Goal: Task Accomplishment & Management: Complete application form

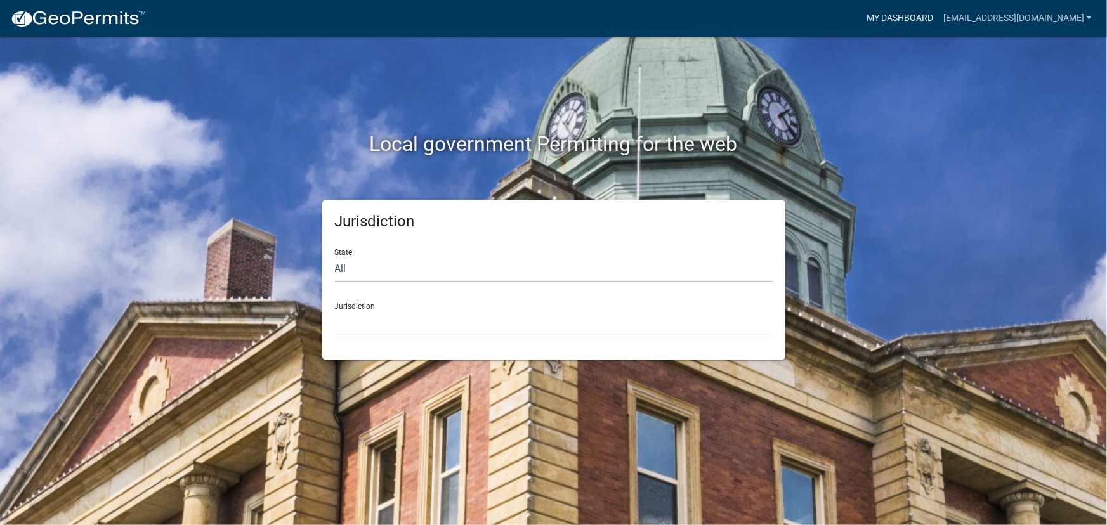
click at [895, 13] on link "My Dashboard" at bounding box center [900, 18] width 77 height 24
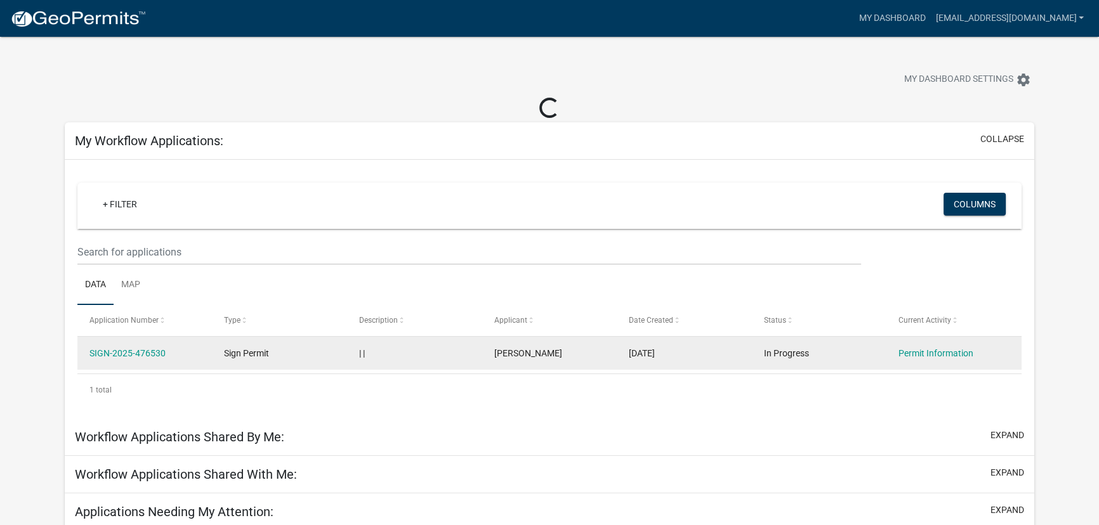
click at [419, 353] on div "| |" at bounding box center [414, 353] width 110 height 15
click at [107, 374] on div "1 total" at bounding box center [549, 390] width 945 height 32
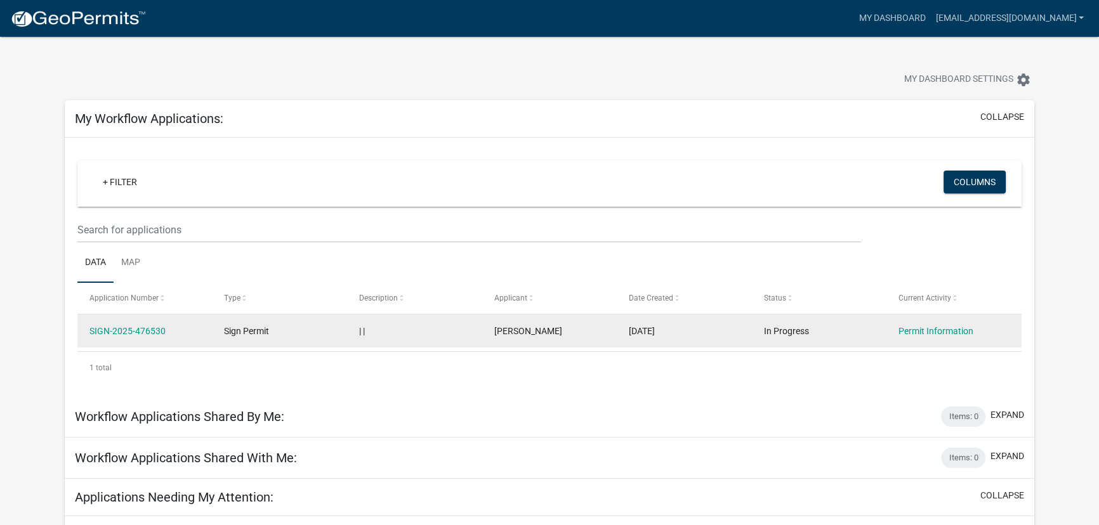
click at [132, 338] on datatable-body-cell "SIGN-2025-476530" at bounding box center [144, 331] width 135 height 33
click at [138, 332] on link "SIGN-2025-476530" at bounding box center [127, 331] width 76 height 10
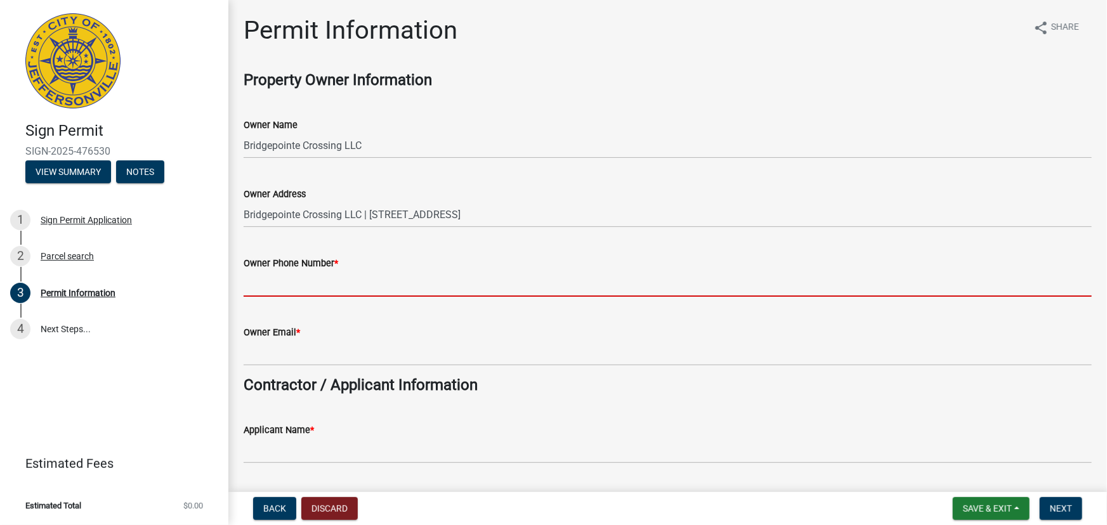
click at [296, 288] on input "Owner Phone Number *" at bounding box center [668, 284] width 848 height 26
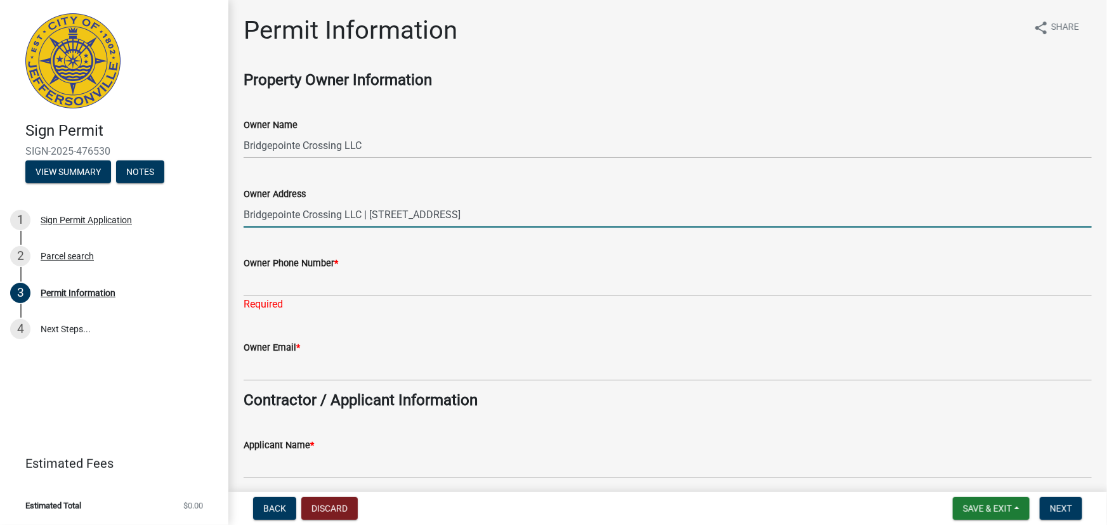
drag, startPoint x: 541, startPoint y: 214, endPoint x: 368, endPoint y: 216, distance: 172.6
click at [368, 216] on input "Bridgepointe Crossing LLC | [STREET_ADDRESS]" at bounding box center [668, 215] width 848 height 26
type input "Bridgepointe Crossing LLC"
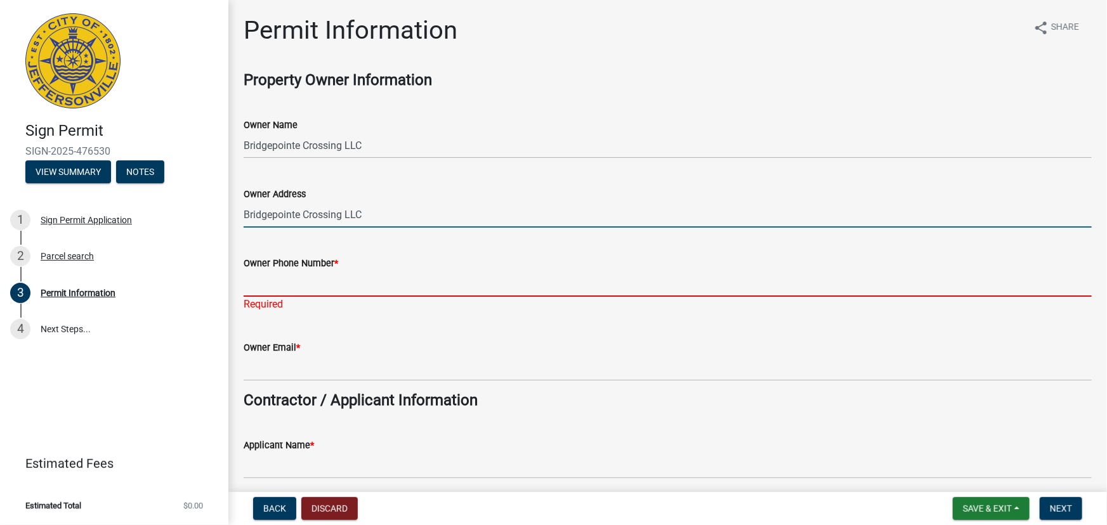
click at [368, 284] on input "Owner Phone Number *" at bounding box center [668, 284] width 848 height 26
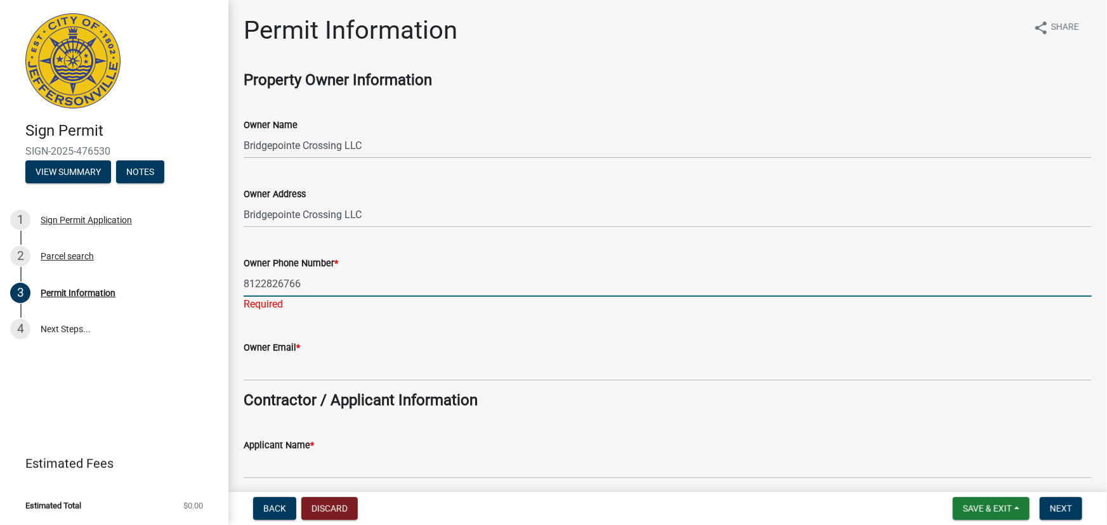
type input "8122826766"
click at [358, 353] on form "Owner Email *" at bounding box center [668, 360] width 848 height 41
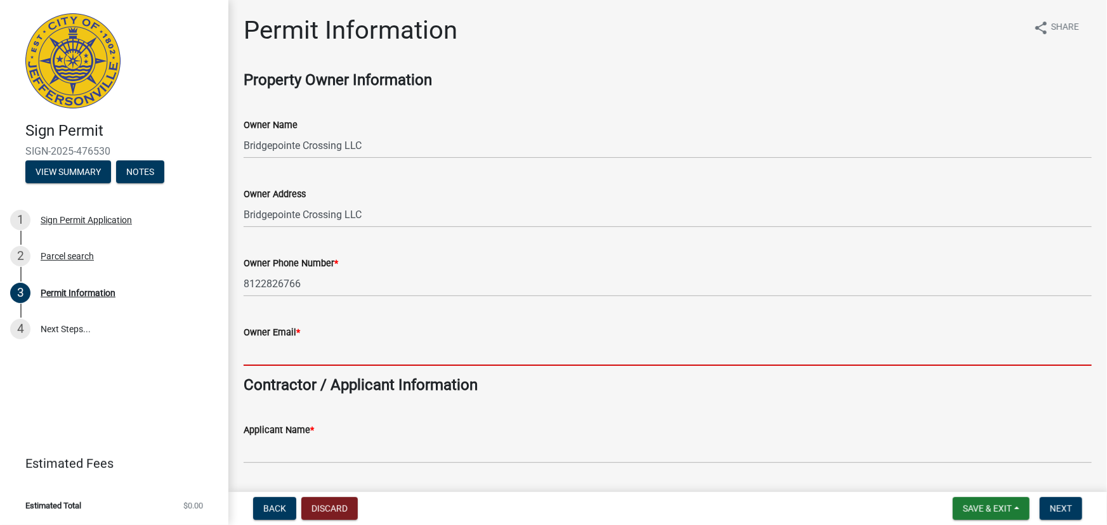
click at [358, 354] on input "Owner Email *" at bounding box center [668, 353] width 848 height 26
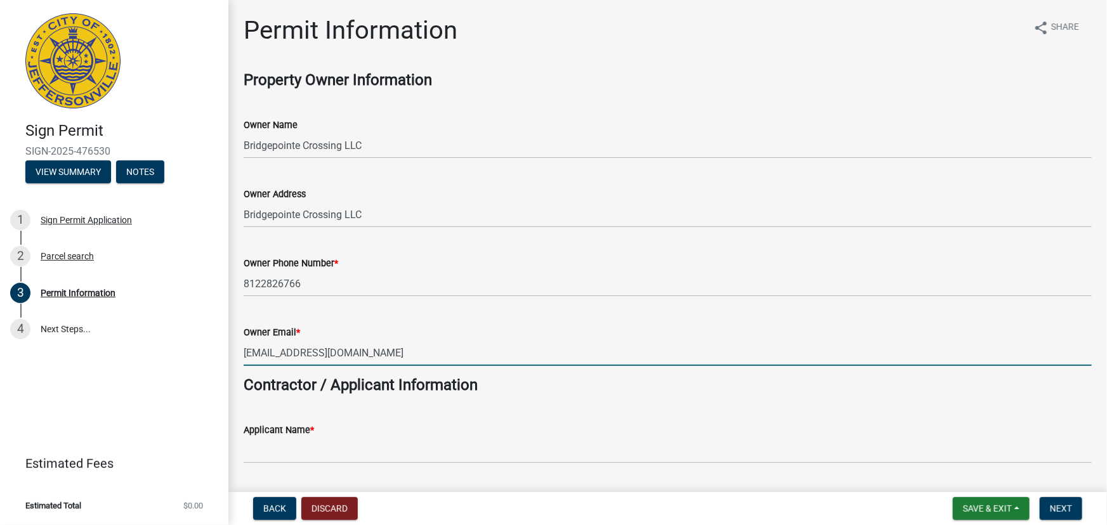
type input "[EMAIL_ADDRESS][DOMAIN_NAME]"
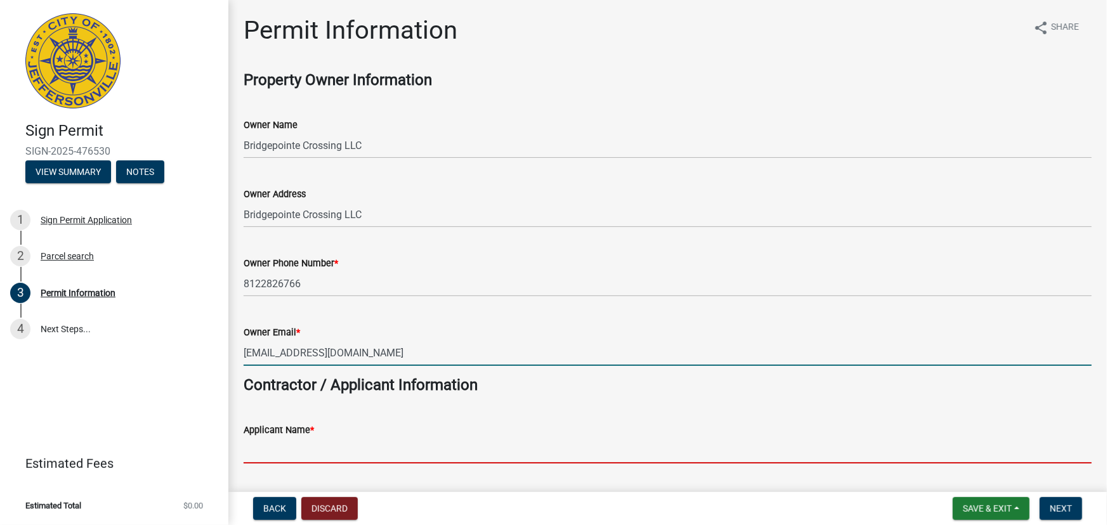
click at [359, 445] on input "Applicant Name *" at bounding box center [668, 451] width 848 height 26
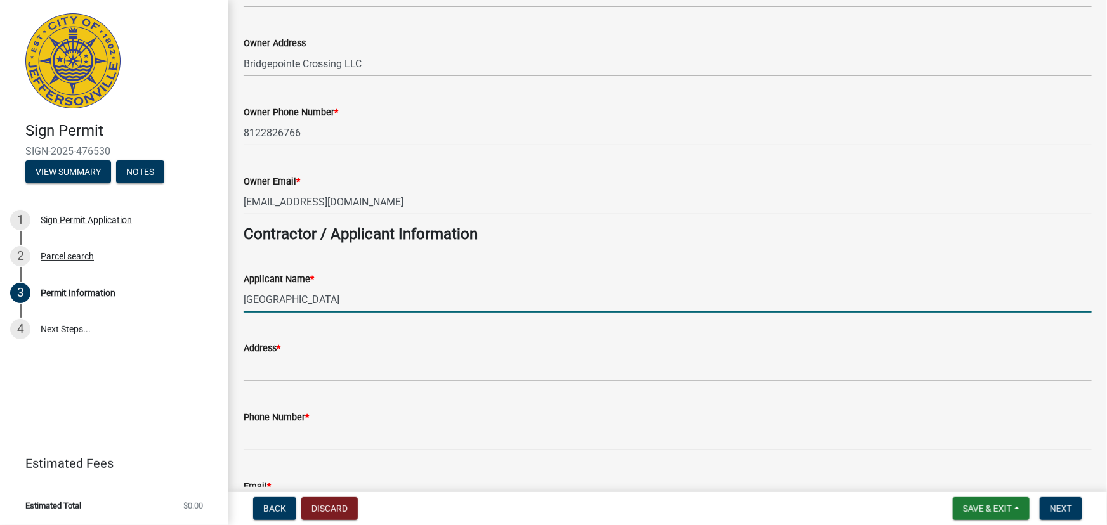
scroll to position [173, 0]
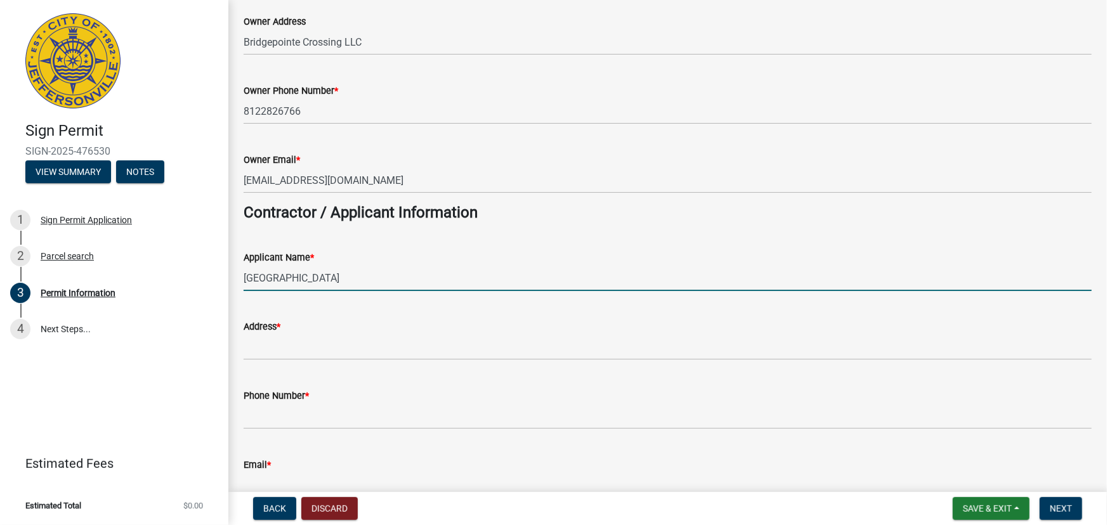
type input "[GEOGRAPHIC_DATA]"
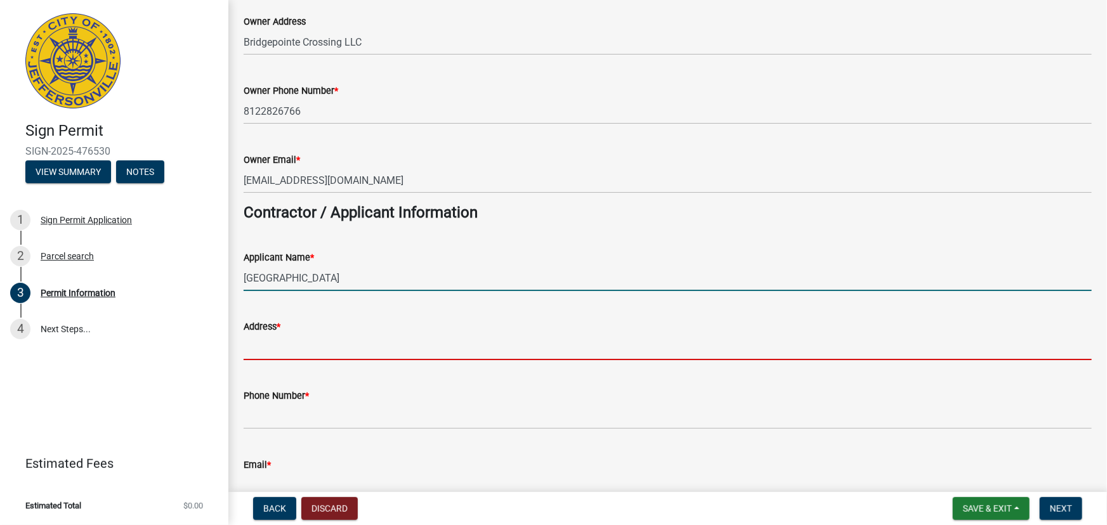
click at [347, 344] on input "Address *" at bounding box center [668, 347] width 848 height 26
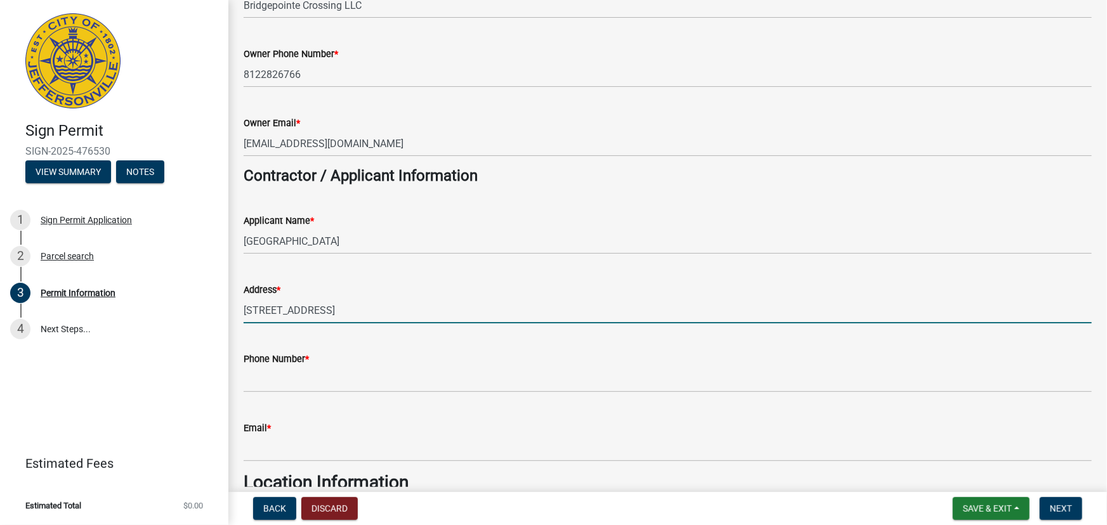
scroll to position [288, 0]
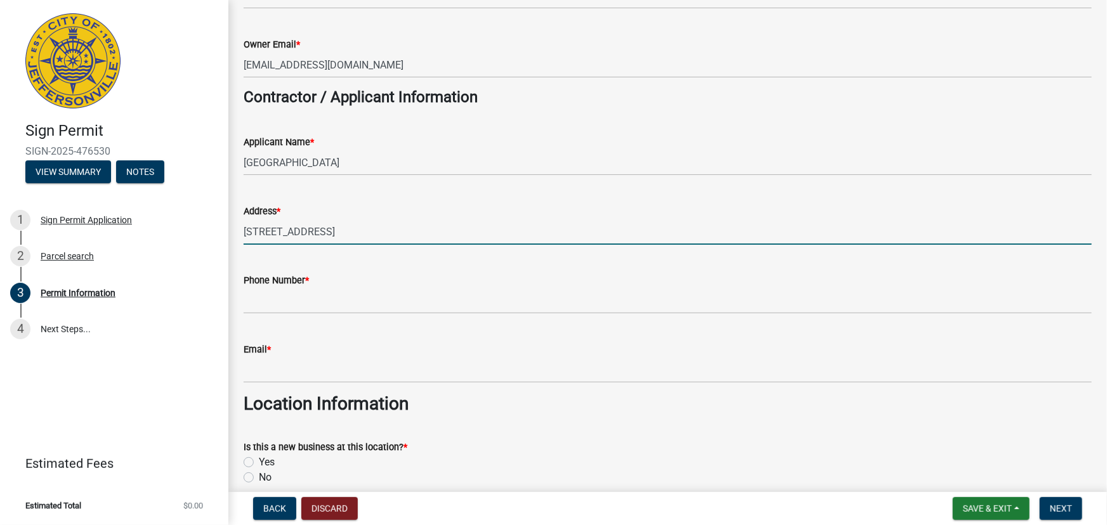
type input "[STREET_ADDRESS]"
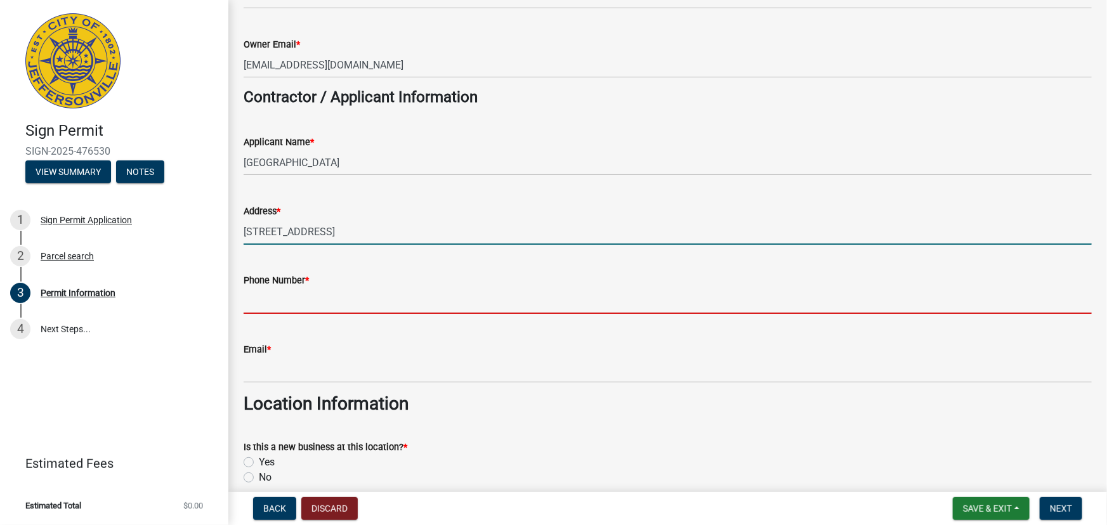
click at [349, 292] on input "Phone Number *" at bounding box center [668, 301] width 848 height 26
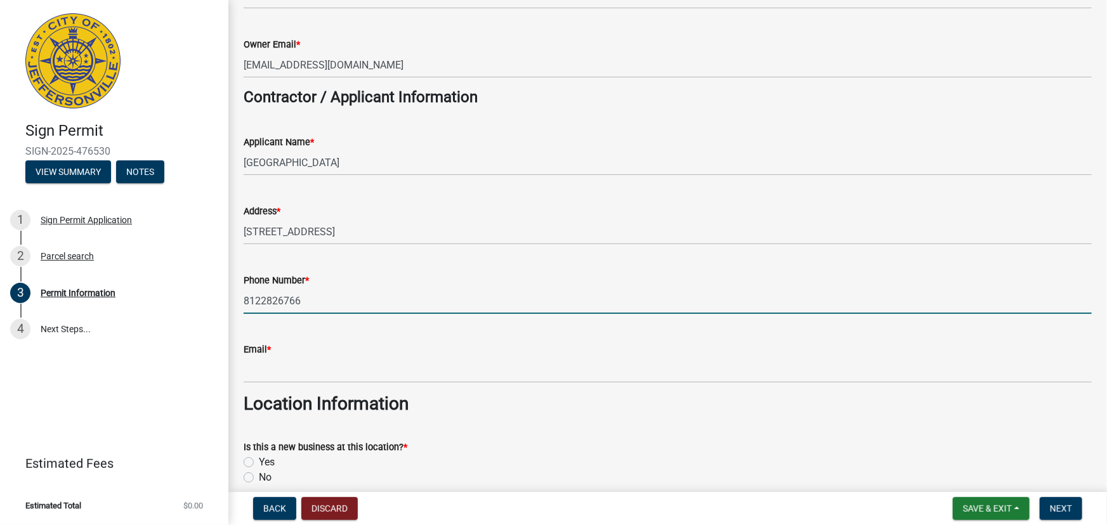
type input "8122826766"
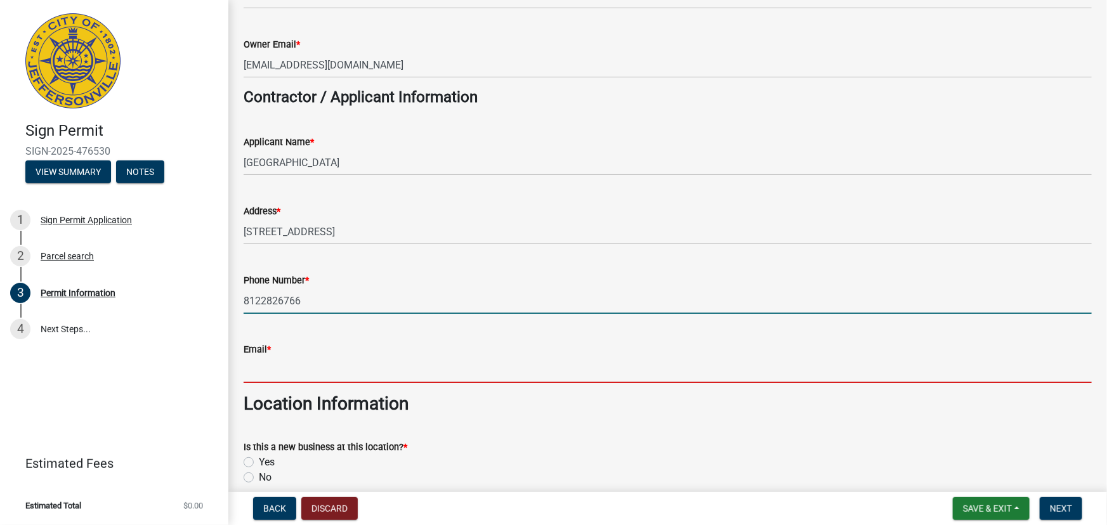
click at [324, 360] on input "Email *" at bounding box center [668, 370] width 848 height 26
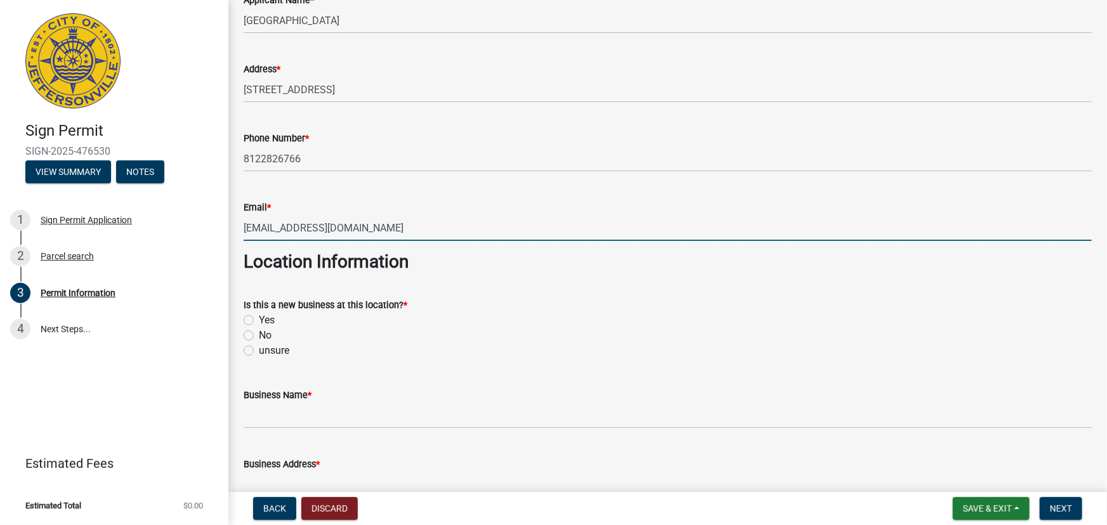
scroll to position [577, 0]
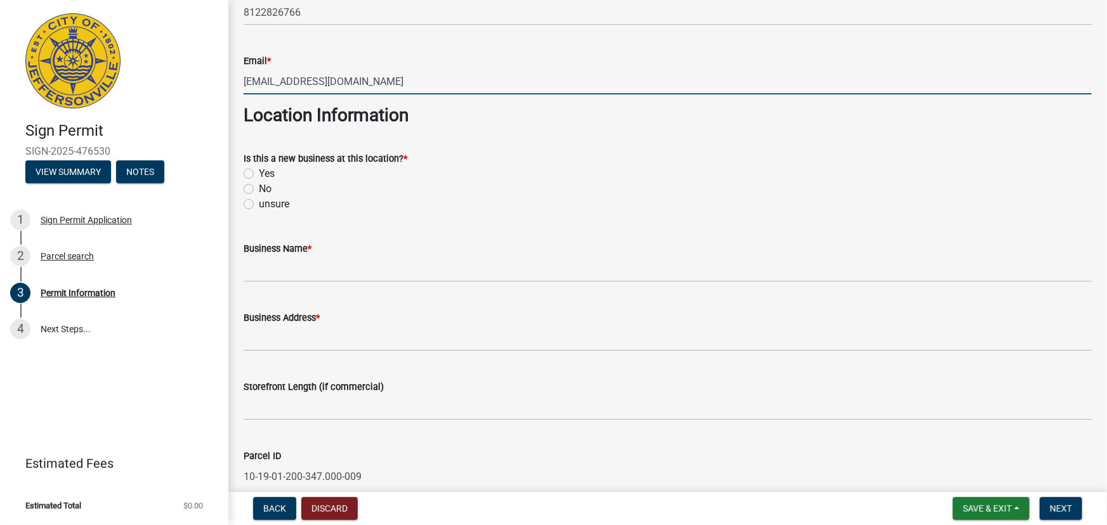
type input "[EMAIL_ADDRESS][DOMAIN_NAME]"
click at [259, 188] on label "No" at bounding box center [265, 188] width 13 height 15
click at [259, 188] on input "No" at bounding box center [263, 185] width 8 height 8
radio input "true"
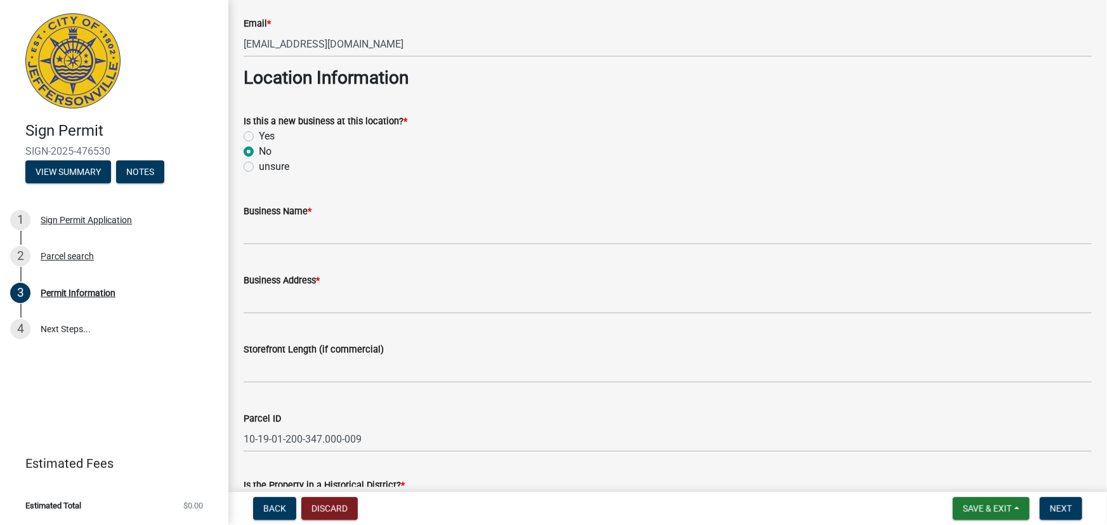
scroll to position [634, 0]
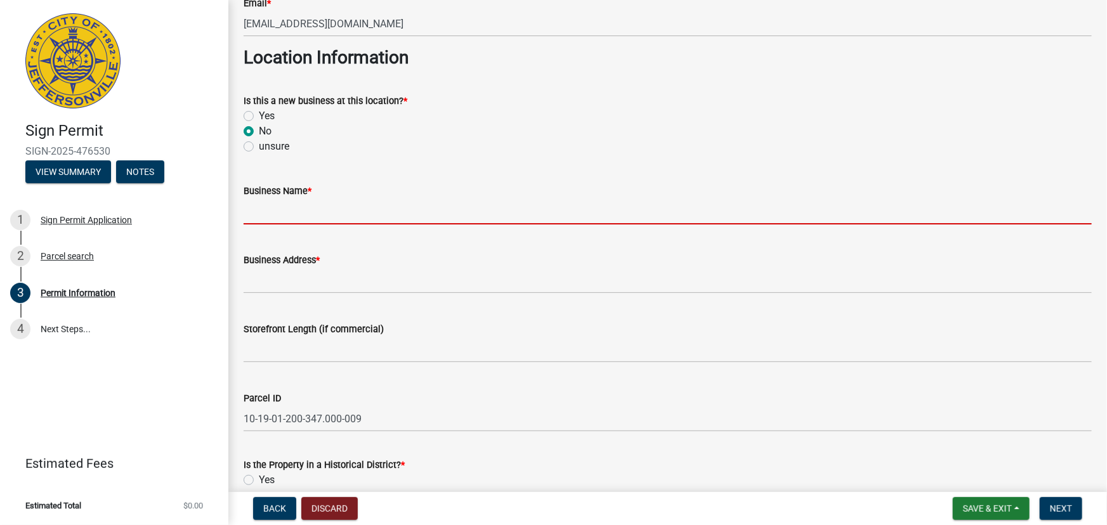
click at [371, 205] on input "Business Name *" at bounding box center [668, 212] width 848 height 26
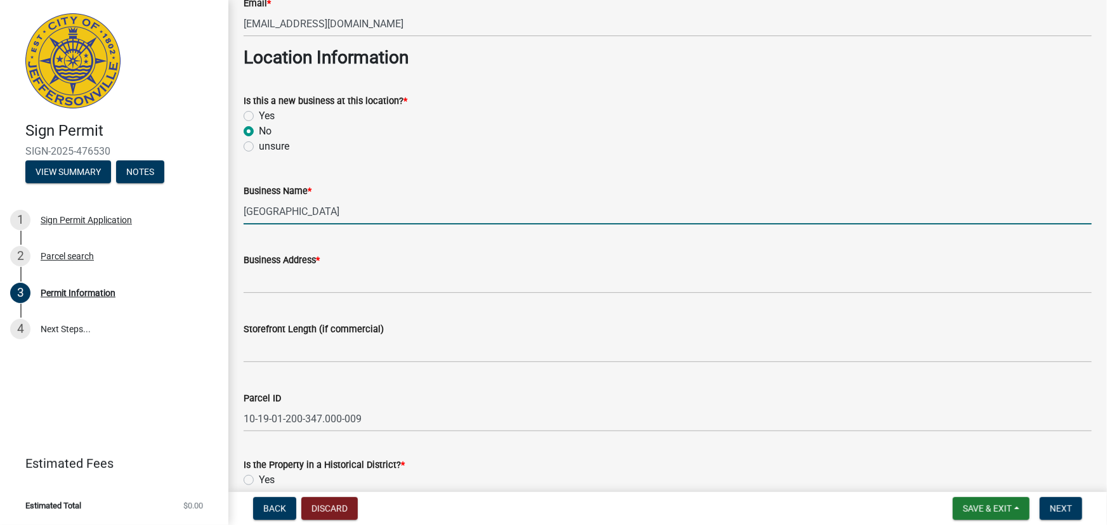
click at [371, 204] on input "[GEOGRAPHIC_DATA]" at bounding box center [668, 212] width 848 height 26
type input "[GEOGRAPHIC_DATA]"
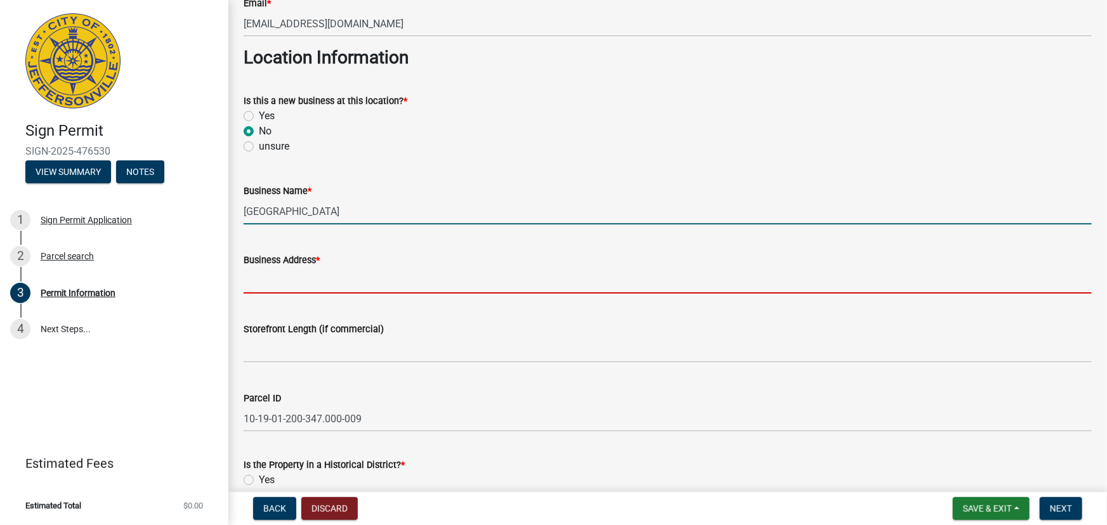
click at [324, 281] on input "Business Address *" at bounding box center [668, 281] width 848 height 26
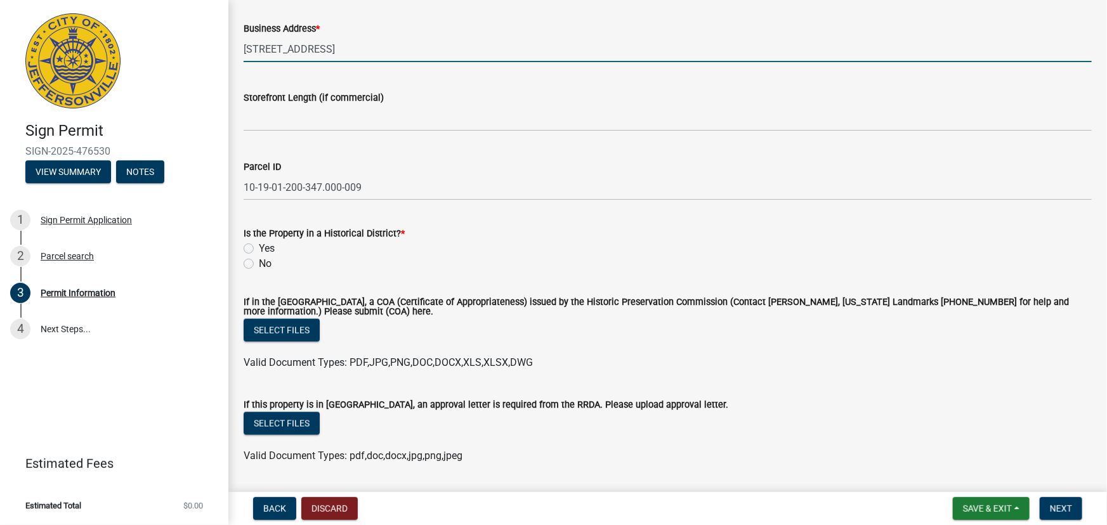
scroll to position [865, 0]
type input "[STREET_ADDRESS]"
click at [259, 265] on label "No" at bounding box center [265, 265] width 13 height 15
click at [259, 265] on input "No" at bounding box center [263, 262] width 8 height 8
radio input "true"
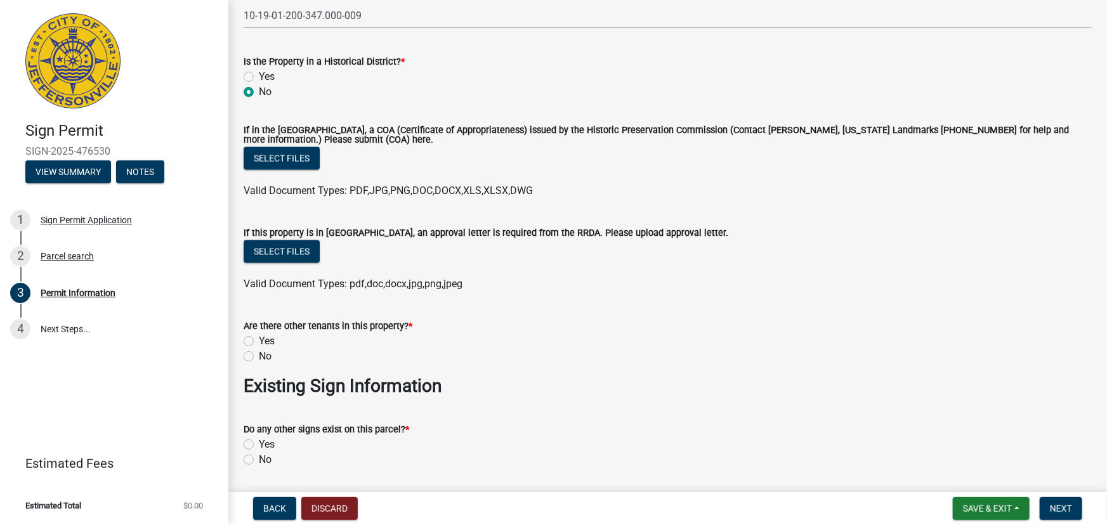
scroll to position [1096, 0]
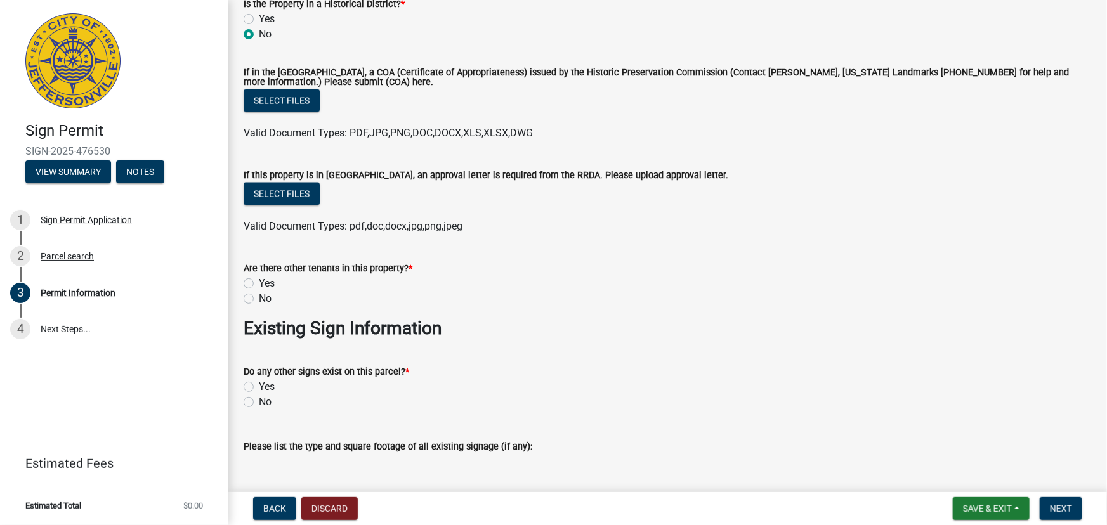
click at [259, 297] on label "No" at bounding box center [265, 298] width 13 height 15
click at [259, 297] on input "No" at bounding box center [263, 295] width 8 height 8
radio input "true"
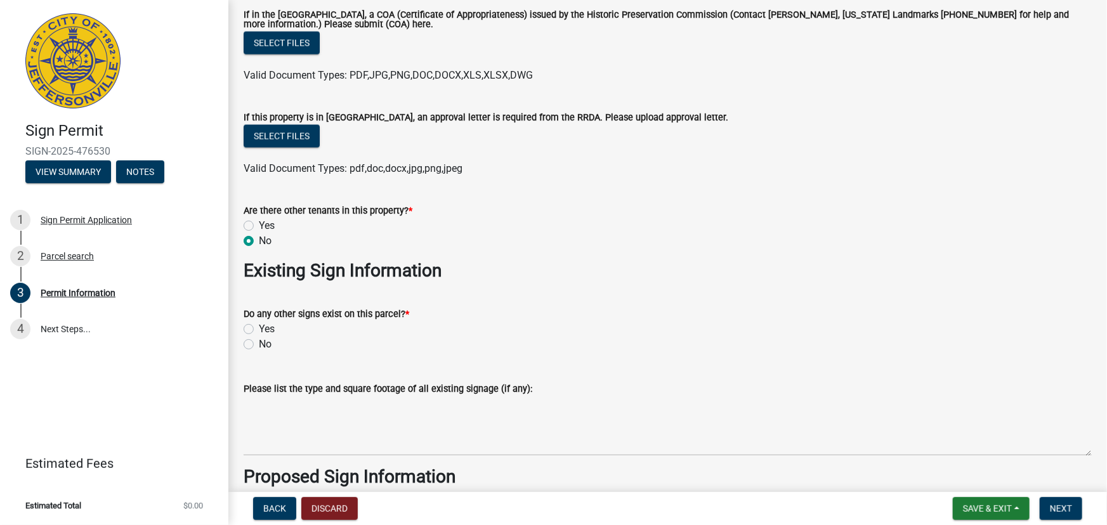
click at [259, 348] on label "No" at bounding box center [265, 344] width 13 height 15
click at [259, 345] on input "No" at bounding box center [263, 341] width 8 height 8
radio input "true"
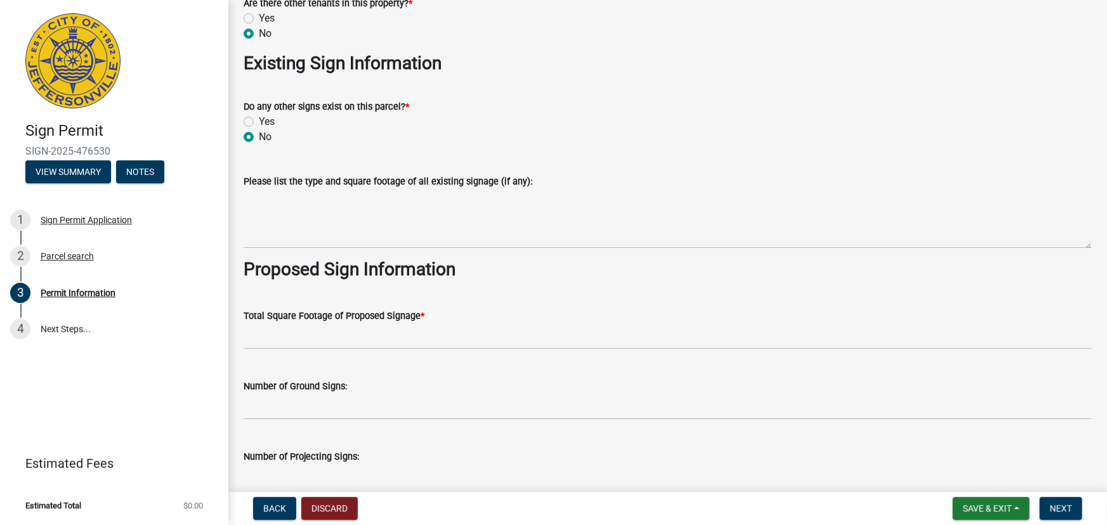
scroll to position [1557, 0]
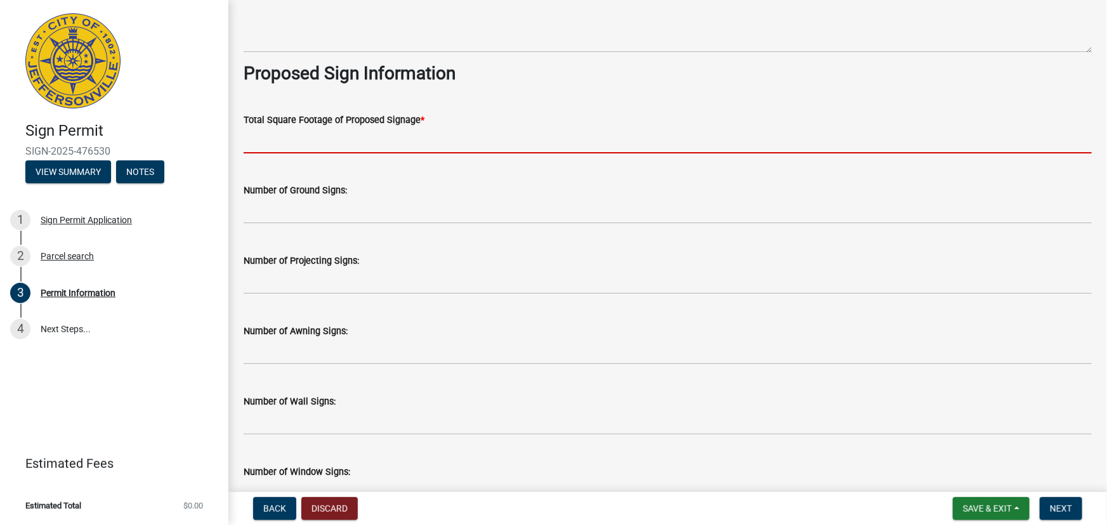
click at [347, 150] on input "text" at bounding box center [668, 141] width 848 height 26
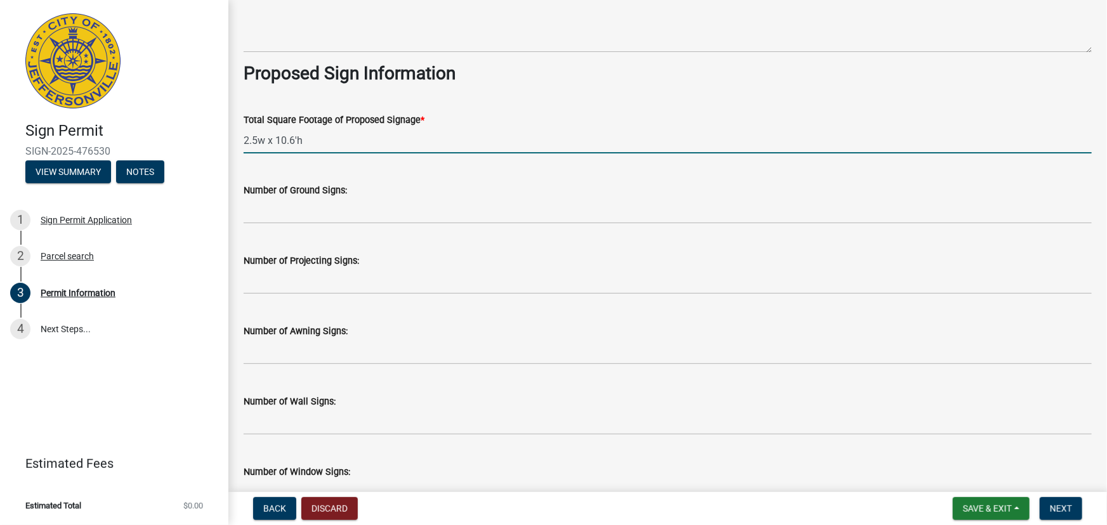
click at [259, 139] on input "2.5w x 10.6'h" at bounding box center [668, 141] width 848 height 26
click at [359, 133] on input "2.5'w x 10.6'h" at bounding box center [668, 141] width 848 height 26
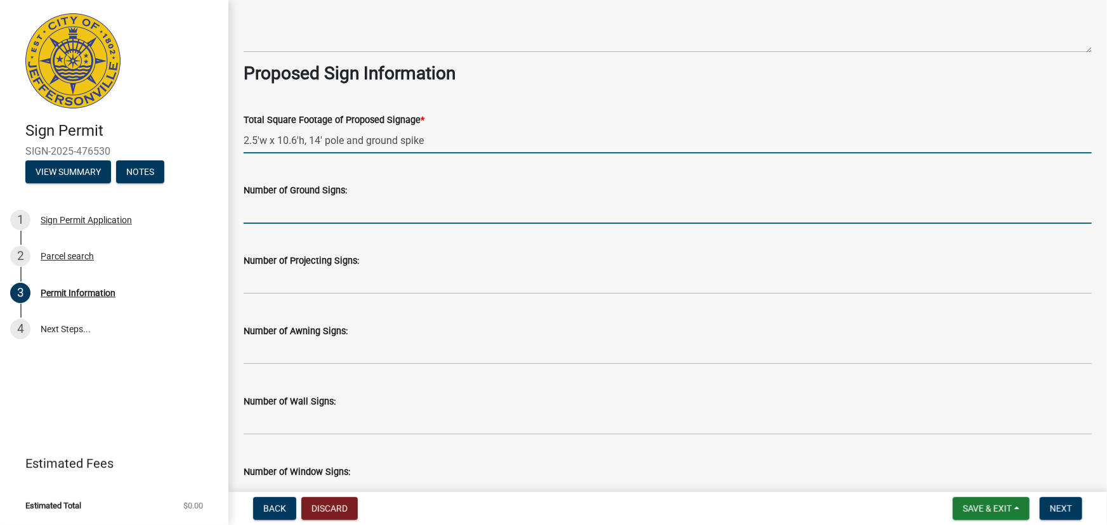
type input "0"
click at [336, 204] on input "text" at bounding box center [668, 211] width 848 height 26
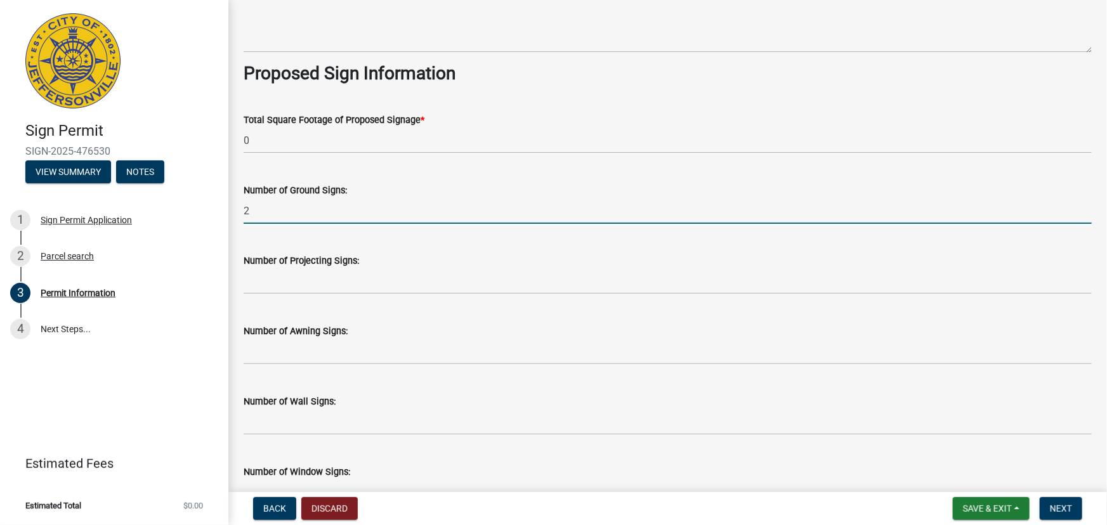
type input "2"
click at [405, 158] on wm-data-entity-input "Total Square Footage of Proposed Signage * 0" at bounding box center [668, 130] width 848 height 70
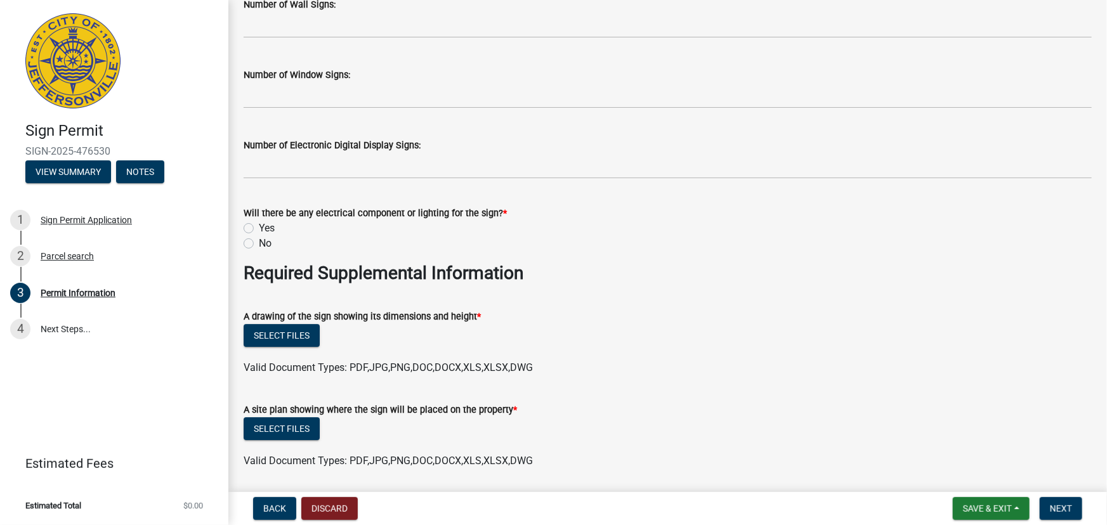
scroll to position [1960, 0]
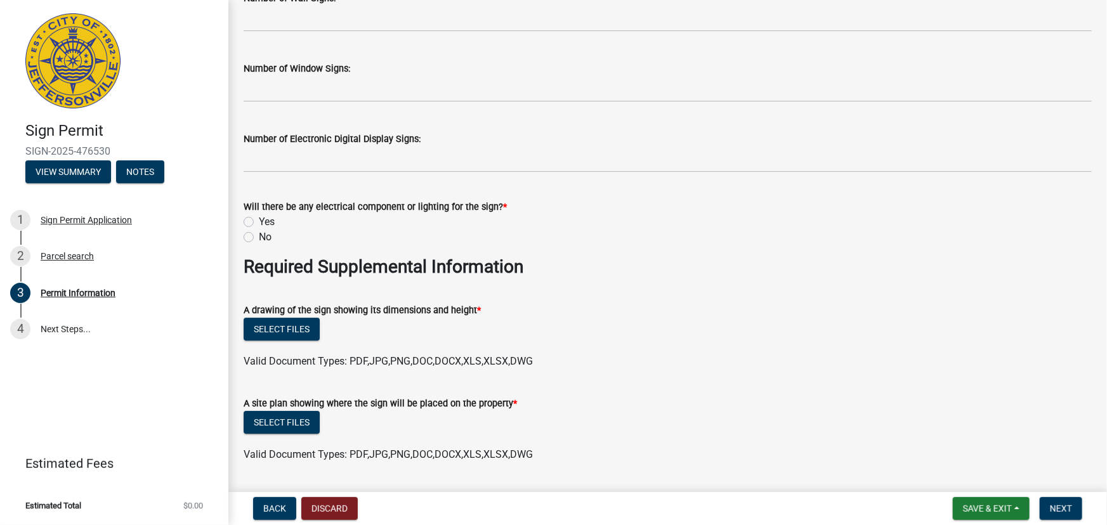
click at [259, 239] on label "No" at bounding box center [265, 237] width 13 height 15
click at [259, 238] on input "No" at bounding box center [263, 234] width 8 height 8
radio input "true"
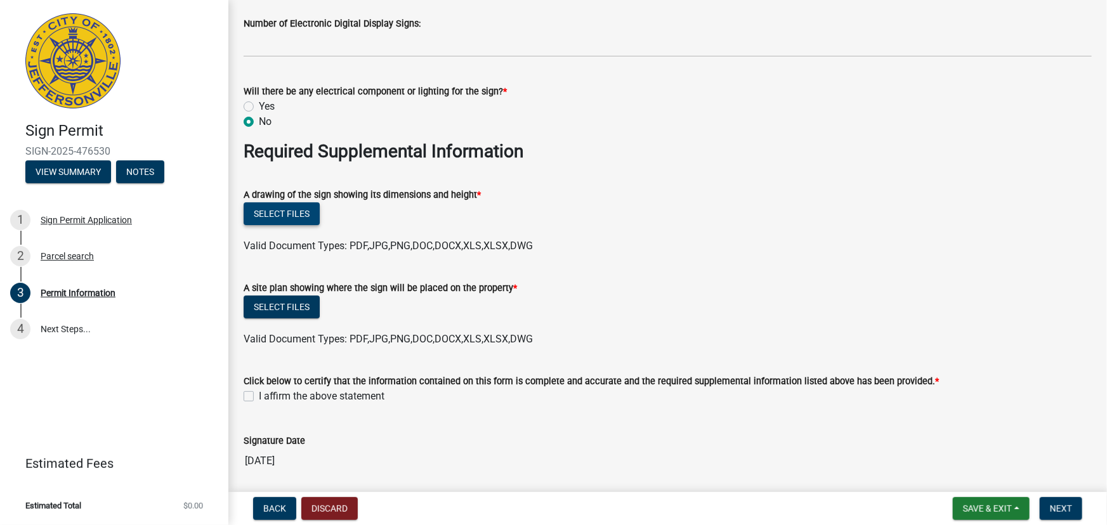
click at [299, 209] on button "Select files" at bounding box center [282, 213] width 76 height 23
click at [289, 216] on button "Select files" at bounding box center [282, 213] width 76 height 23
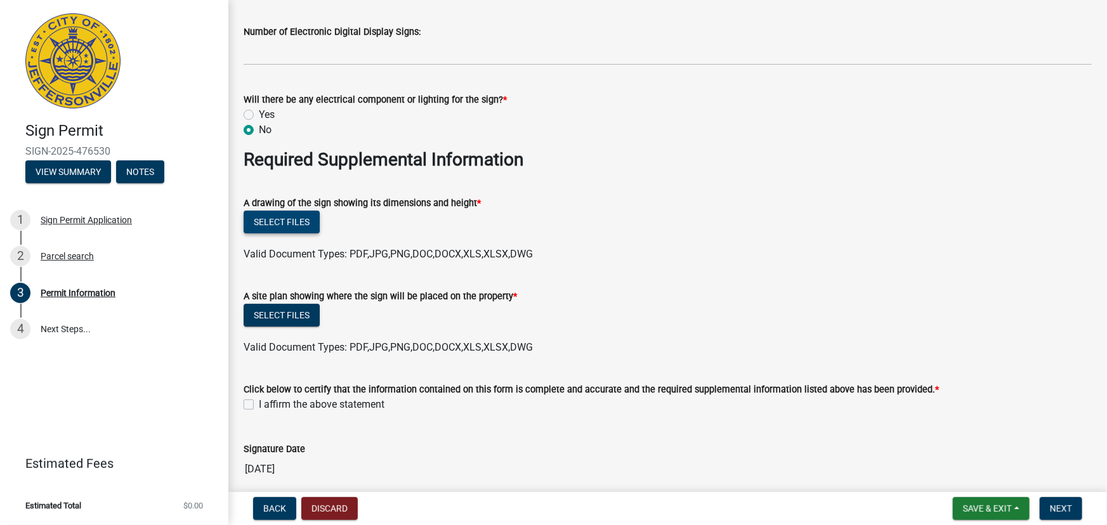
scroll to position [2122, 0]
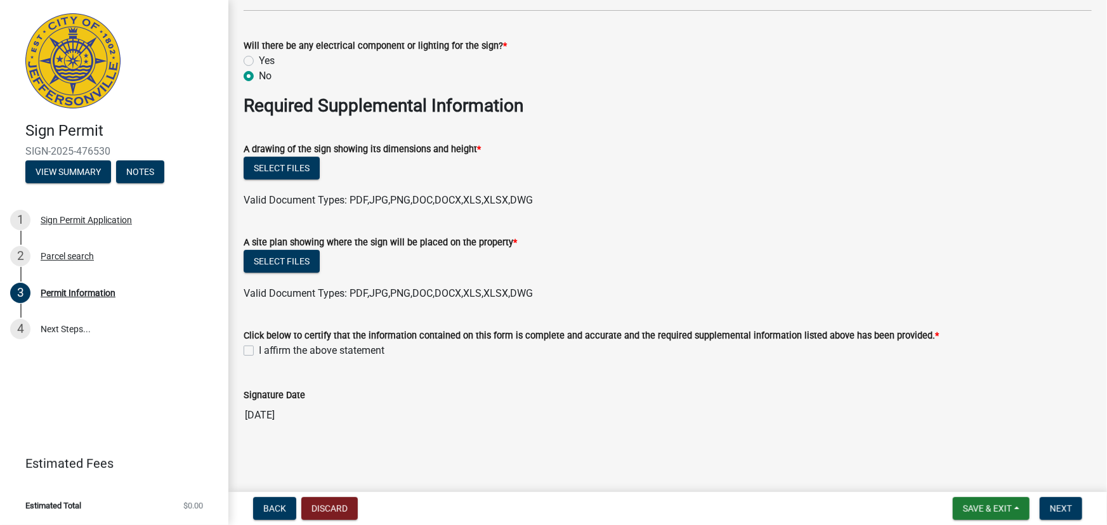
click at [259, 350] on label "I affirm the above statement" at bounding box center [322, 350] width 126 height 15
click at [259, 350] on input "I affirm the above statement" at bounding box center [263, 347] width 8 height 8
checkbox input "true"
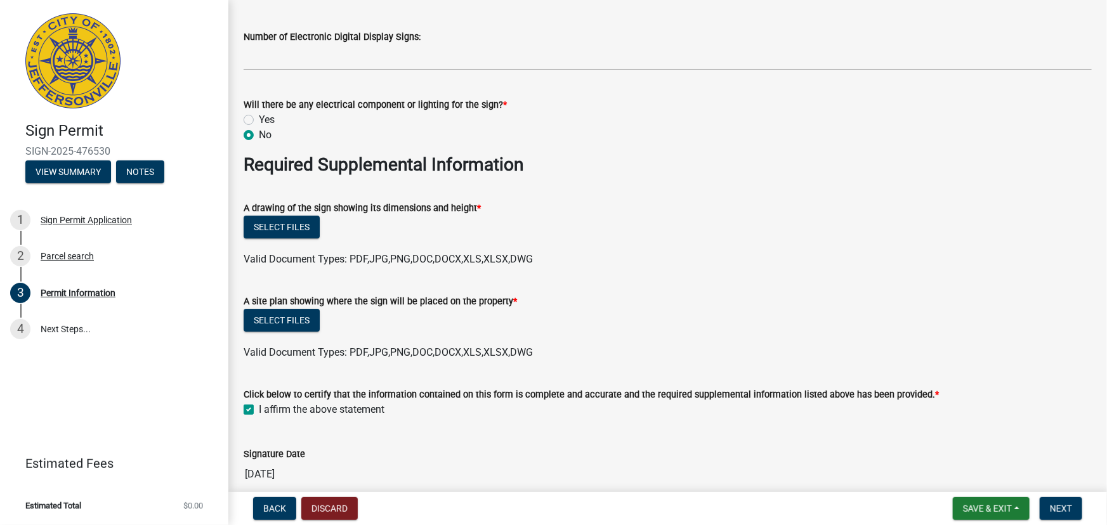
scroll to position [2064, 0]
click at [297, 221] on button "Select files" at bounding box center [282, 225] width 76 height 23
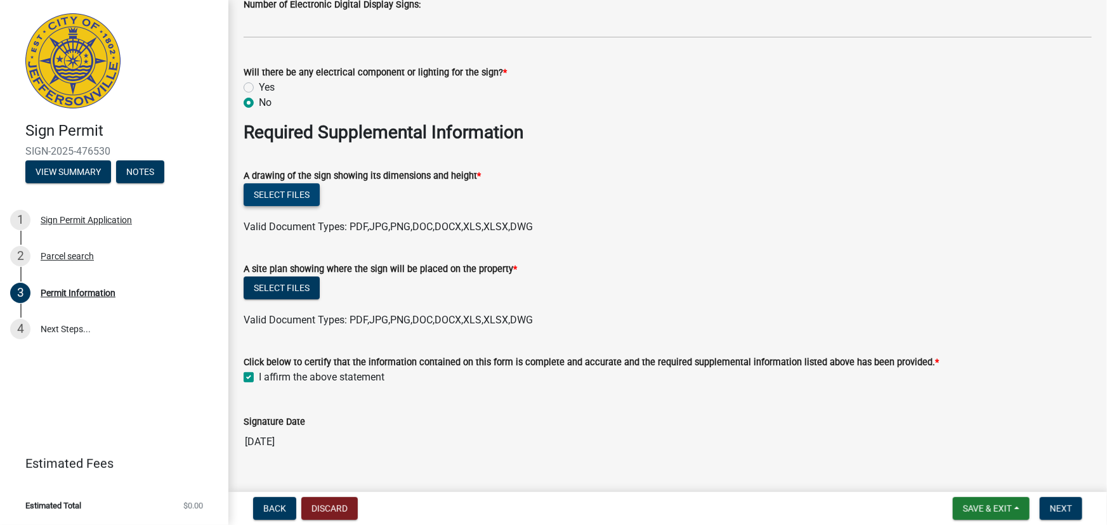
scroll to position [2122, 0]
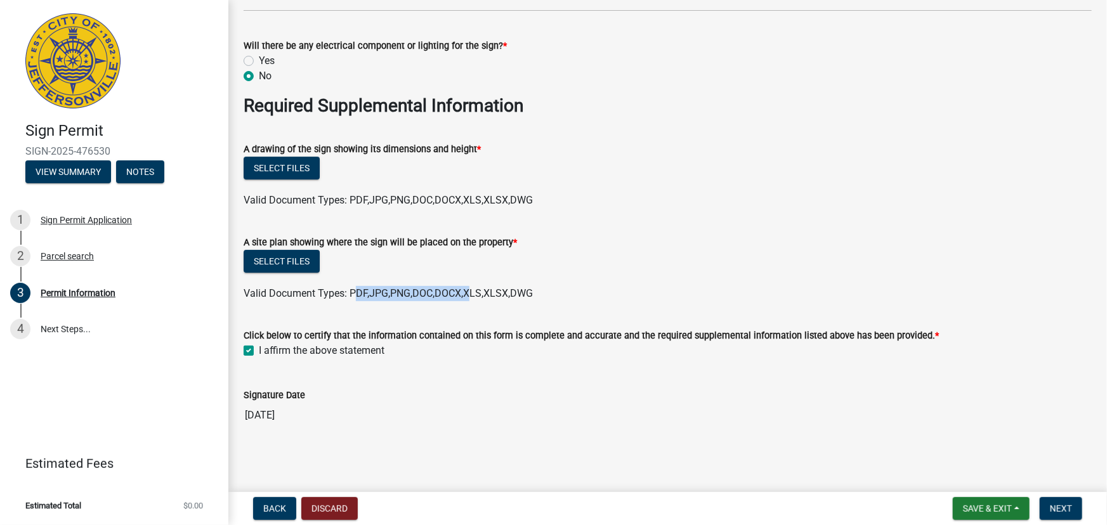
drag, startPoint x: 353, startPoint y: 292, endPoint x: 470, endPoint y: 298, distance: 117.5
click at [470, 298] on span "Valid Document Types: PDF,JPG,PNG,DOC,DOCX,XLS,XLSX,DWG" at bounding box center [388, 293] width 289 height 12
click at [281, 169] on button "Select files" at bounding box center [282, 168] width 76 height 23
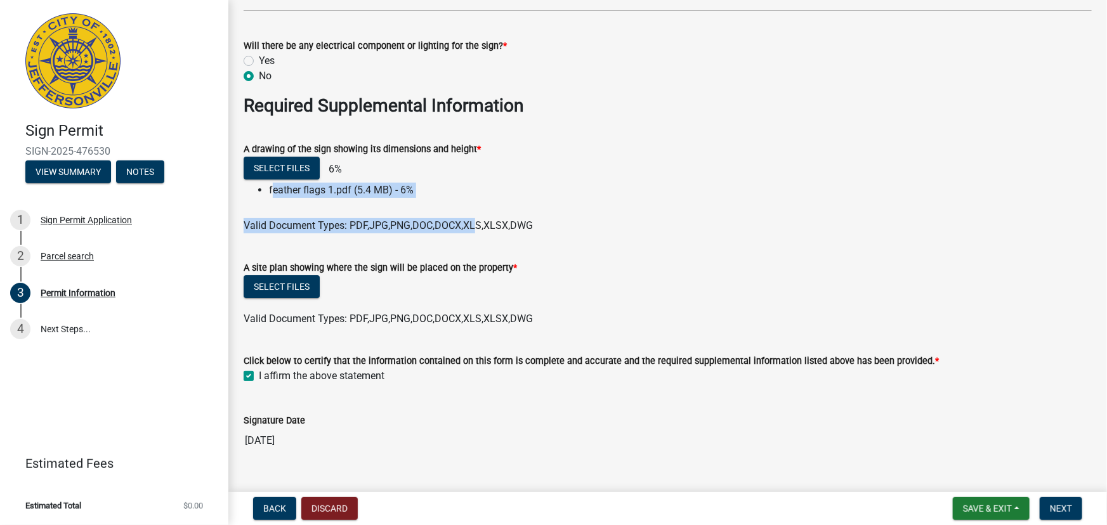
drag, startPoint x: 268, startPoint y: 193, endPoint x: 475, endPoint y: 222, distance: 209.5
click at [475, 222] on wm-upload "Select files 6% feather flags 1.pdf (5.4 MB) - 6% Valid Document Types: PDF,JPG…" at bounding box center [668, 195] width 848 height 77
click at [506, 235] on wm-data-entity-input "A drawing of the sign showing its dimensions and height * Select files 6% feath…" at bounding box center [668, 185] width 848 height 119
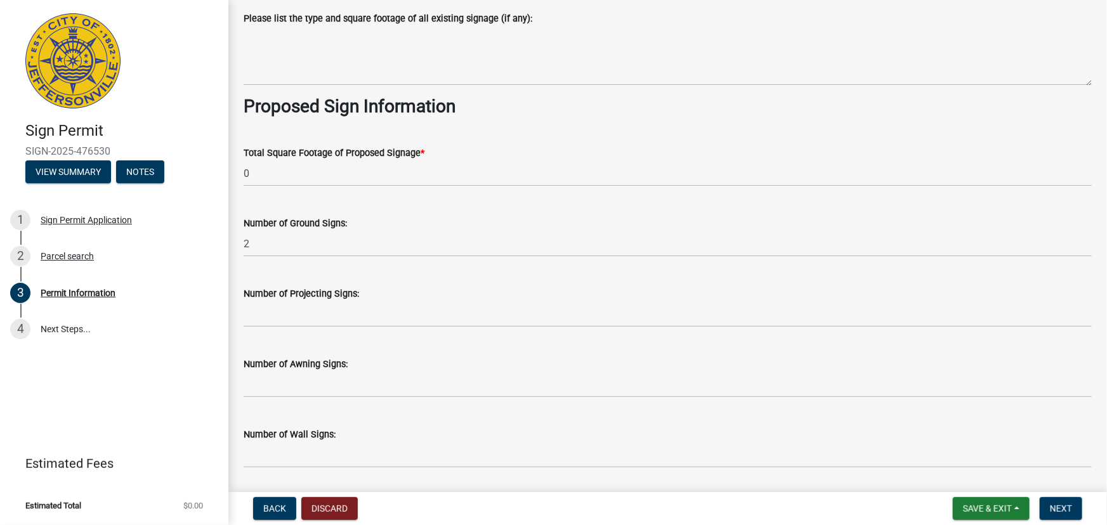
scroll to position [1570, 0]
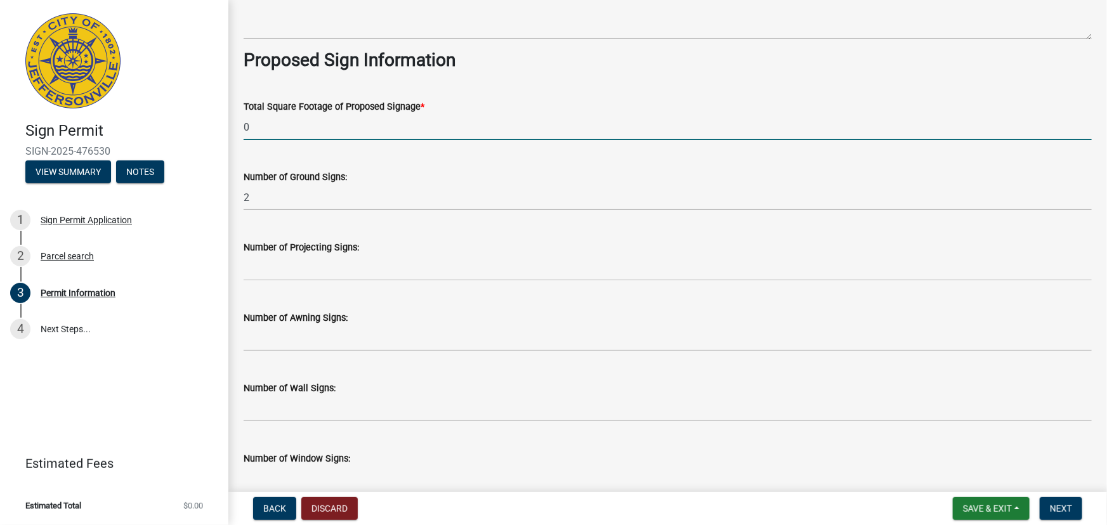
click at [431, 127] on input "0" at bounding box center [668, 127] width 848 height 26
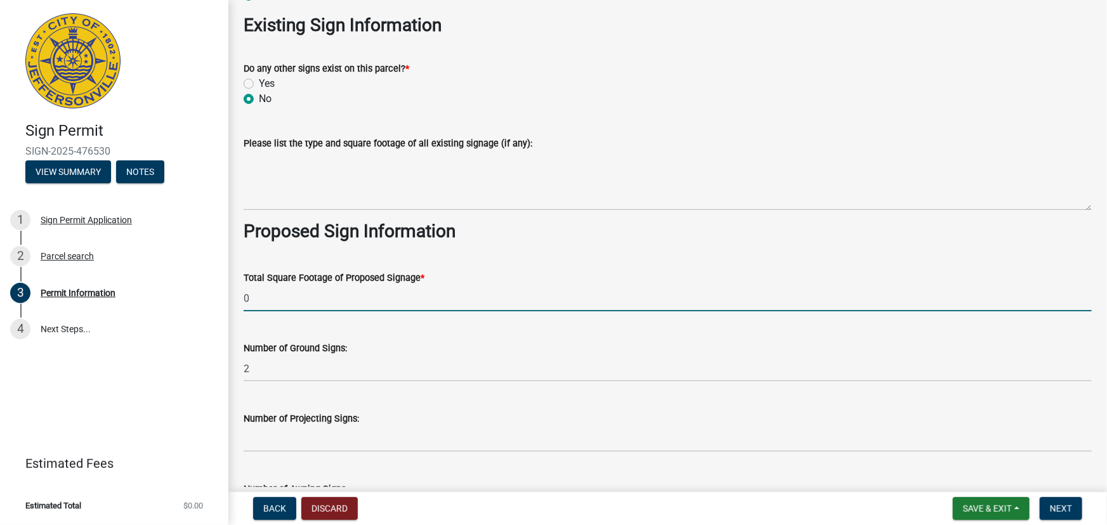
scroll to position [1397, 0]
click at [317, 289] on input "0" at bounding box center [668, 300] width 848 height 26
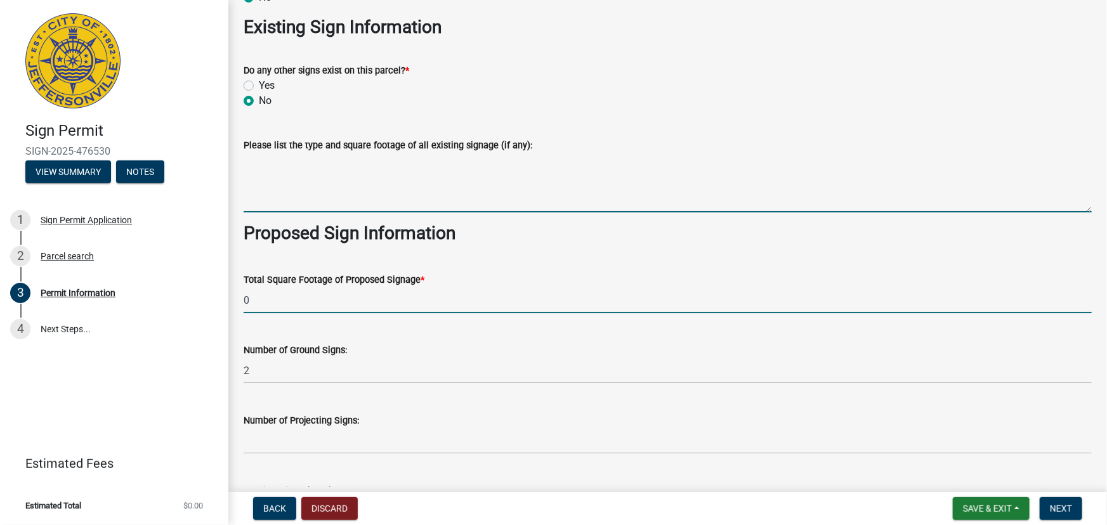
click at [590, 193] on textarea "Please list the type and square footage of all existing signage (if any):" at bounding box center [668, 183] width 848 height 60
click at [425, 304] on input "0" at bounding box center [668, 300] width 848 height 26
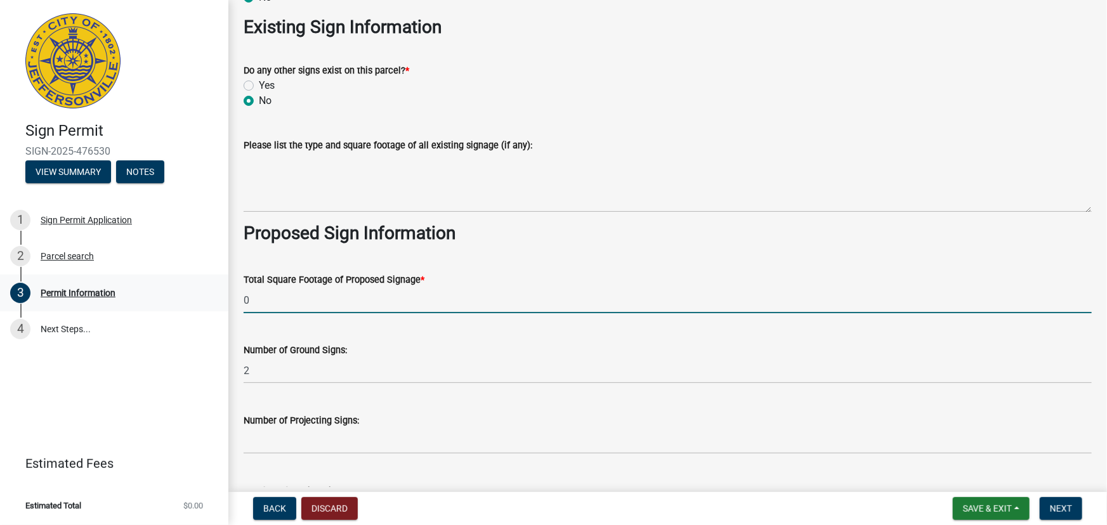
drag, startPoint x: 383, startPoint y: 299, endPoint x: 210, endPoint y: 296, distance: 172.6
click at [210, 296] on div "Sign Permit SIGN-2025-476530 View Summary Notes 1 Sign Permit Application 2 Par…" at bounding box center [553, 262] width 1107 height 525
click at [449, 350] on div "Number of Ground Signs:" at bounding box center [668, 350] width 848 height 15
click at [329, 294] on input "0" at bounding box center [668, 300] width 848 height 26
drag, startPoint x: 283, startPoint y: 291, endPoint x: 218, endPoint y: 285, distance: 65.0
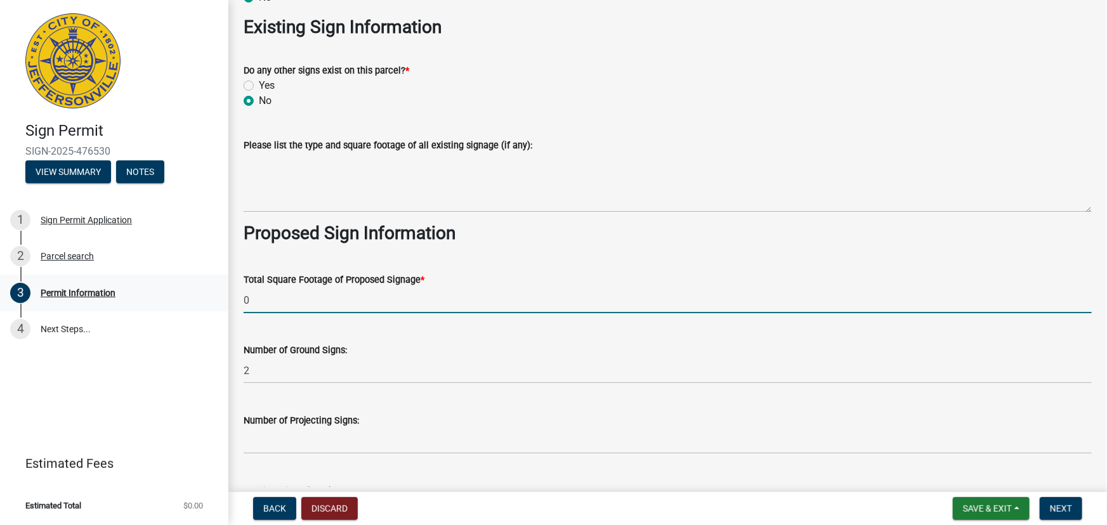
click at [218, 285] on div "Sign Permit SIGN-2025-476530 View Summary Notes 1 Sign Permit Application 2 Par…" at bounding box center [553, 262] width 1107 height 525
type input "0"
click at [1059, 506] on span "Next" at bounding box center [1061, 509] width 22 height 10
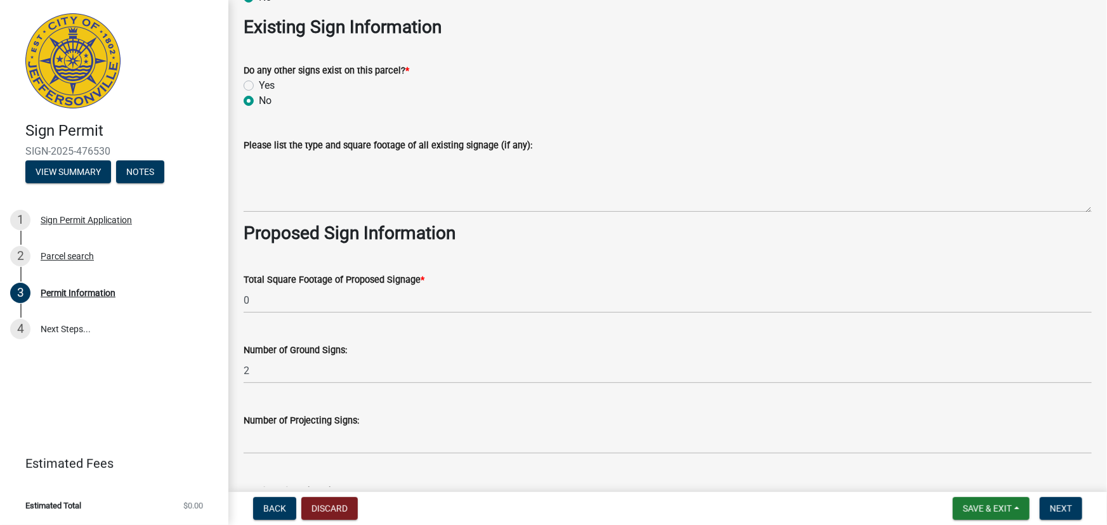
click at [270, 318] on wm-data-entity-input "Total Square Footage of Proposed Signage * 0" at bounding box center [668, 289] width 848 height 70
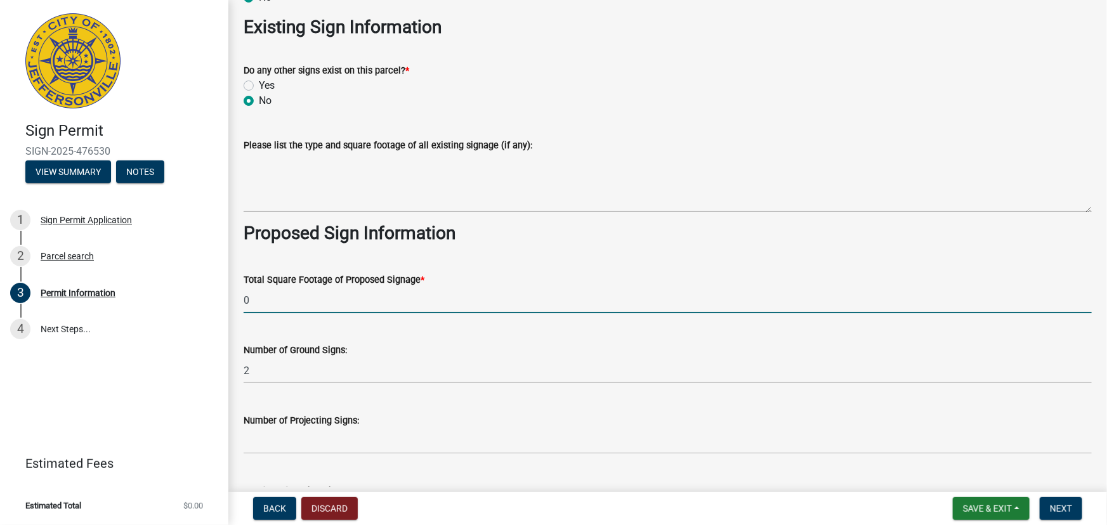
click at [275, 302] on input "0" at bounding box center [668, 300] width 848 height 26
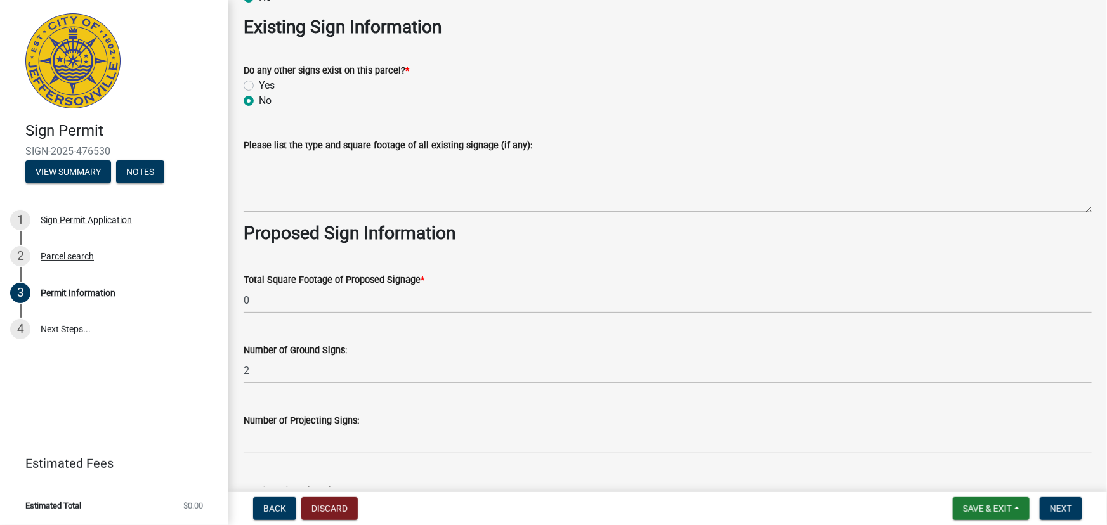
click at [452, 251] on wm-data-entity-input "Proposed Sign Information" at bounding box center [668, 239] width 848 height 32
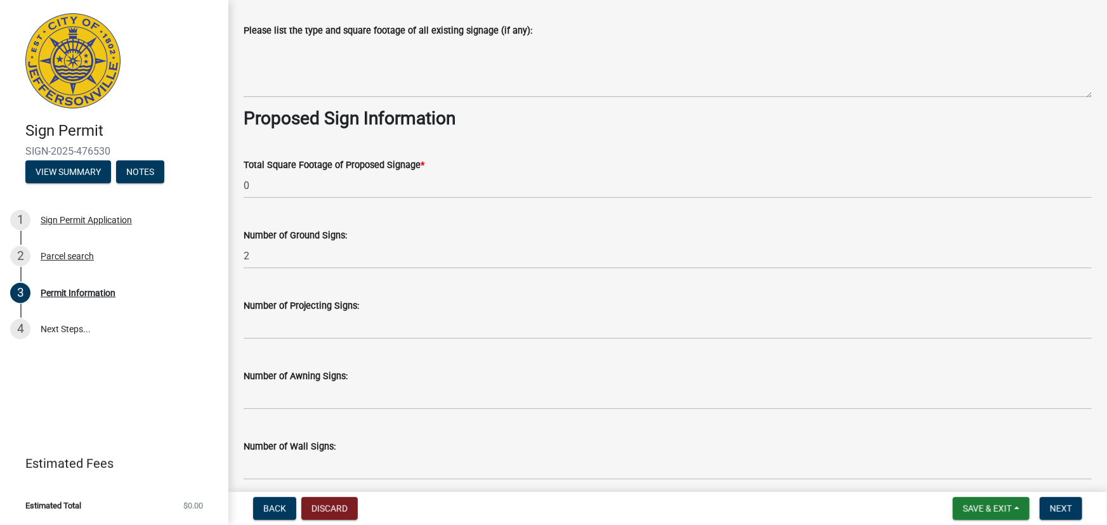
scroll to position [1512, 0]
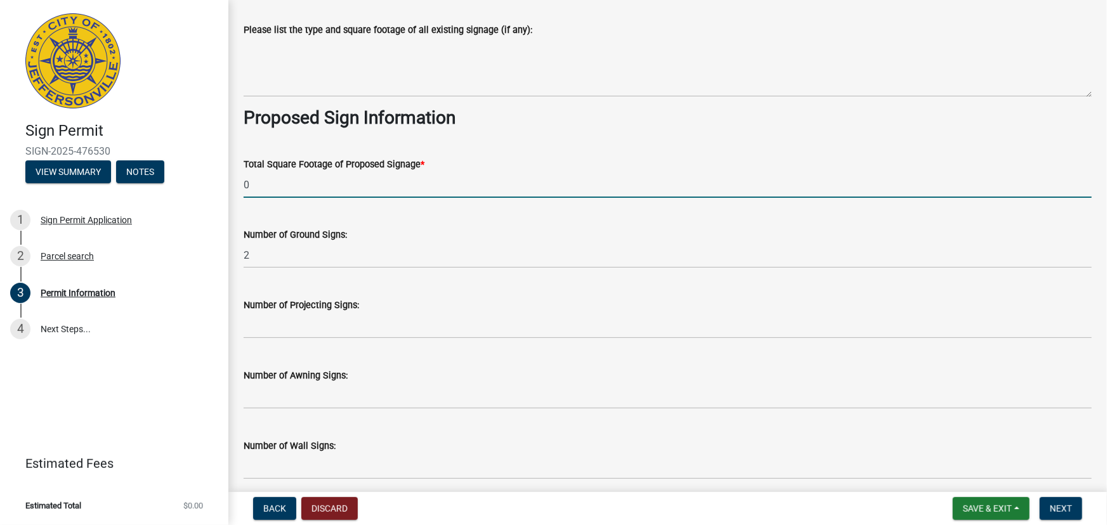
drag, startPoint x: 331, startPoint y: 190, endPoint x: 241, endPoint y: 188, distance: 90.1
click at [241, 188] on div "Total Square Footage of Proposed Signage * 0" at bounding box center [667, 168] width 867 height 59
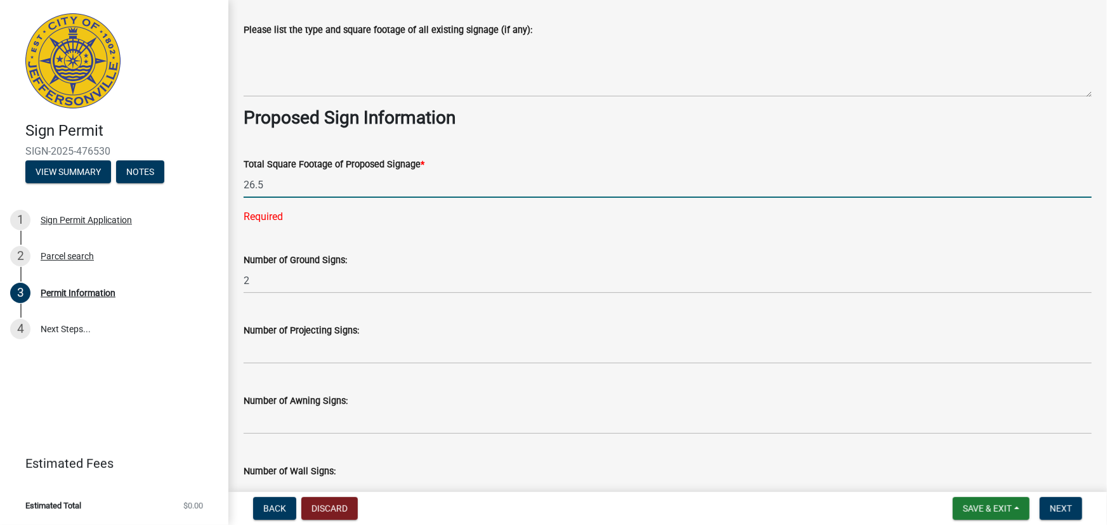
type input "26.5"
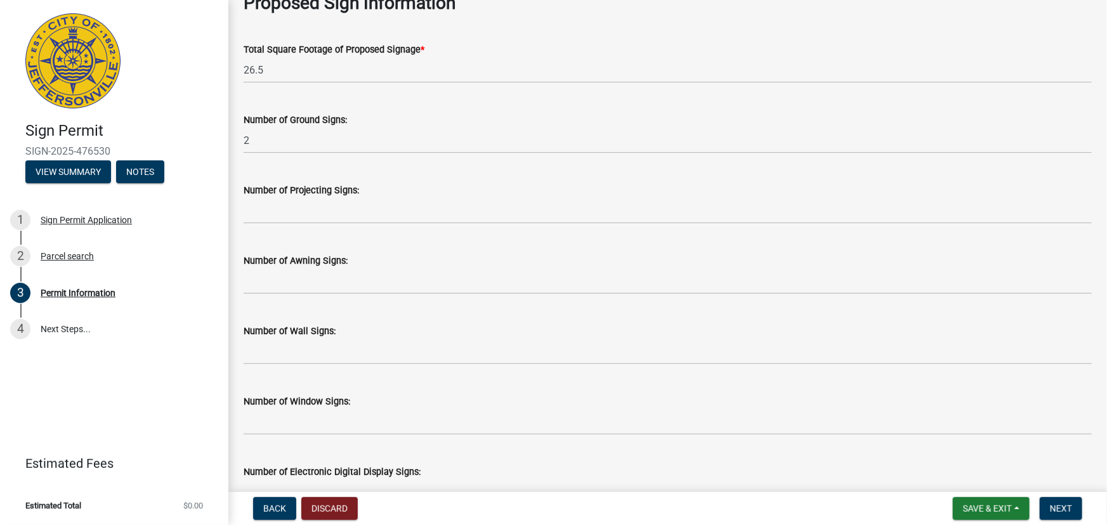
scroll to position [1628, 0]
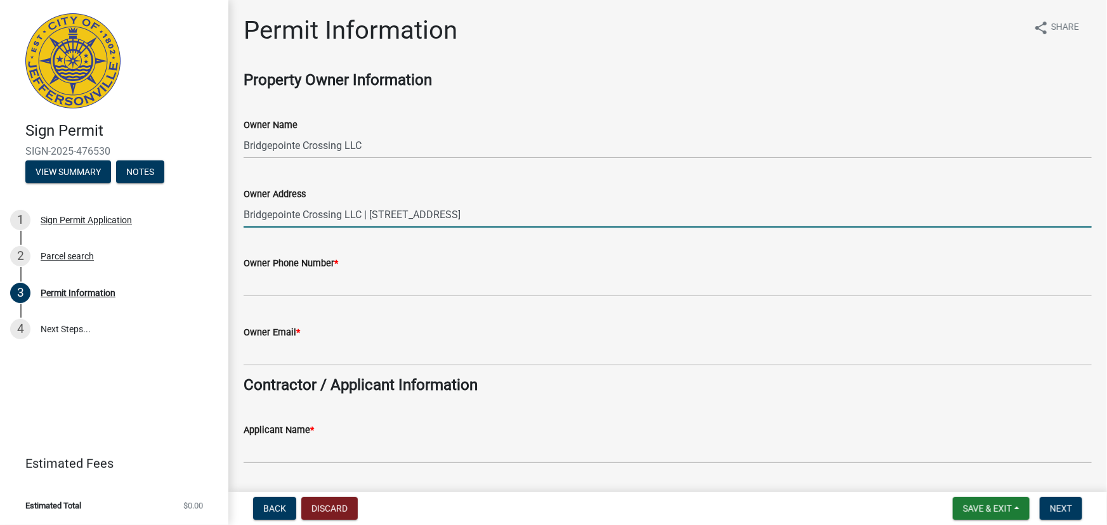
drag, startPoint x: 569, startPoint y: 214, endPoint x: 364, endPoint y: 217, distance: 204.9
click at [364, 217] on input "Bridgepointe Crossing LLC | [STREET_ADDRESS]" at bounding box center [668, 215] width 848 height 26
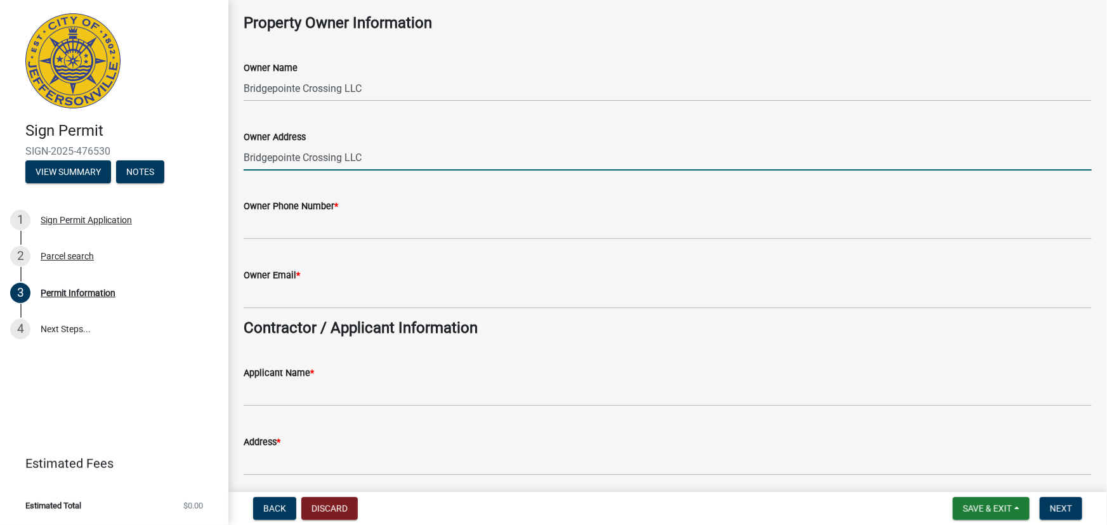
type input "Bridgepointe Crossing LLC"
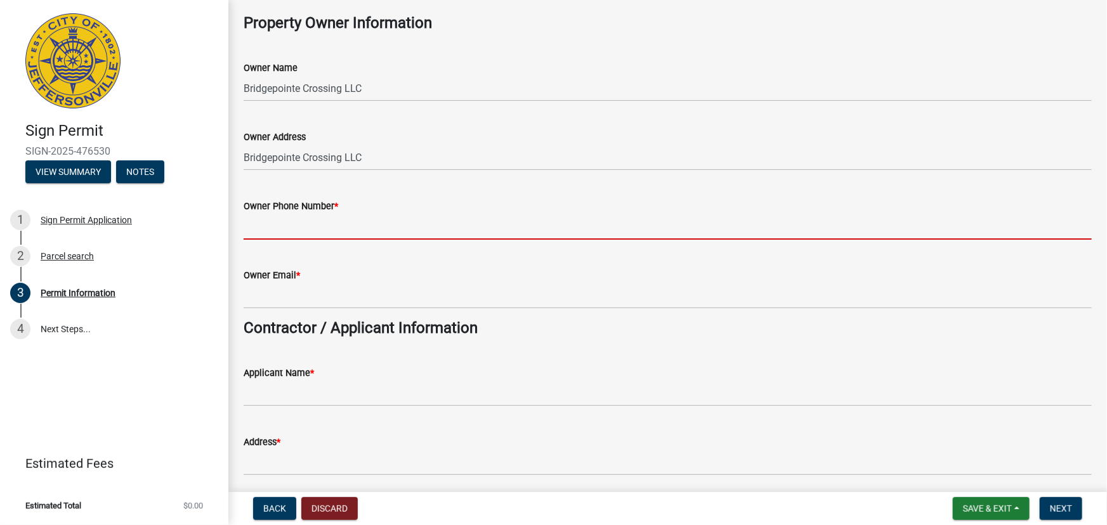
click at [343, 232] on input "Owner Phone Number *" at bounding box center [668, 227] width 848 height 26
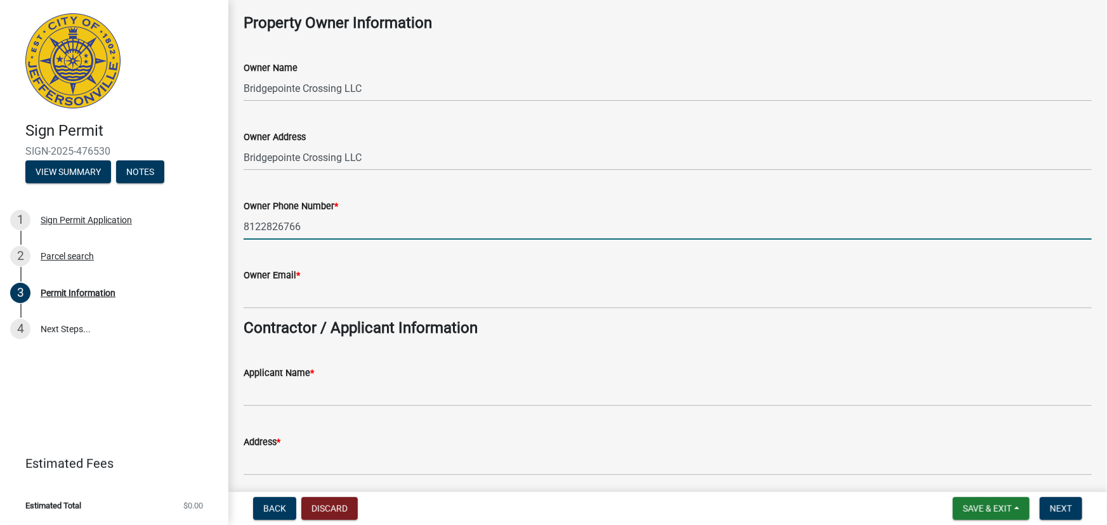
type input "8122826766"
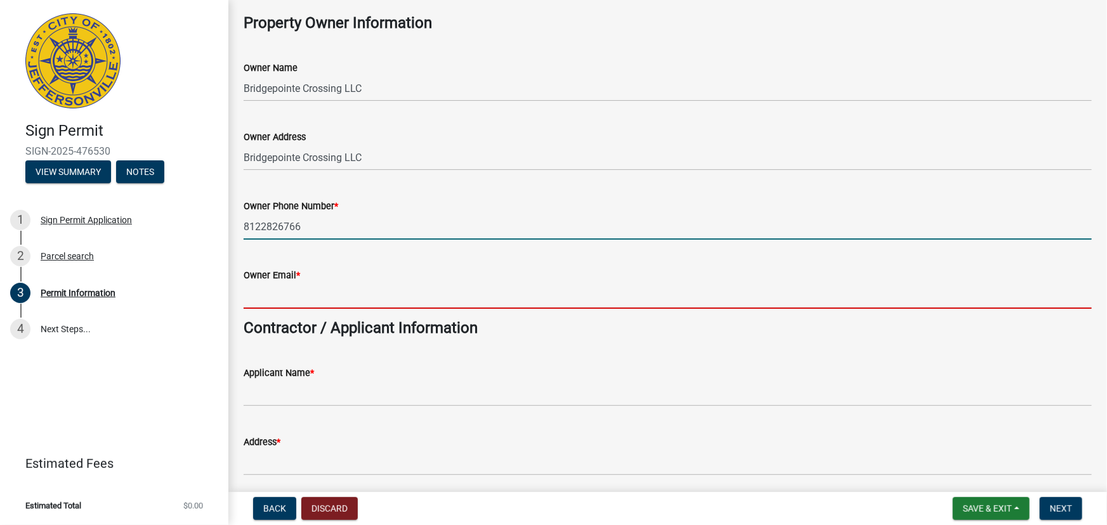
click at [316, 292] on input "Owner Email *" at bounding box center [668, 296] width 848 height 26
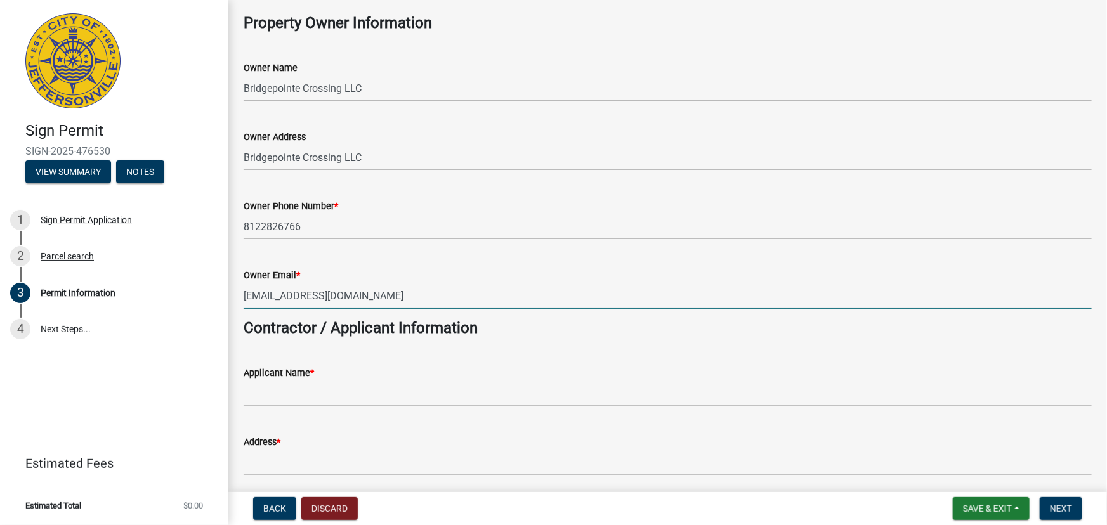
type input "[EMAIL_ADDRESS][DOMAIN_NAME]"
click at [312, 407] on wm-data-entity-input "Applicant Name *" at bounding box center [668, 382] width 848 height 69
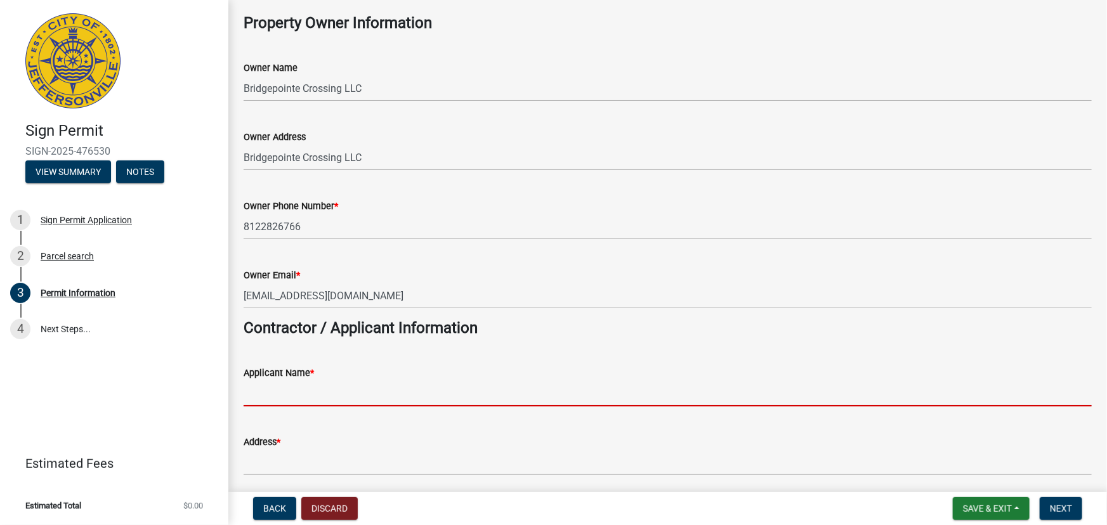
click at [318, 398] on input "Applicant Name *" at bounding box center [668, 394] width 848 height 26
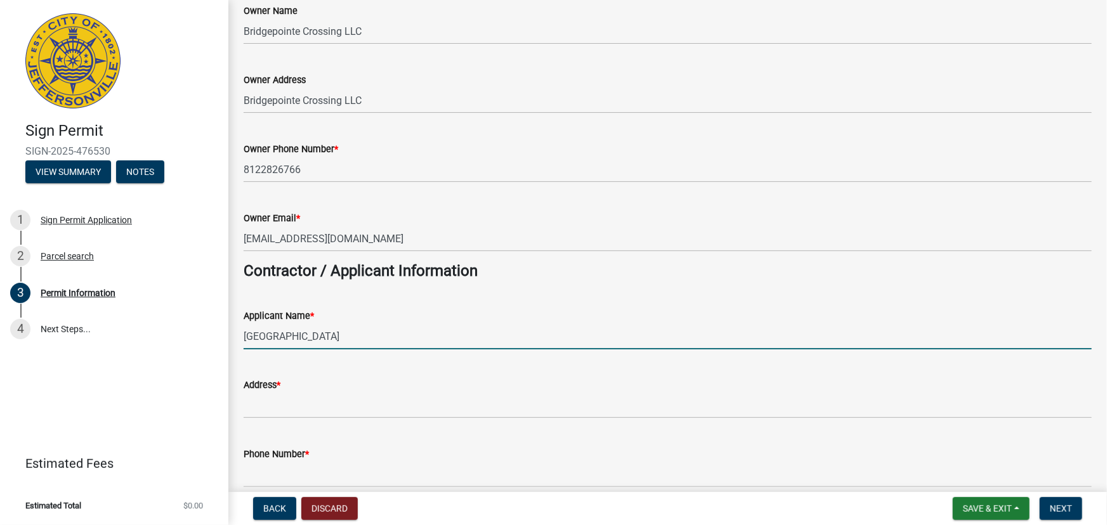
scroll to position [115, 0]
type input "[GEOGRAPHIC_DATA]"
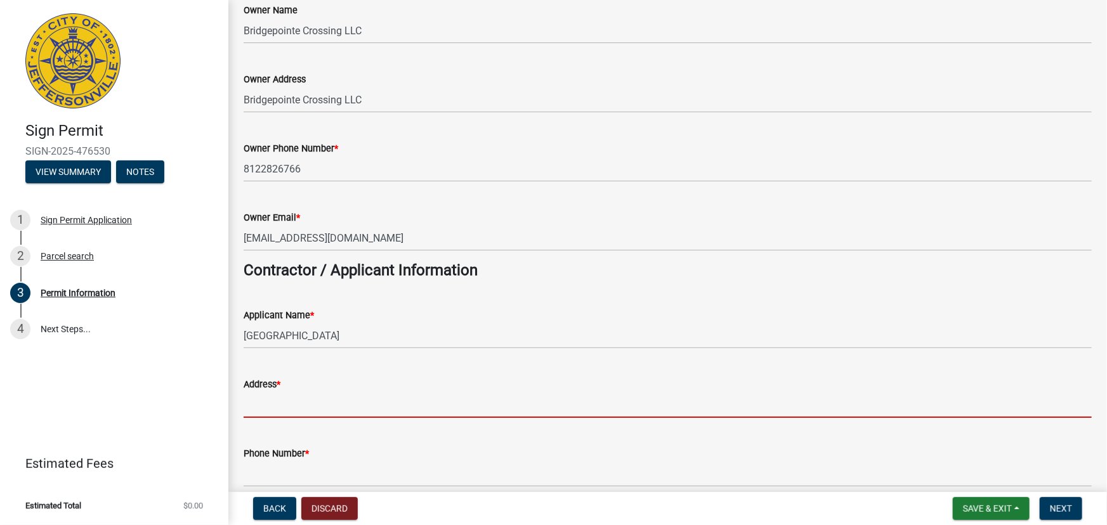
click at [323, 400] on input "Address *" at bounding box center [668, 405] width 848 height 26
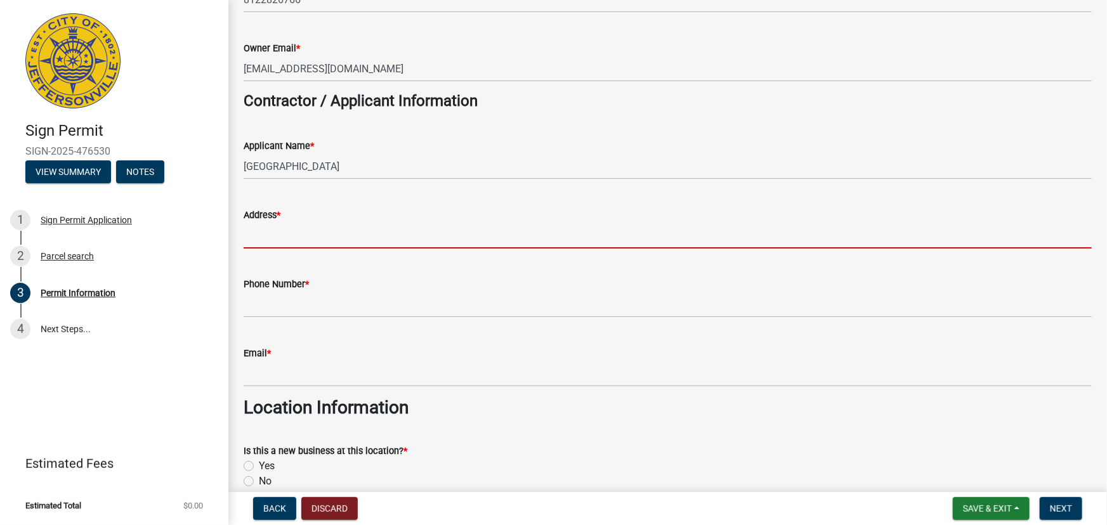
scroll to position [288, 0]
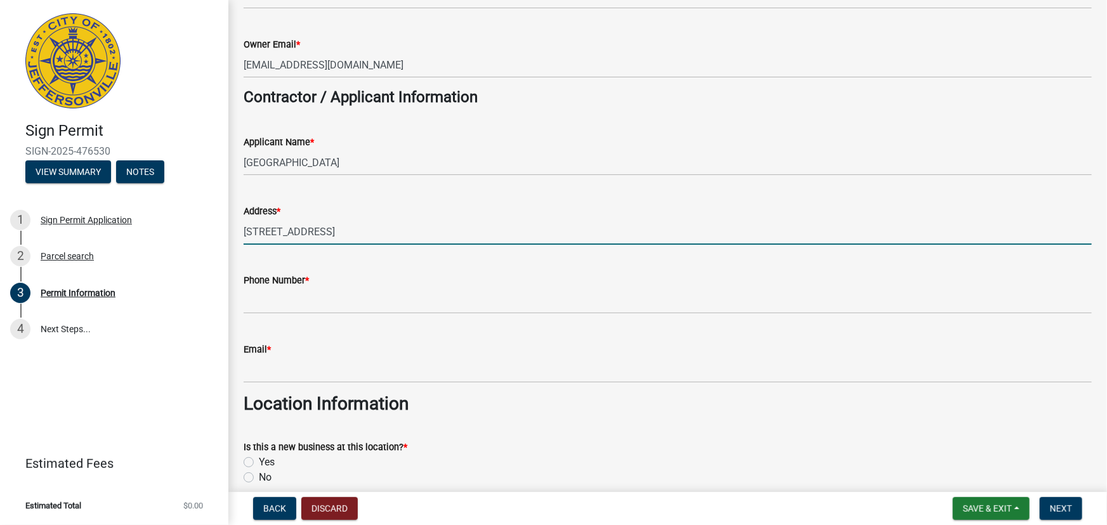
type input "[STREET_ADDRESS]"
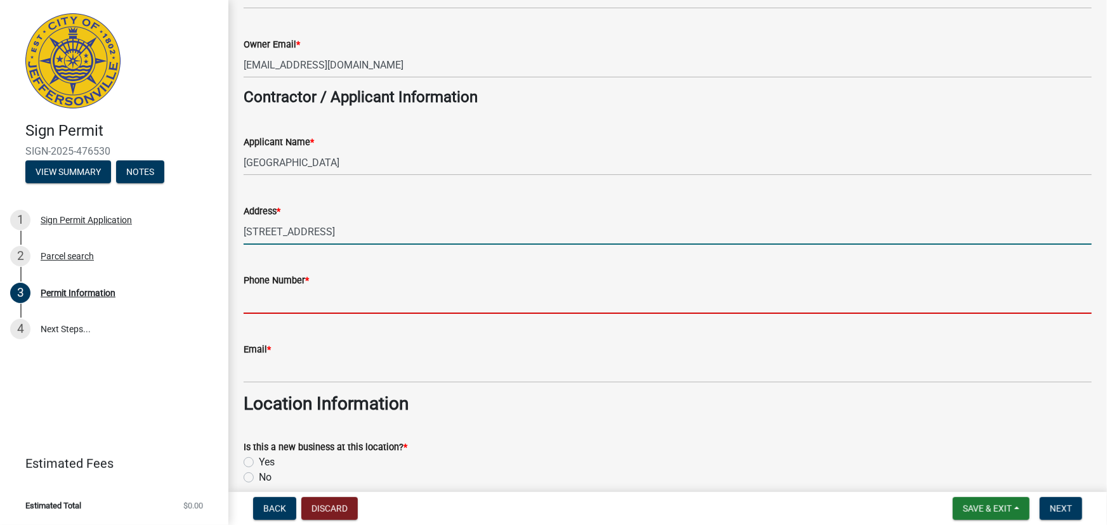
click at [315, 304] on input "Phone Number *" at bounding box center [668, 301] width 848 height 26
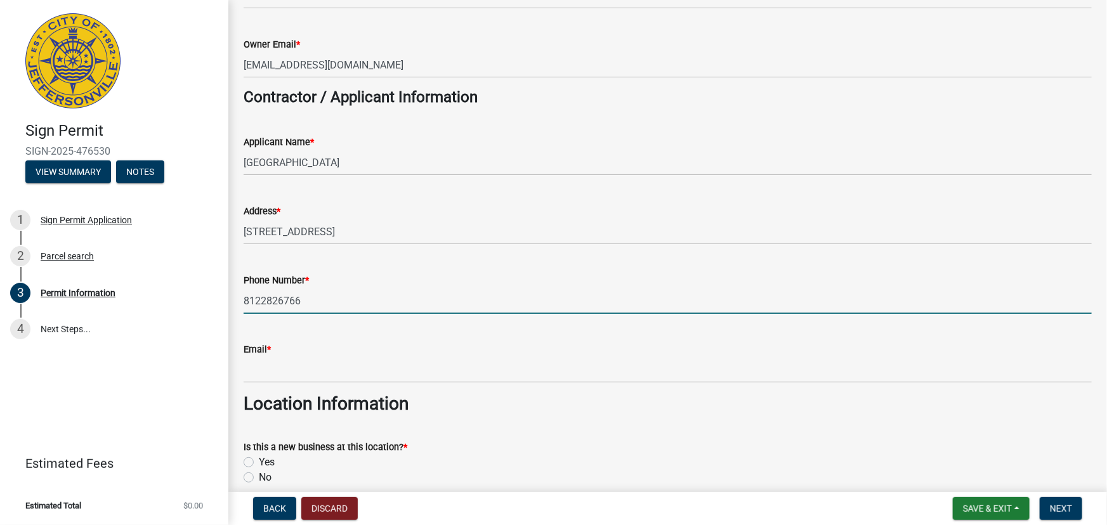
type input "8122826766"
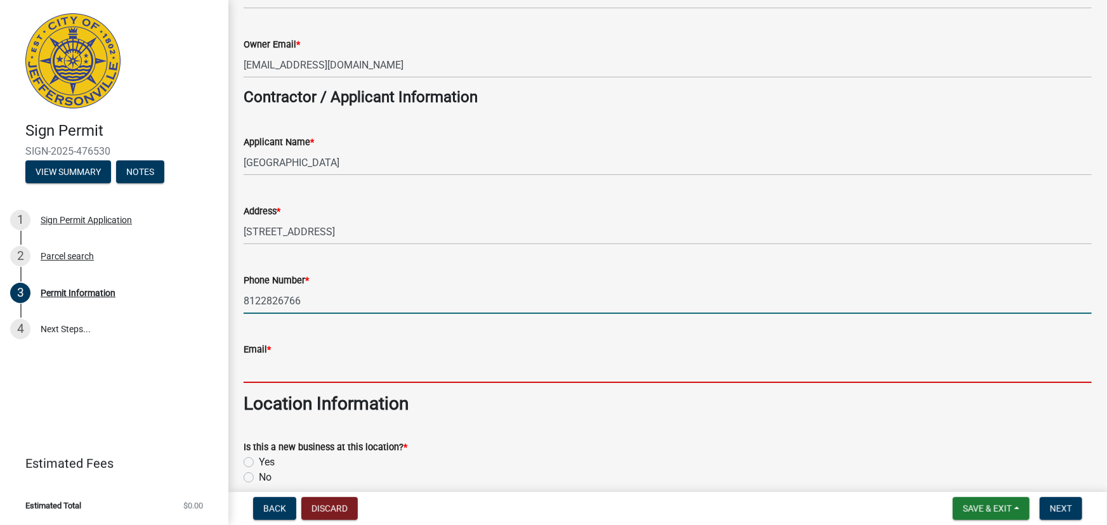
click at [313, 361] on input "Email *" at bounding box center [668, 370] width 848 height 26
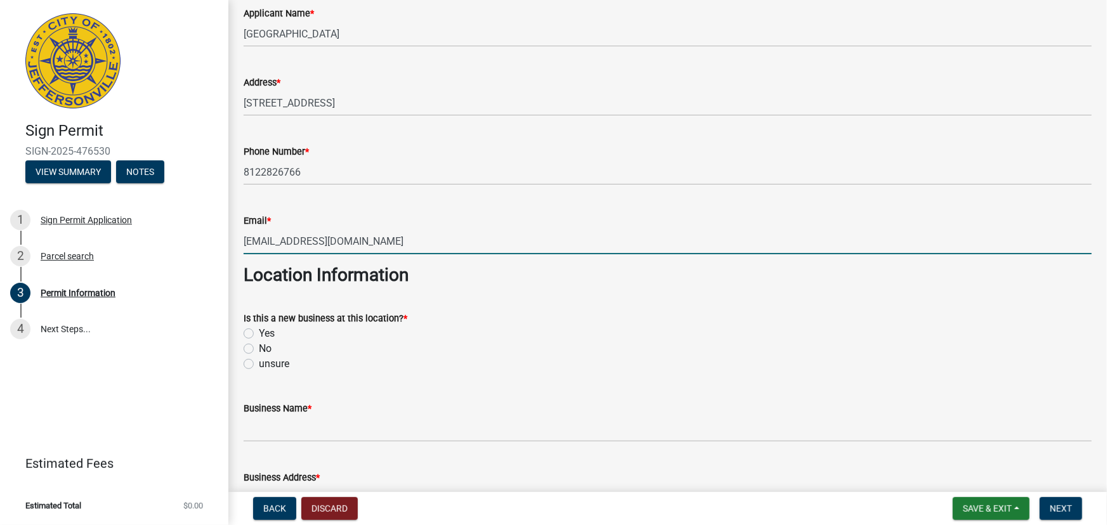
scroll to position [461, 0]
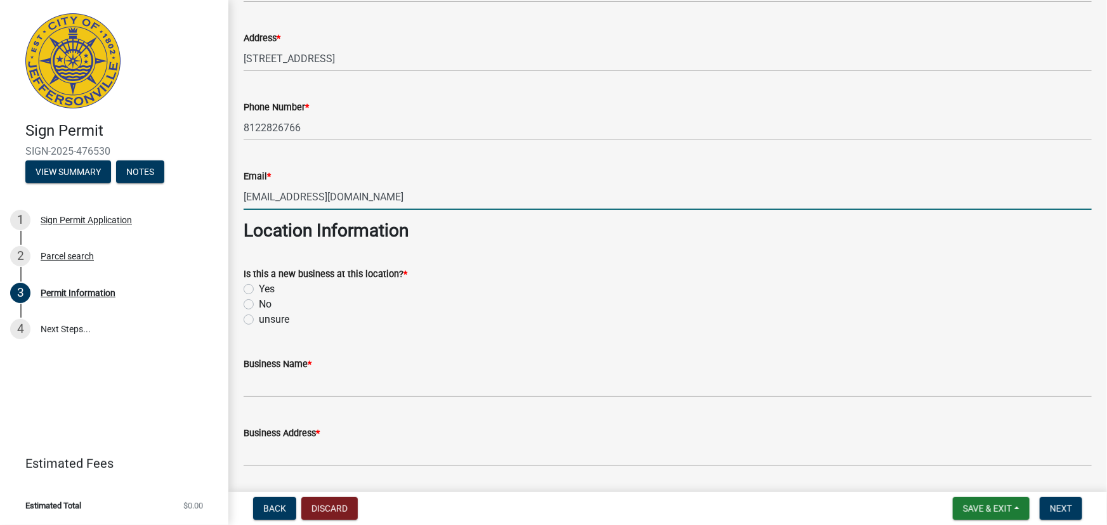
type input "[EMAIL_ADDRESS][DOMAIN_NAME]"
click at [259, 306] on label "No" at bounding box center [265, 304] width 13 height 15
click at [259, 305] on input "No" at bounding box center [263, 301] width 8 height 8
radio input "true"
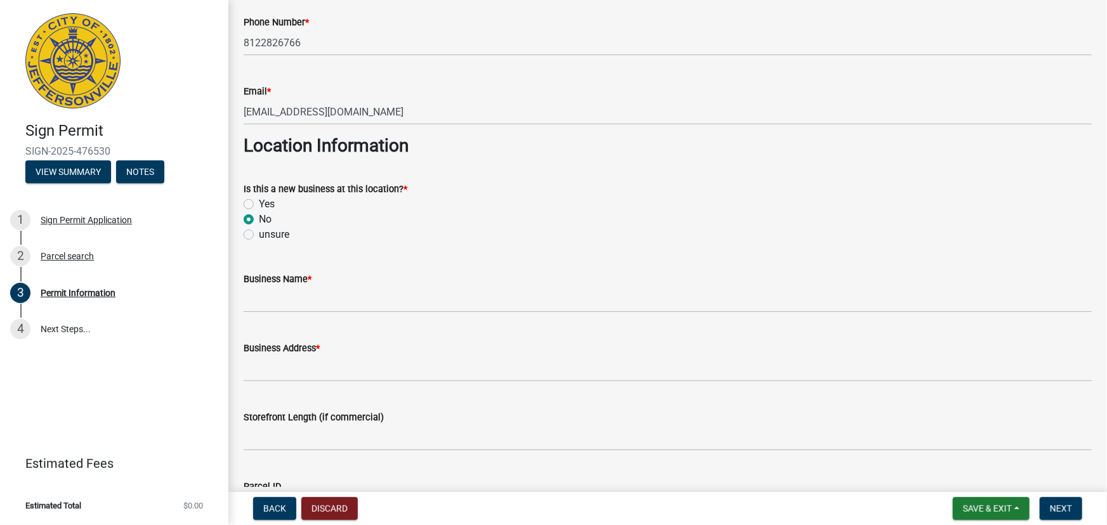
scroll to position [577, 0]
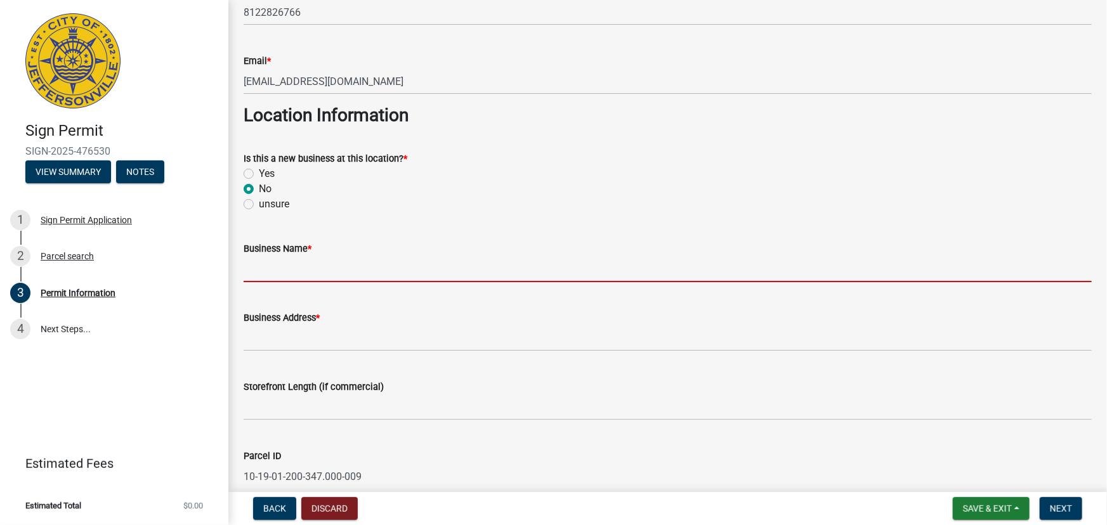
click at [329, 273] on input "Business Name *" at bounding box center [668, 269] width 848 height 26
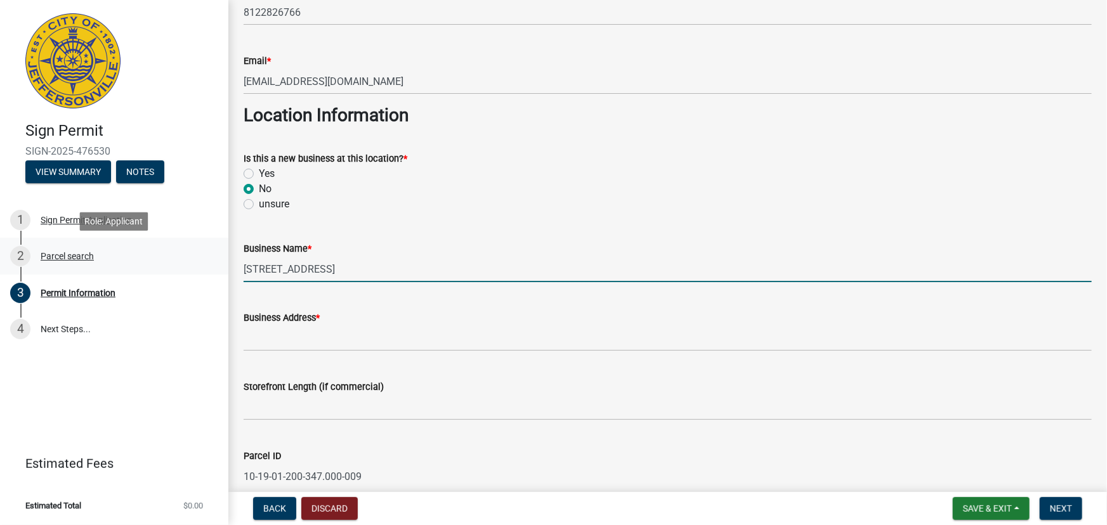
drag, startPoint x: 346, startPoint y: 274, endPoint x: 213, endPoint y: 263, distance: 133.7
click at [213, 263] on div "Sign Permit SIGN-2025-476530 View Summary Notes 1 Sign Permit Application 2 Par…" at bounding box center [553, 262] width 1107 height 525
paste input "Big four boo fest , October 27th Jeffersonville Fall Craft Market, October 18th"
type input "B"
type input "[GEOGRAPHIC_DATA]"
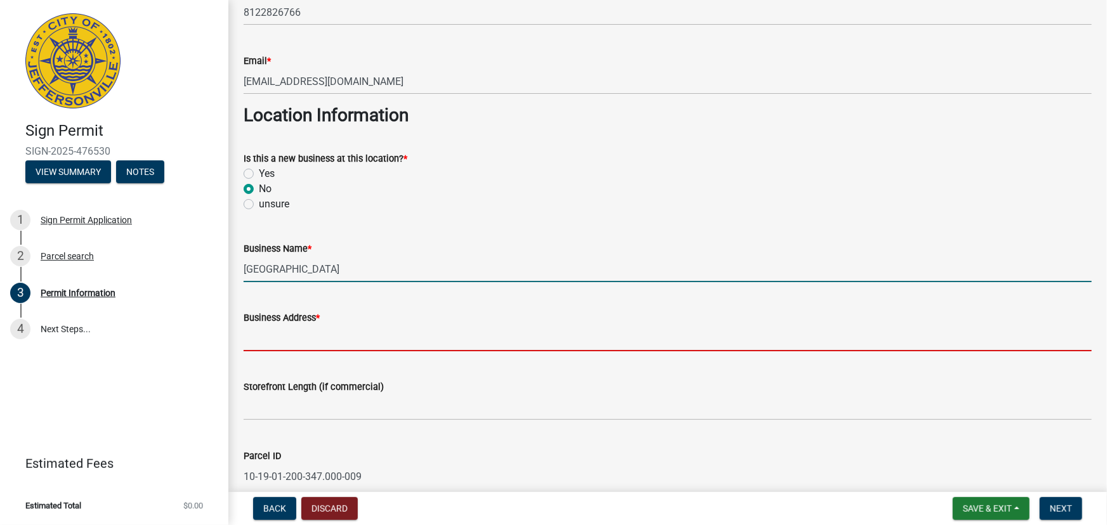
click at [263, 338] on input "Business Address *" at bounding box center [668, 338] width 848 height 26
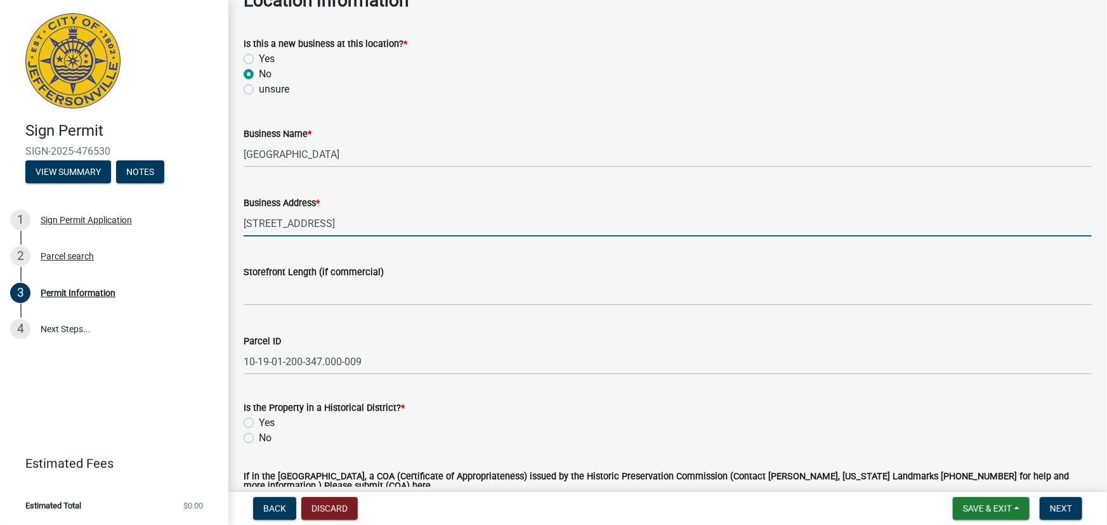
scroll to position [807, 0]
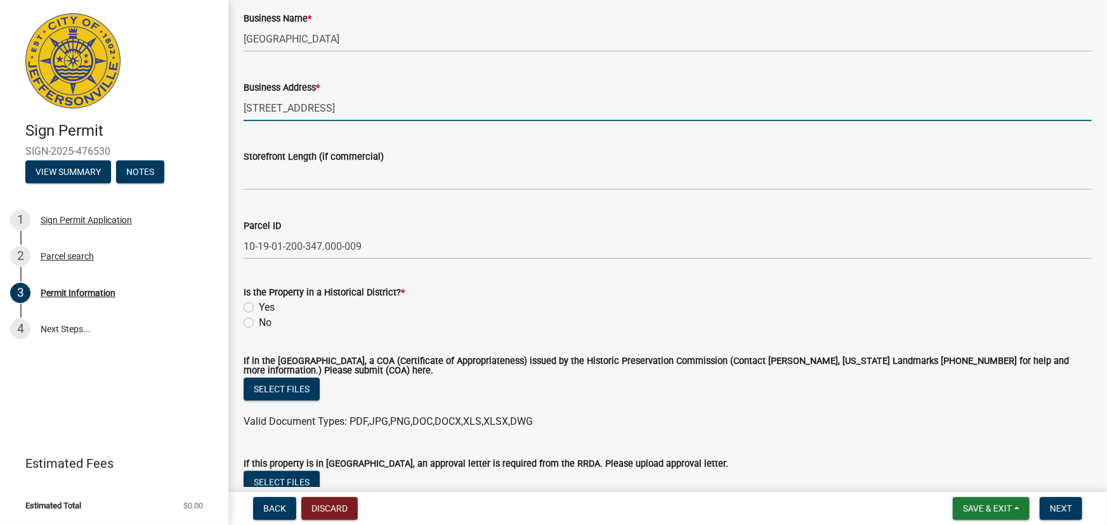
type input "[STREET_ADDRESS]"
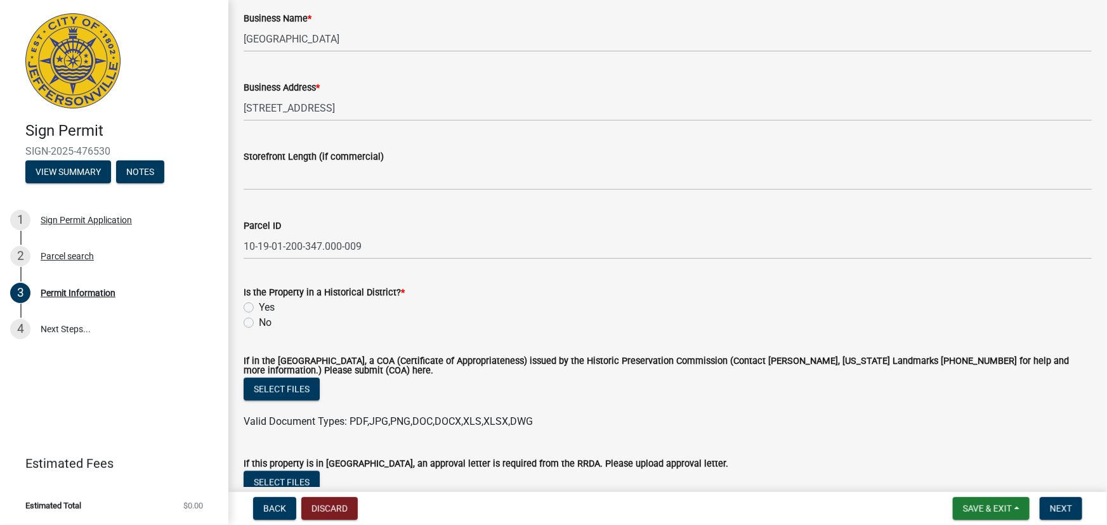
click at [259, 320] on label "No" at bounding box center [265, 322] width 13 height 15
click at [259, 320] on input "No" at bounding box center [263, 319] width 8 height 8
radio input "true"
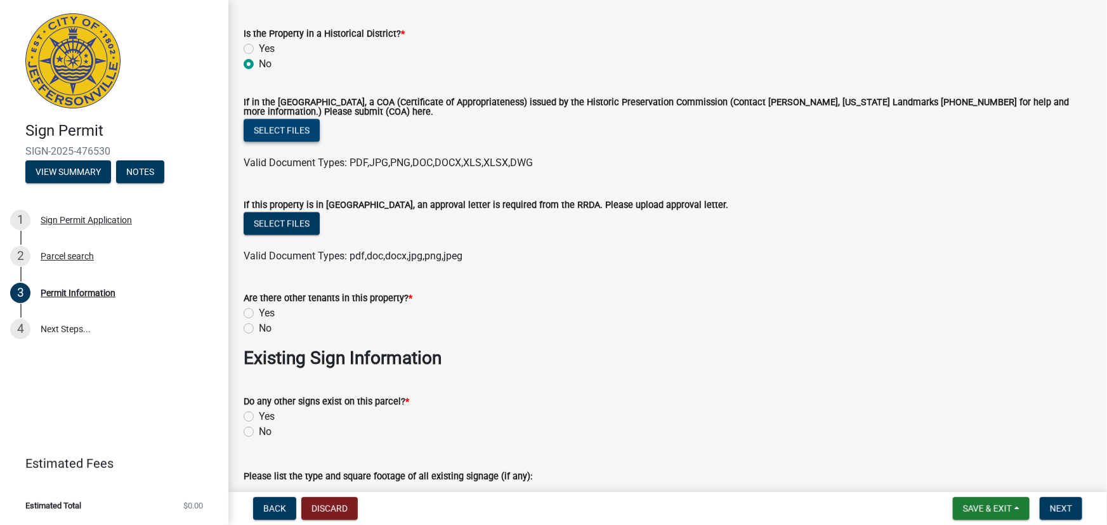
scroll to position [1096, 0]
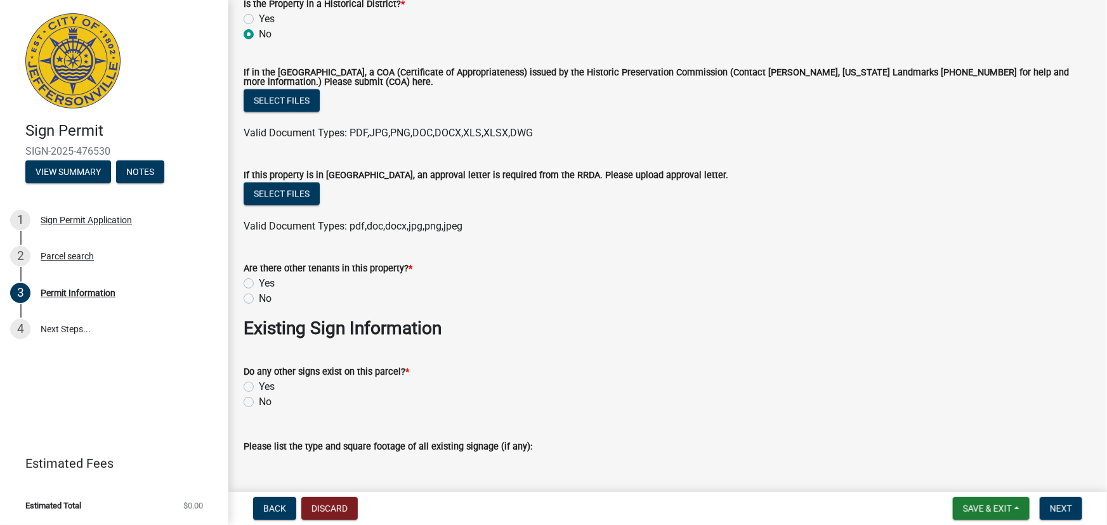
click at [259, 299] on label "No" at bounding box center [265, 298] width 13 height 15
click at [259, 299] on input "No" at bounding box center [263, 295] width 8 height 8
radio input "true"
click at [259, 405] on label "No" at bounding box center [265, 402] width 13 height 15
click at [259, 403] on input "No" at bounding box center [263, 399] width 8 height 8
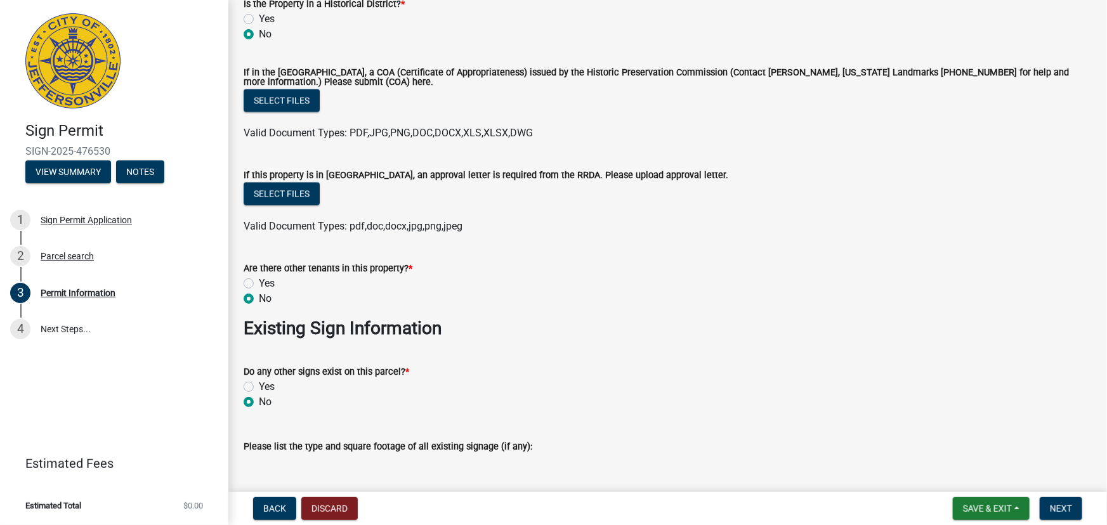
radio input "true"
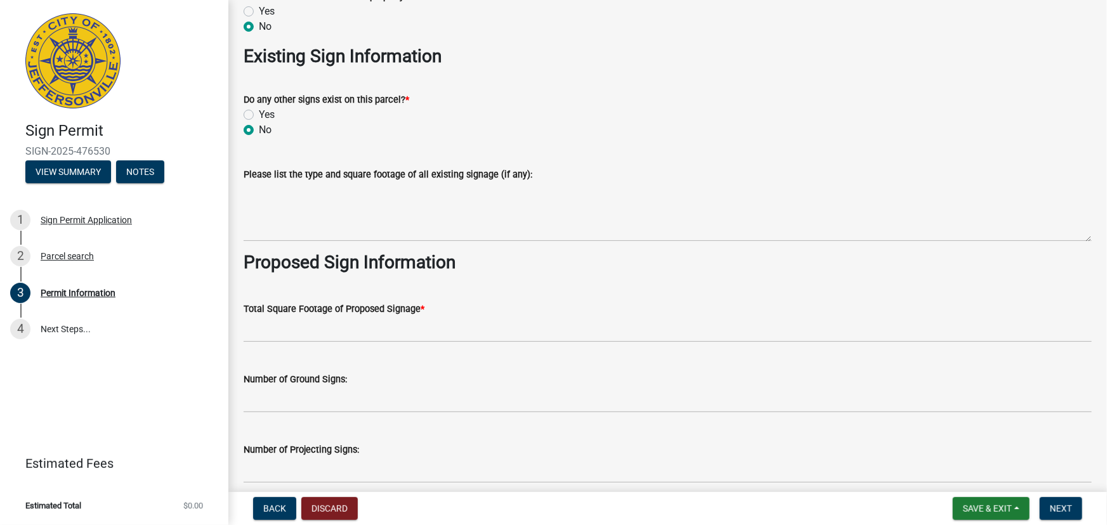
scroll to position [1441, 0]
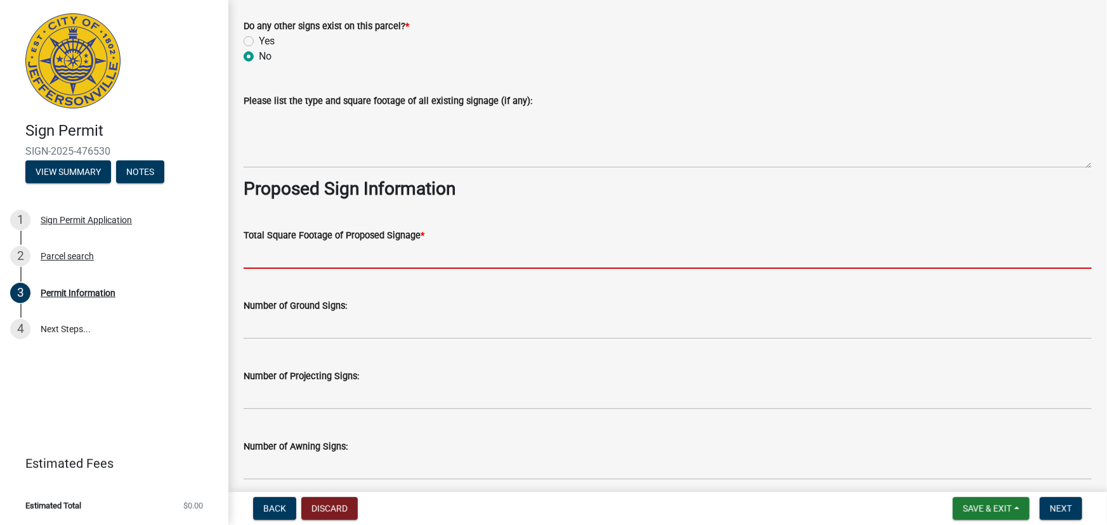
click at [330, 262] on input "text" at bounding box center [668, 256] width 848 height 26
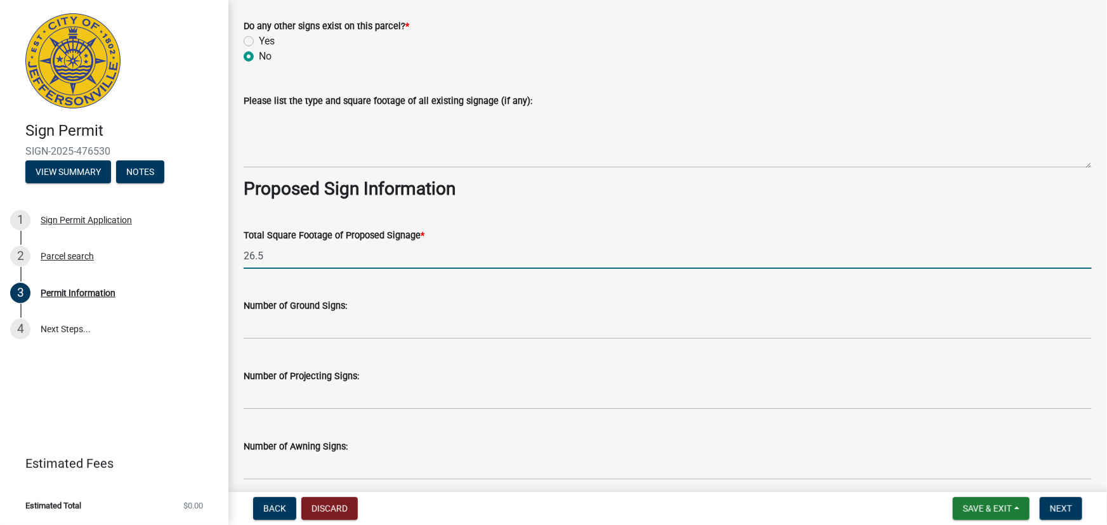
type input "26.5"
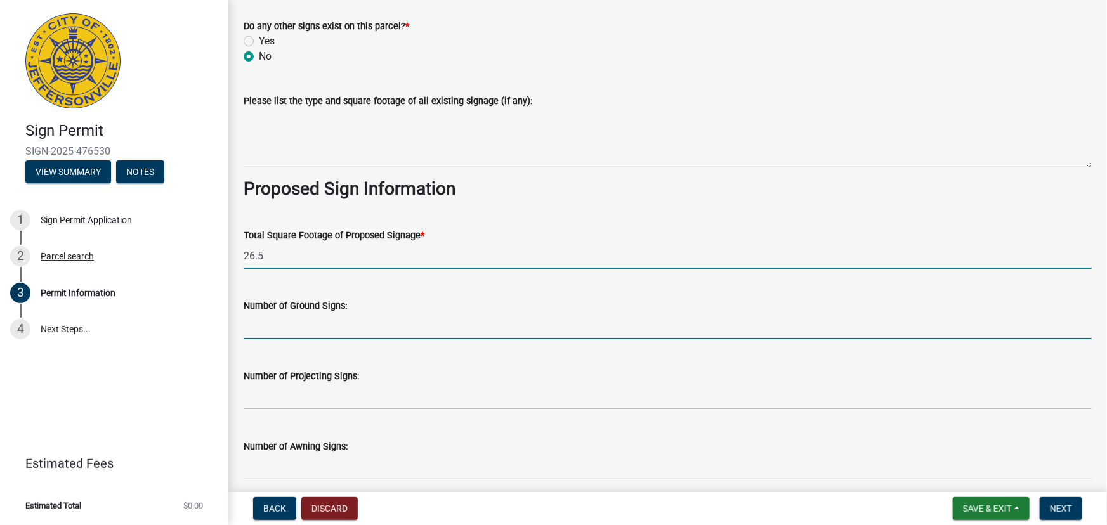
click at [328, 327] on input "text" at bounding box center [668, 326] width 848 height 26
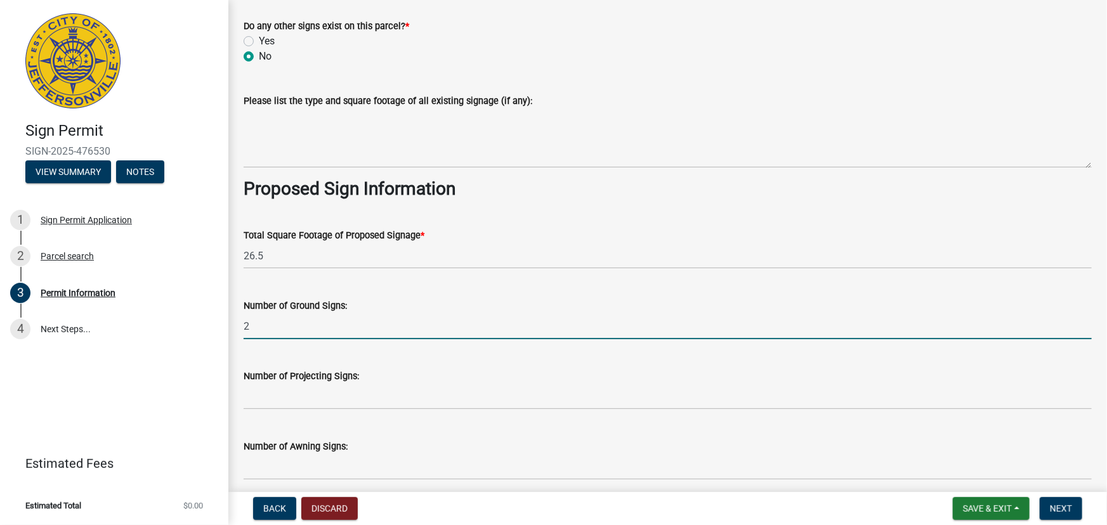
type input "2"
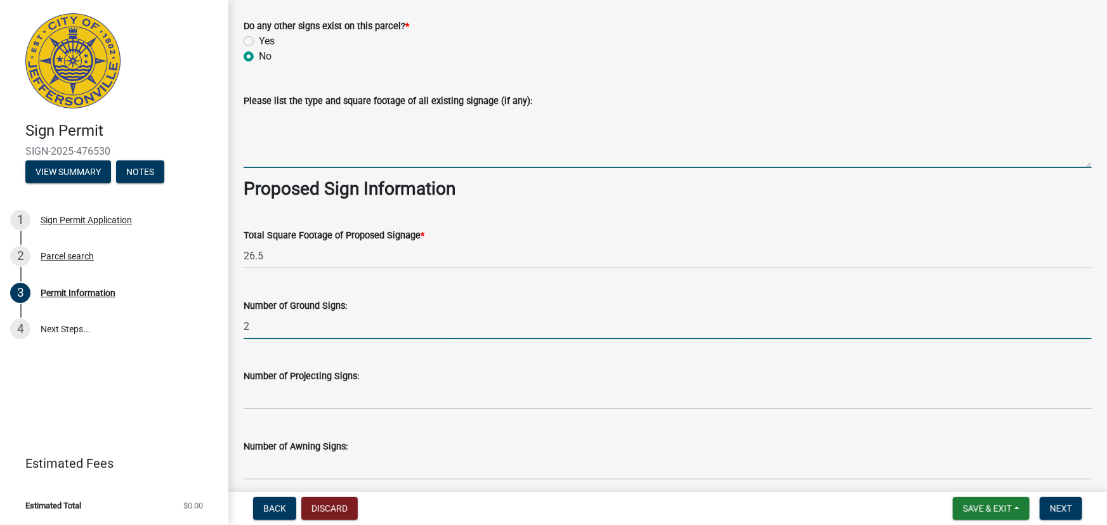
click at [438, 163] on textarea "Please list the type and square footage of all existing signage (if any):" at bounding box center [668, 138] width 848 height 60
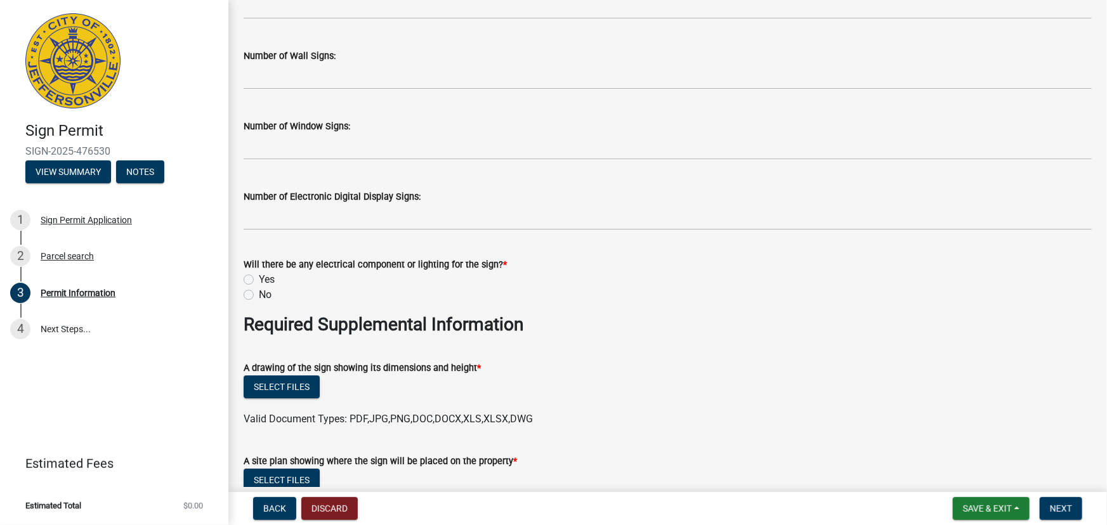
scroll to position [1903, 0]
click at [259, 296] on label "No" at bounding box center [265, 294] width 13 height 15
click at [259, 295] on input "No" at bounding box center [263, 291] width 8 height 8
radio input "true"
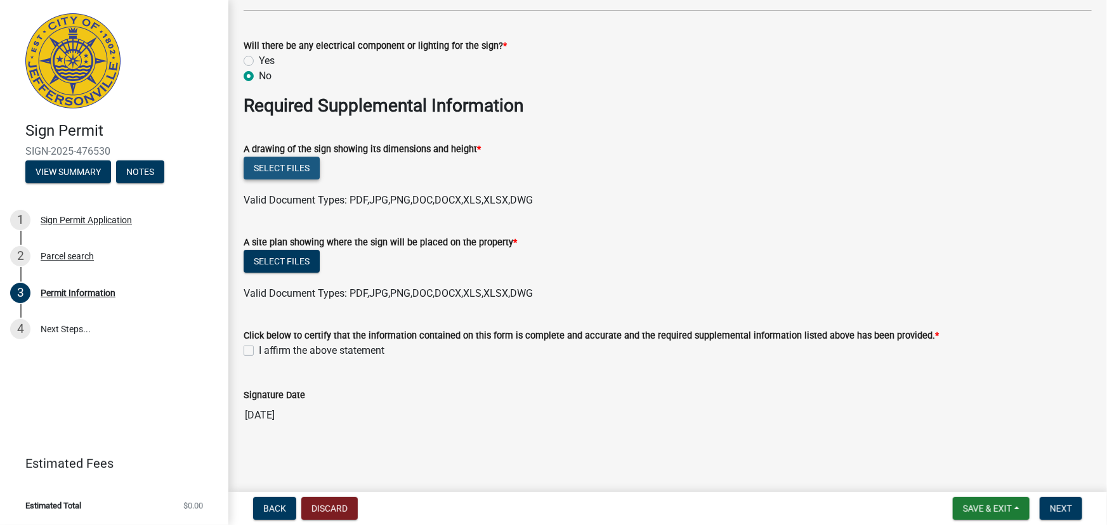
click at [294, 173] on button "Select files" at bounding box center [282, 168] width 76 height 23
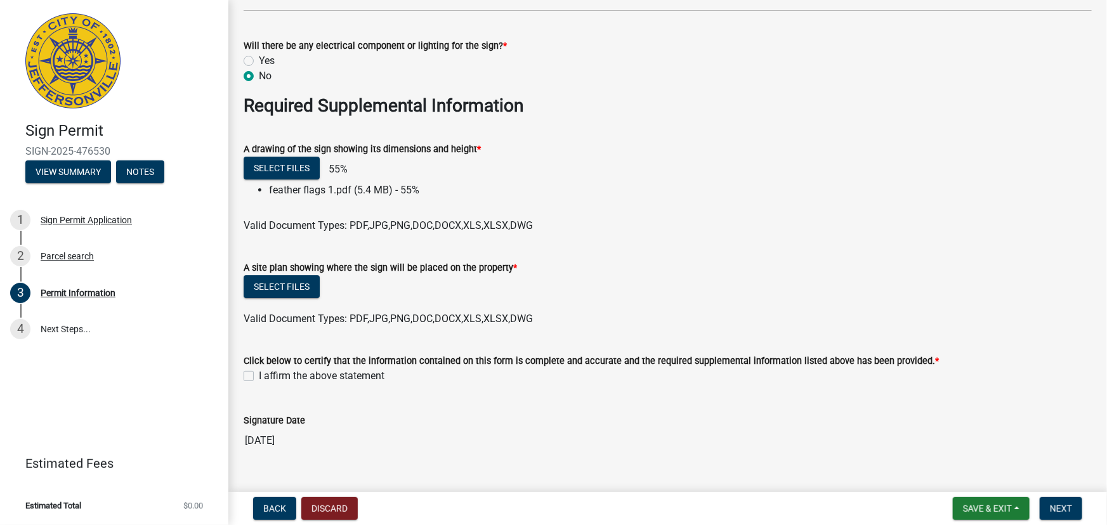
drag, startPoint x: 246, startPoint y: 224, endPoint x: 534, endPoint y: 227, distance: 288.0
click at [443, 216] on wm-upload "Select files 55% feather flags 1.pdf (5.4 MB) - 55% Valid Document Types: PDF,J…" at bounding box center [668, 195] width 848 height 77
click at [534, 227] on div "Valid Document Types: PDF,JPG,PNG,DOC,DOCX,XLS,XLSX,DWG" at bounding box center [667, 225] width 867 height 15
drag, startPoint x: 541, startPoint y: 218, endPoint x: 331, endPoint y: 213, distance: 209.4
click at [331, 213] on wm-upload "Select files 55% feather flags 1.pdf (5.4 MB) - 55% Valid Document Types: PDF,J…" at bounding box center [668, 195] width 848 height 77
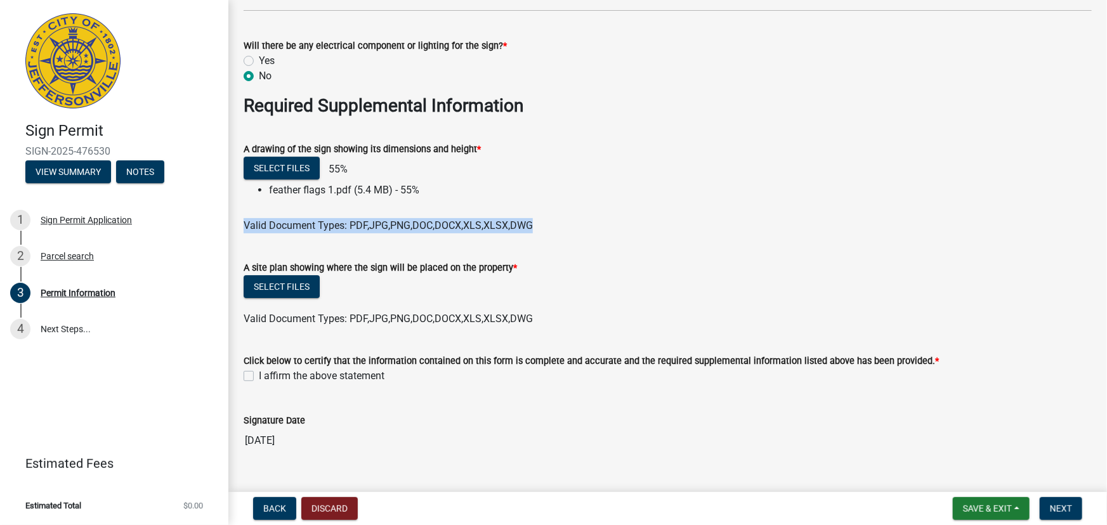
click at [331, 213] on ul at bounding box center [668, 213] width 848 height 10
drag, startPoint x: 240, startPoint y: 226, endPoint x: 566, endPoint y: 249, distance: 326.9
click at [567, 247] on form "A site plan showing where the sign will be placed on the property * Select file…" at bounding box center [668, 286] width 848 height 82
drag, startPoint x: 557, startPoint y: 220, endPoint x: 234, endPoint y: 184, distance: 324.9
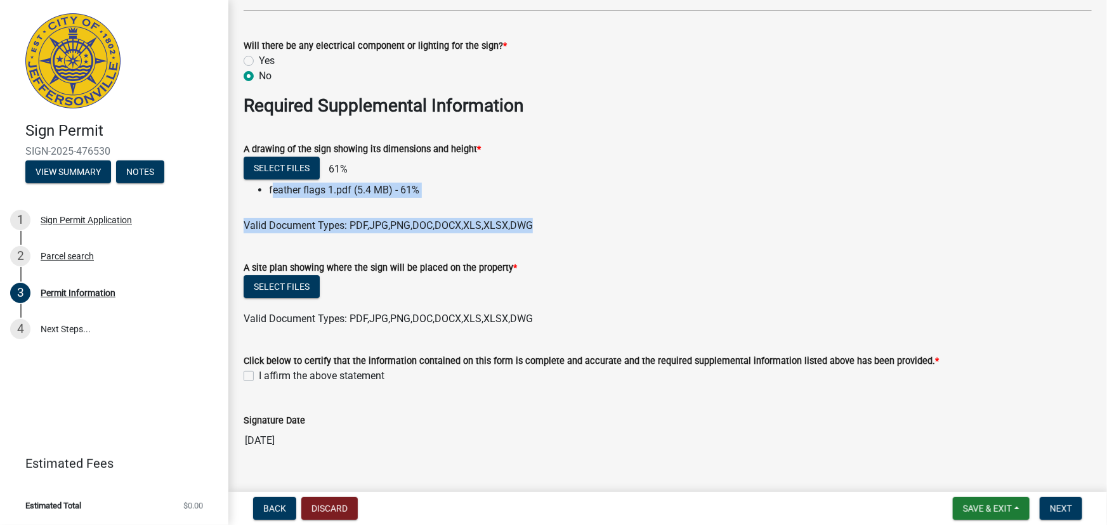
click at [234, 184] on div "Select files 61% feather flags 1.pdf (5.4 MB) - 61% Valid Document Types: PDF,J…" at bounding box center [667, 195] width 867 height 77
click at [365, 212] on ul at bounding box center [668, 213] width 848 height 10
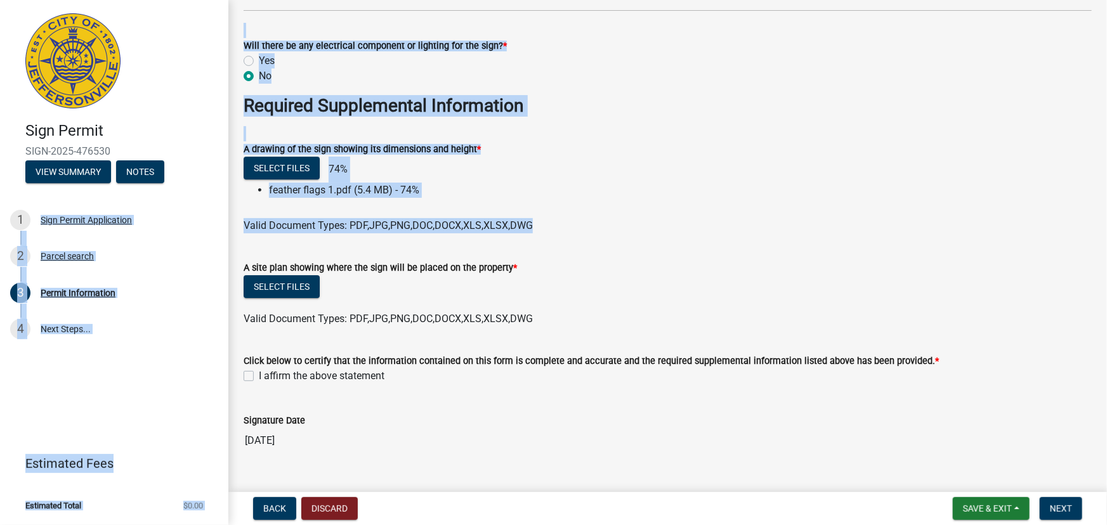
drag, startPoint x: 533, startPoint y: 223, endPoint x: 216, endPoint y: 171, distance: 320.8
click at [216, 171] on div "Sign Permit SIGN-2025-476530 View Summary Notes 1 Sign Permit Application 2 Par…" at bounding box center [553, 262] width 1107 height 525
click at [503, 209] on ul at bounding box center [668, 213] width 848 height 10
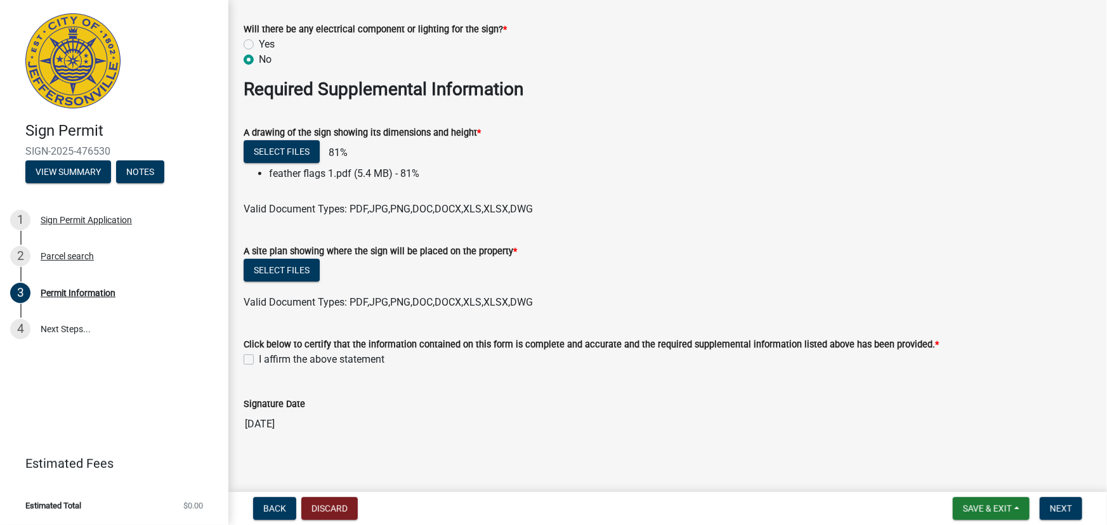
scroll to position [2147, 0]
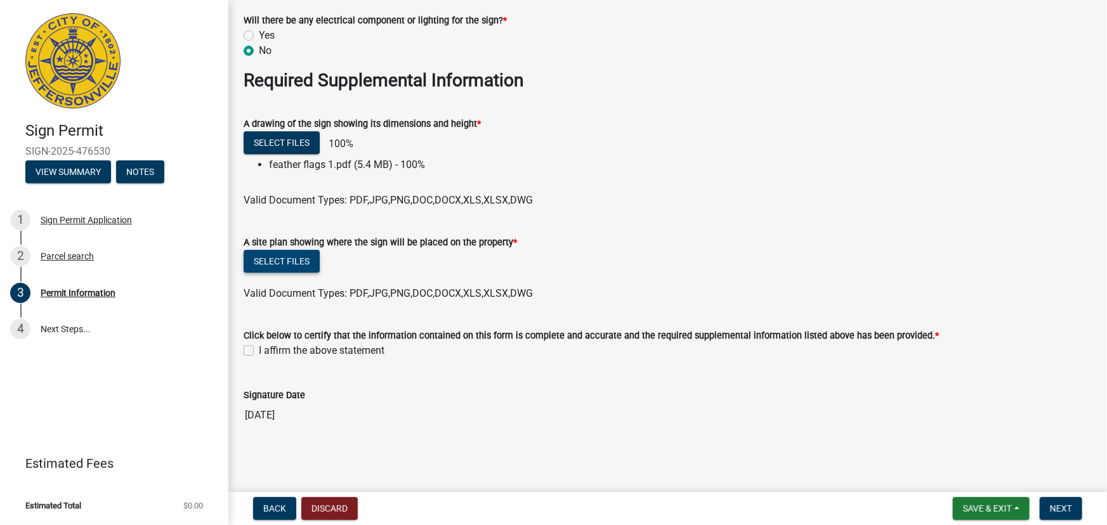
click at [281, 257] on button "Select files" at bounding box center [282, 261] width 76 height 23
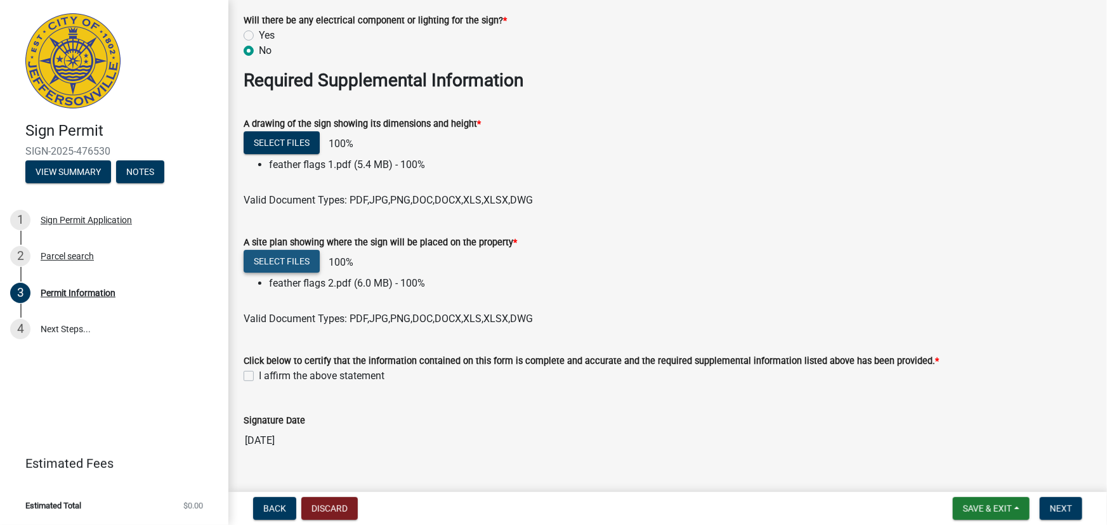
click at [287, 256] on button "Select files" at bounding box center [282, 261] width 76 height 23
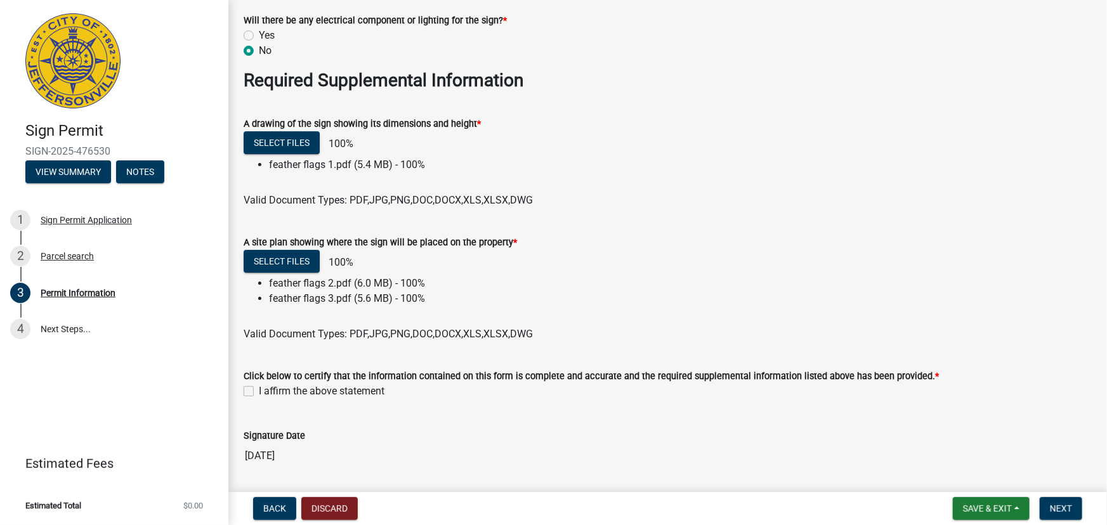
click at [242, 391] on div "Click below to certify that the information contained on this form is complete …" at bounding box center [667, 376] width 867 height 46
click at [259, 394] on label "I affirm the above statement" at bounding box center [322, 391] width 126 height 15
click at [259, 392] on input "I affirm the above statement" at bounding box center [263, 388] width 8 height 8
click at [1056, 498] on button "Next" at bounding box center [1061, 508] width 43 height 23
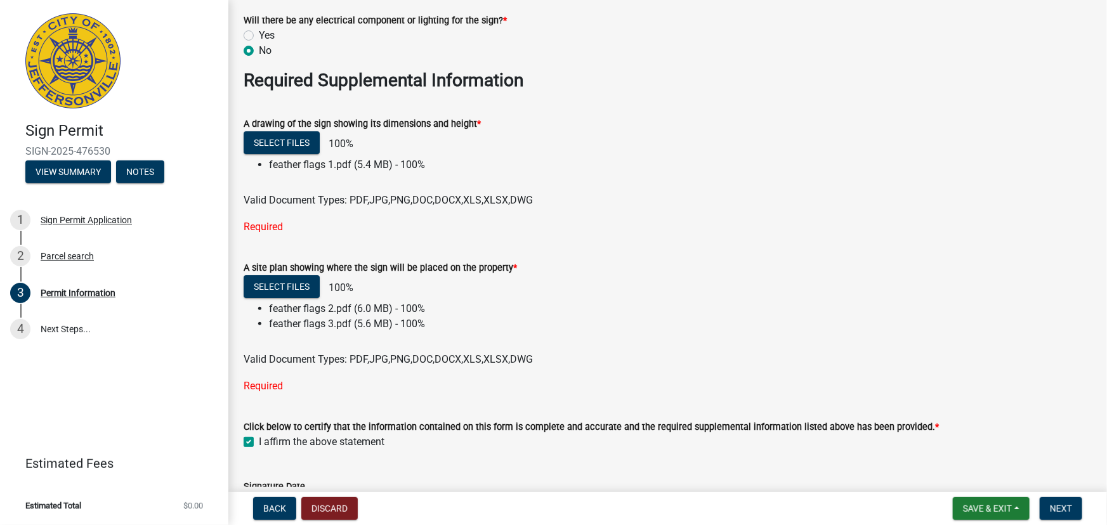
click at [277, 384] on div "Required" at bounding box center [668, 386] width 848 height 15
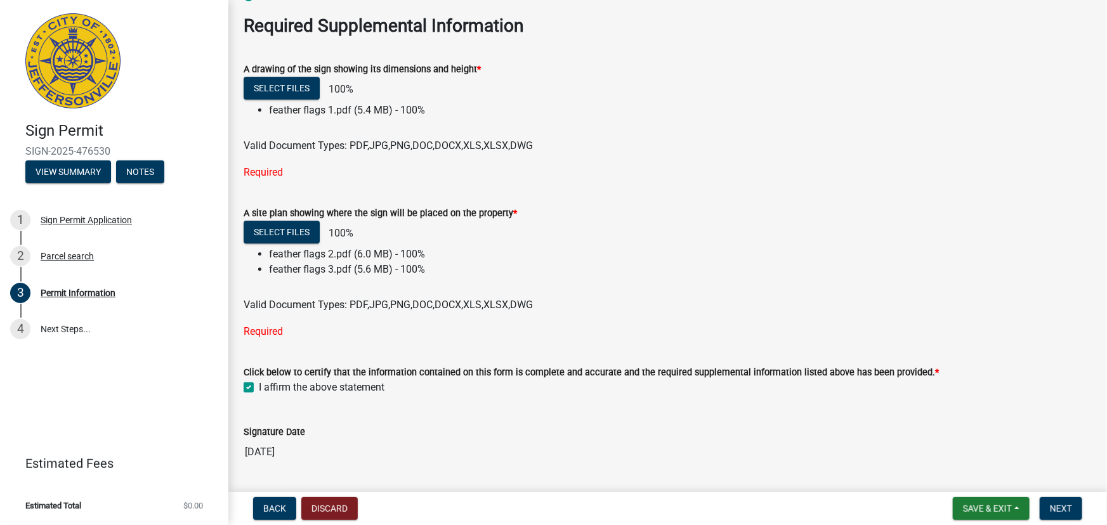
scroll to position [2238, 0]
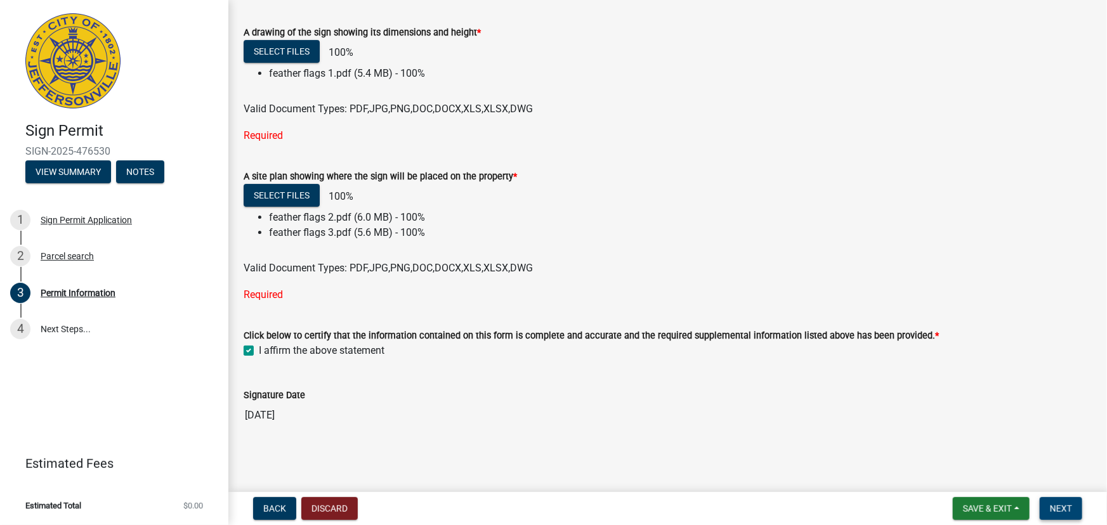
click at [1064, 508] on span "Next" at bounding box center [1061, 509] width 22 height 10
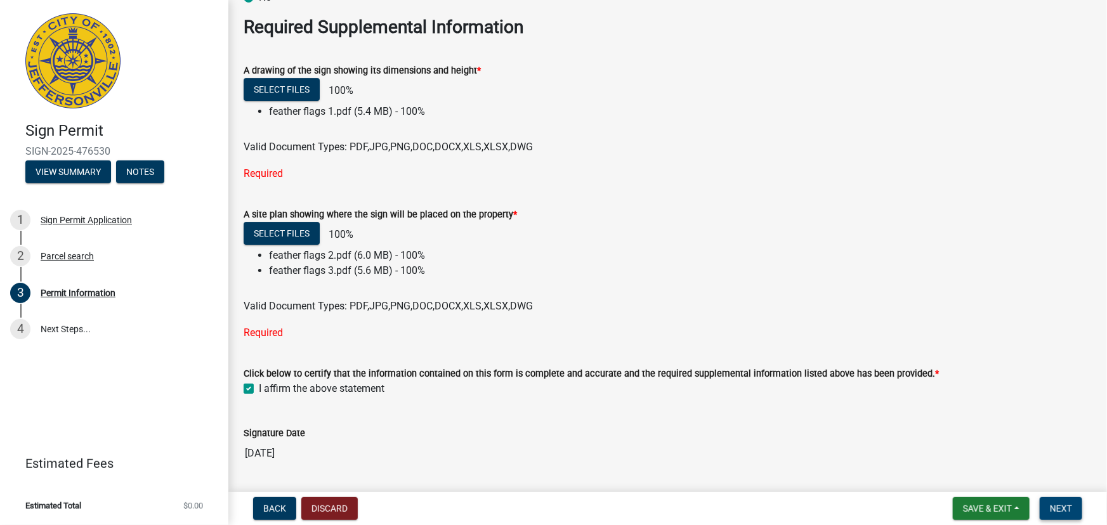
scroll to position [2181, 0]
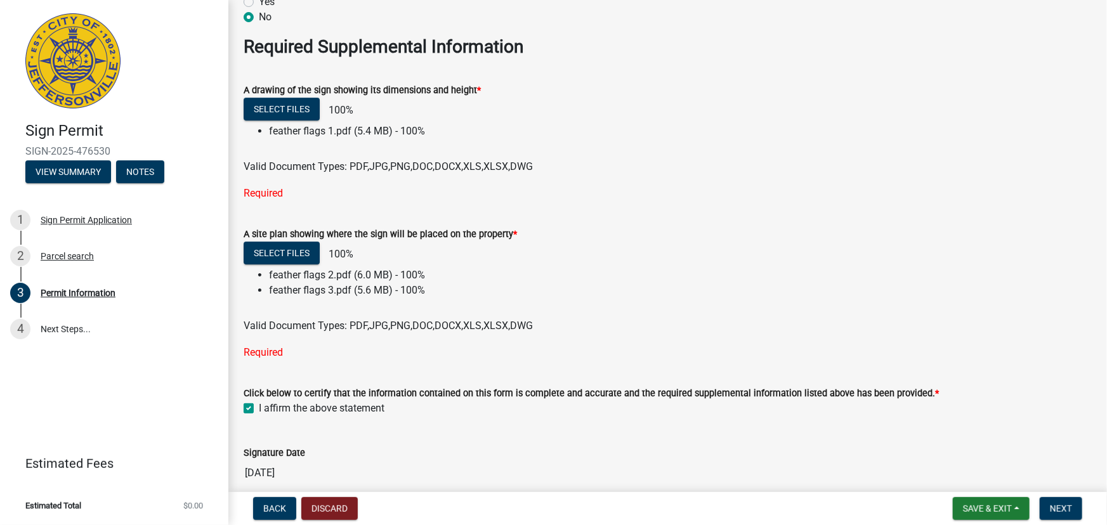
click at [446, 89] on label "A drawing of the sign showing its dimensions and height *" at bounding box center [362, 90] width 237 height 9
drag, startPoint x: 334, startPoint y: 111, endPoint x: 438, endPoint y: 121, distance: 104.5
click at [438, 121] on div "Select files 100%" at bounding box center [668, 111] width 848 height 26
click at [466, 134] on li "feather flags 1.pdf (5.4 MB) - 100%" at bounding box center [680, 131] width 823 height 15
click at [419, 173] on div "Valid Document Types: PDF,JPG,PNG,DOC,DOCX,XLS,XLSX,DWG" at bounding box center [667, 166] width 867 height 15
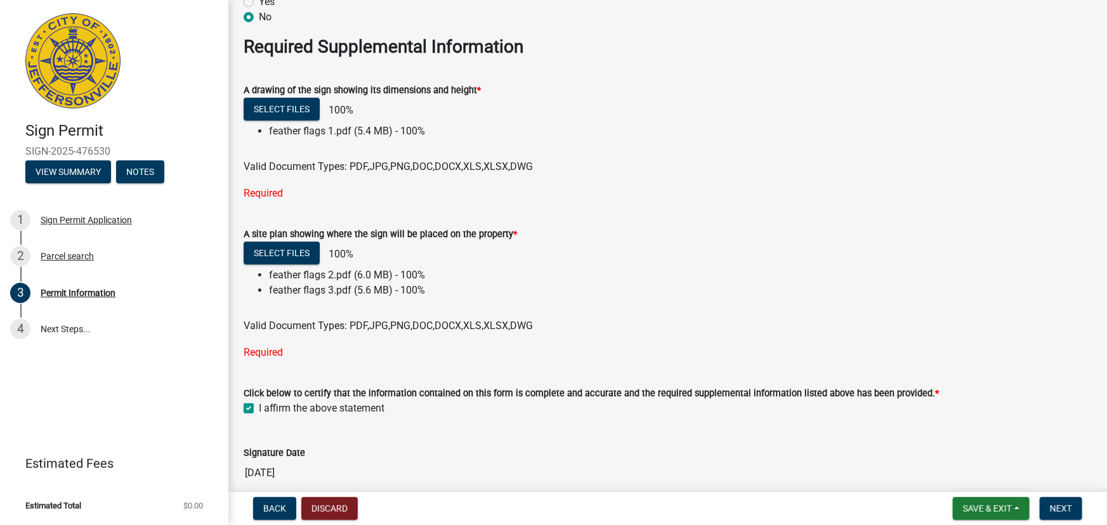
click at [251, 194] on div "Required" at bounding box center [668, 193] width 848 height 15
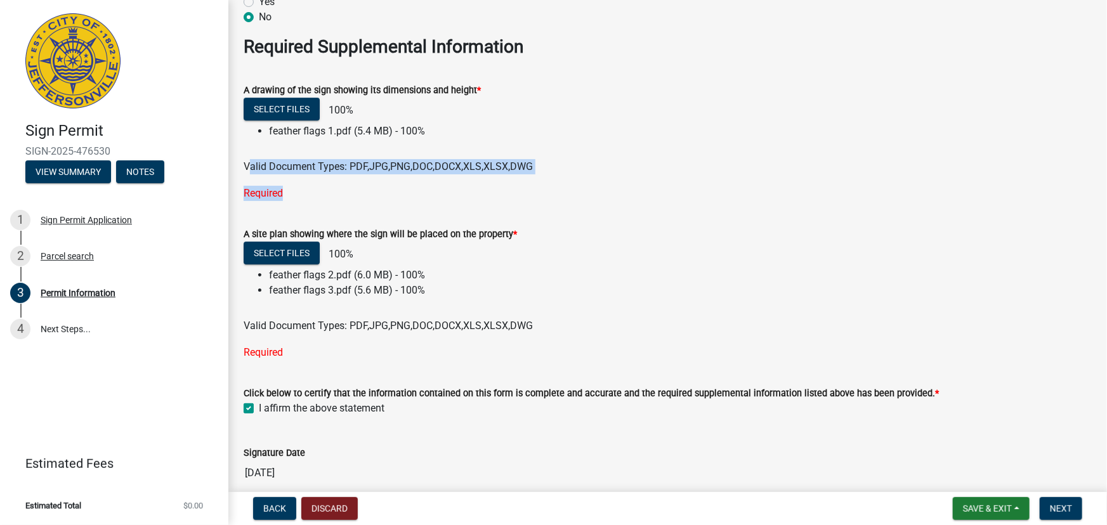
drag, startPoint x: 247, startPoint y: 166, endPoint x: 532, endPoint y: 178, distance: 285.7
click at [532, 178] on div "A drawing of the sign showing its dimensions and height * Select files 100% fea…" at bounding box center [668, 134] width 848 height 134
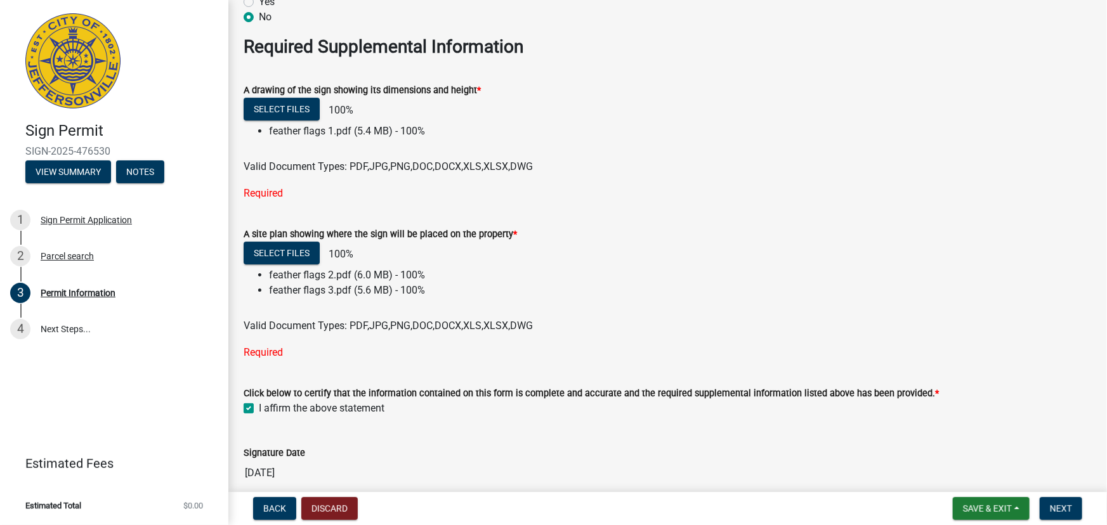
click at [398, 124] on li "feather flags 1.pdf (5.4 MB) - 100%" at bounding box center [680, 131] width 823 height 15
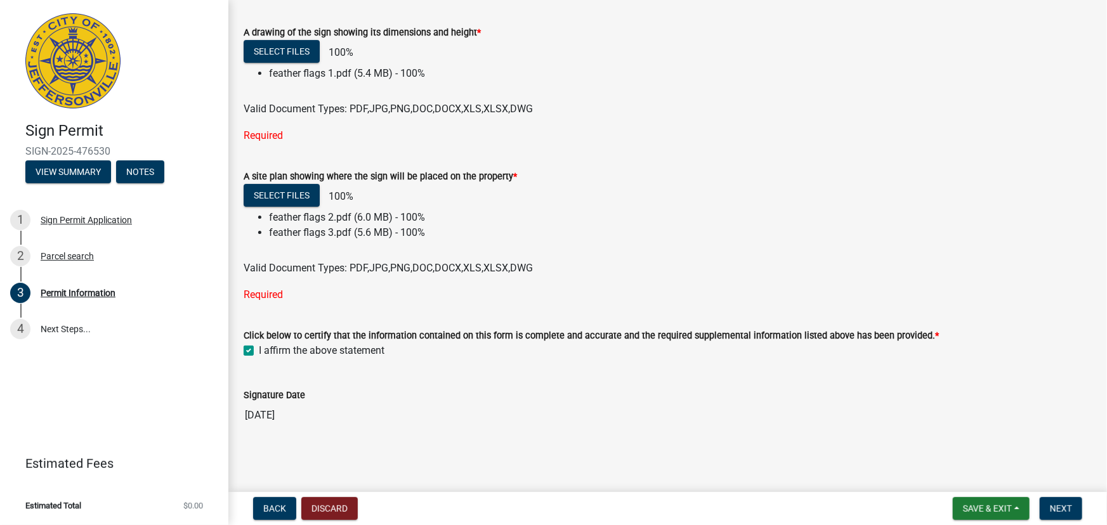
click at [259, 349] on label "I affirm the above statement" at bounding box center [322, 350] width 126 height 15
click at [259, 349] on input "I affirm the above statement" at bounding box center [263, 347] width 8 height 8
click at [259, 349] on label "I affirm the above statement" at bounding box center [322, 350] width 126 height 15
click at [259, 349] on input "I affirm the above statement" at bounding box center [263, 347] width 8 height 8
checkbox input "true"
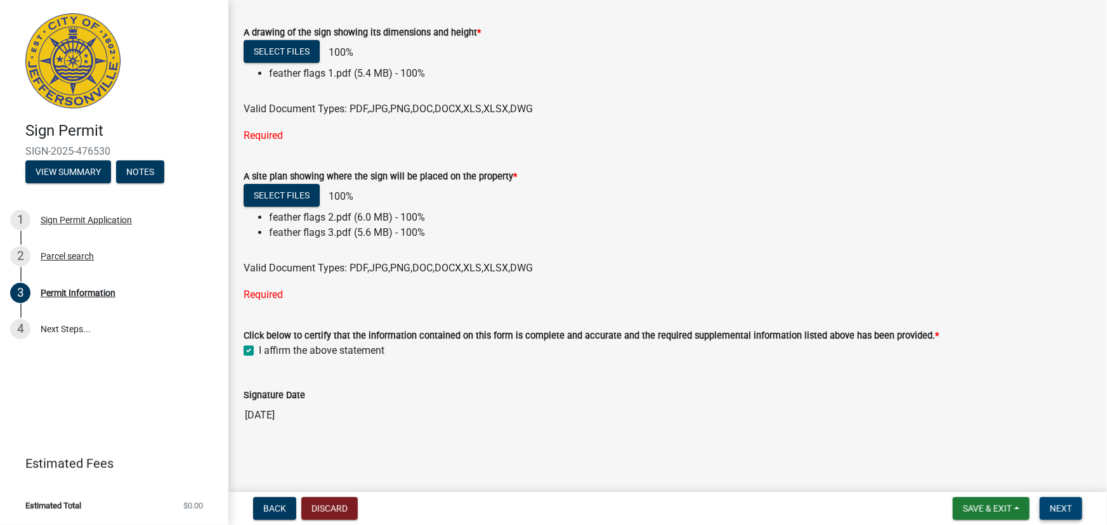
click at [1072, 513] on span "Next" at bounding box center [1061, 509] width 22 height 10
drag, startPoint x: 432, startPoint y: 237, endPoint x: 242, endPoint y: 214, distance: 191.1
click at [242, 214] on div "Select files 100% feather flags 2.pdf (6.0 MB) - 100% feather flags 3.pdf (5.6 …" at bounding box center [667, 230] width 867 height 92
click at [300, 225] on li "feather flags 3.pdf (5.6 MB) - 100%" at bounding box center [680, 232] width 823 height 15
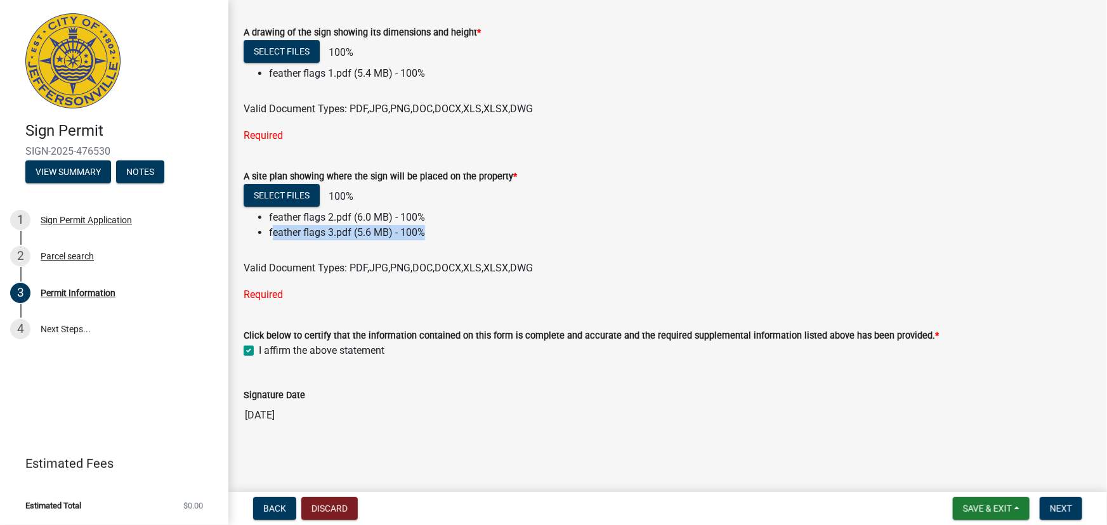
click at [300, 225] on li "feather flags 3.pdf (5.6 MB) - 100%" at bounding box center [680, 232] width 823 height 15
click at [330, 216] on li "feather flags 2.pdf (6.0 MB) - 100%" at bounding box center [680, 217] width 823 height 15
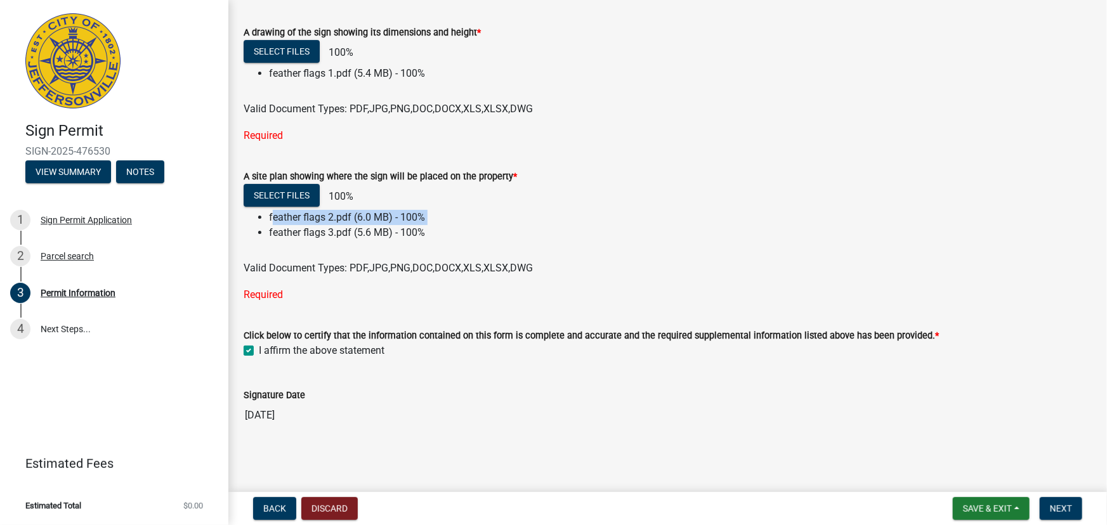
click at [330, 216] on li "feather flags 2.pdf (6.0 MB) - 100%" at bounding box center [680, 217] width 823 height 15
click at [338, 228] on li "feather flags 3.pdf (5.6 MB) - 100%" at bounding box center [680, 232] width 823 height 15
click at [438, 210] on li "feather flags 2.pdf (6.0 MB) - 100%" at bounding box center [680, 217] width 823 height 15
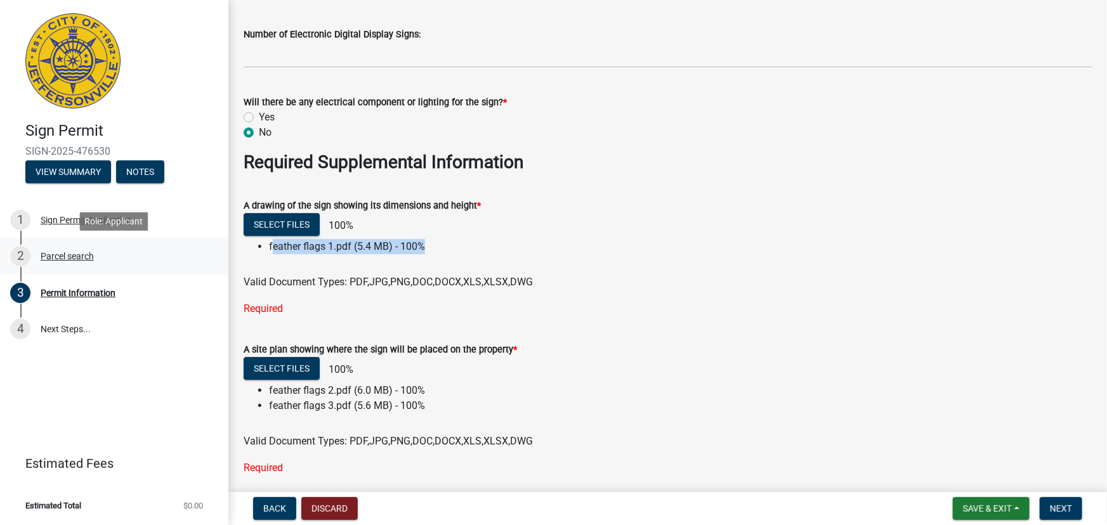
drag, startPoint x: 420, startPoint y: 249, endPoint x: 218, endPoint y: 251, distance: 201.8
click at [218, 251] on div "Sign Permit SIGN-2025-476530 View Summary Notes 1 Sign Permit Application 2 Par…" at bounding box center [553, 262] width 1107 height 525
click at [512, 247] on li "feather flags 1.pdf (5.4 MB) - 100%" at bounding box center [680, 246] width 823 height 15
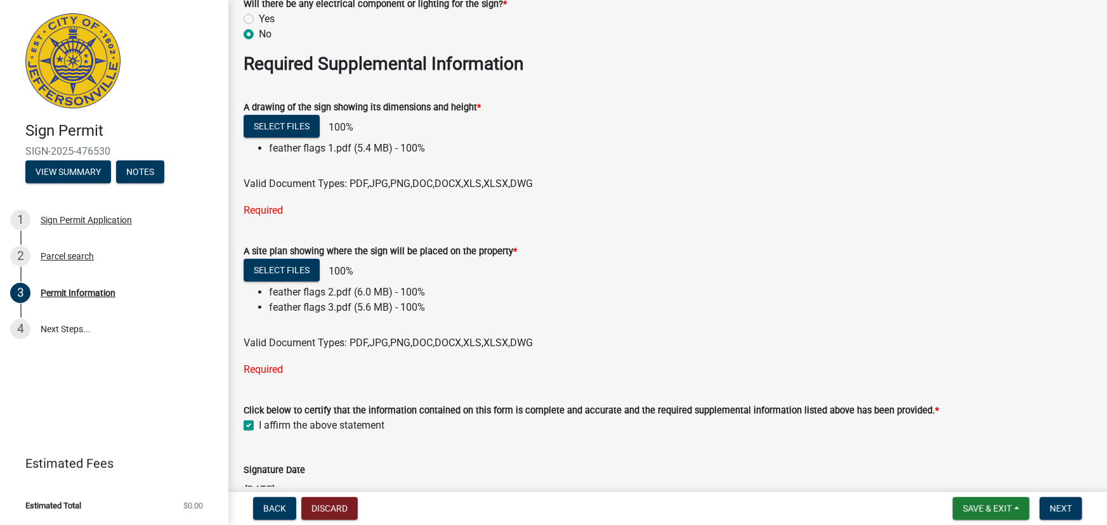
scroll to position [2181, 0]
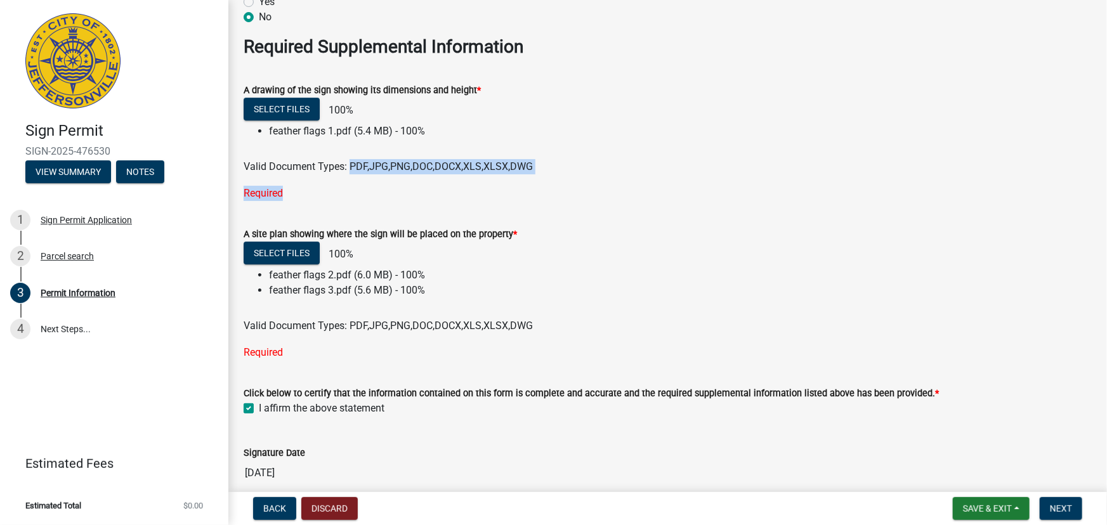
drag, startPoint x: 351, startPoint y: 167, endPoint x: 553, endPoint y: 197, distance: 203.3
click at [553, 197] on div "A drawing of the sign showing its dimensions and height * Select files 100% fea…" at bounding box center [668, 134] width 848 height 134
click at [553, 197] on div "Required" at bounding box center [668, 193] width 848 height 15
click at [256, 197] on div "Required" at bounding box center [668, 193] width 848 height 15
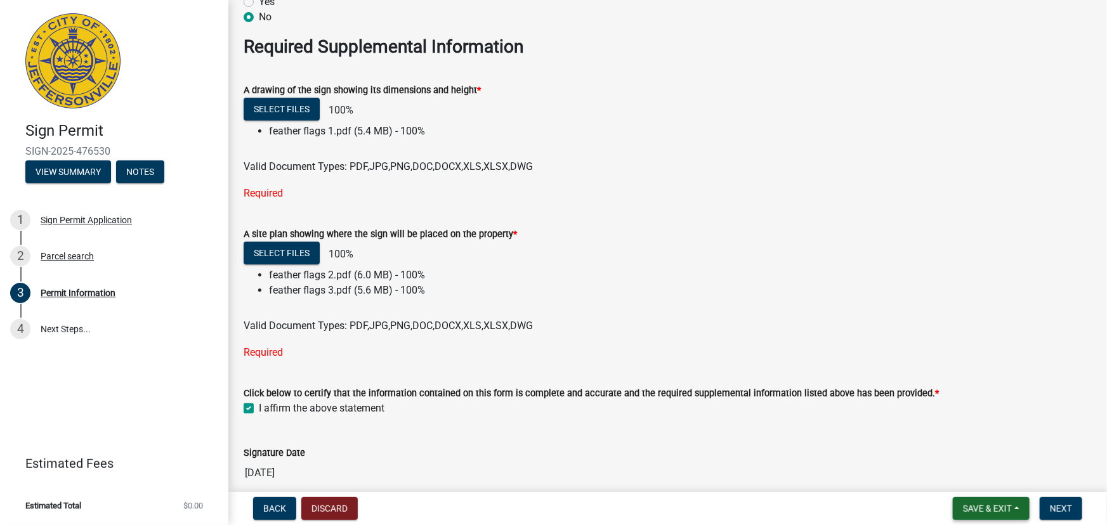
click at [987, 507] on span "Save & Exit" at bounding box center [987, 509] width 49 height 10
click at [987, 441] on button "Save" at bounding box center [979, 445] width 102 height 30
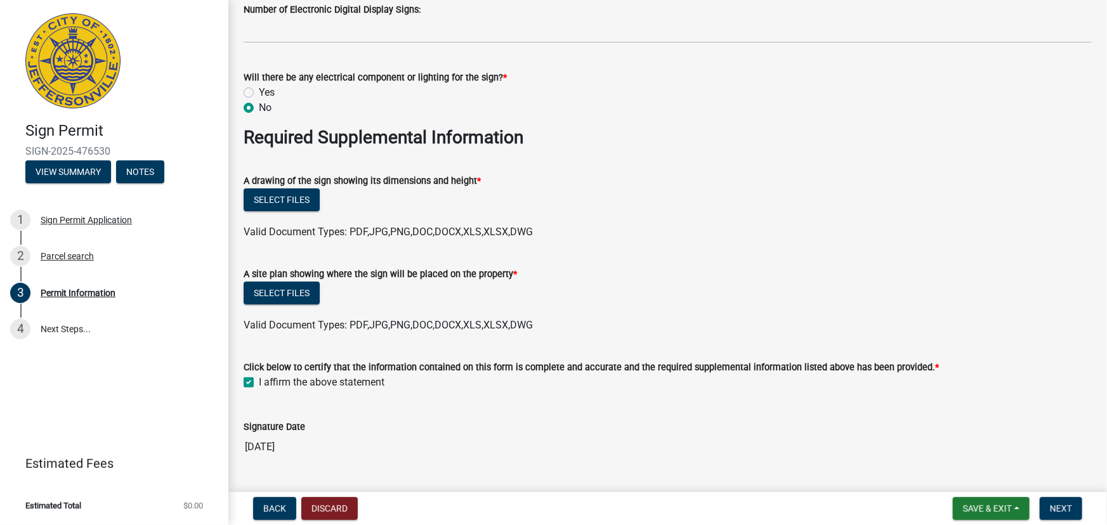
scroll to position [2122, 0]
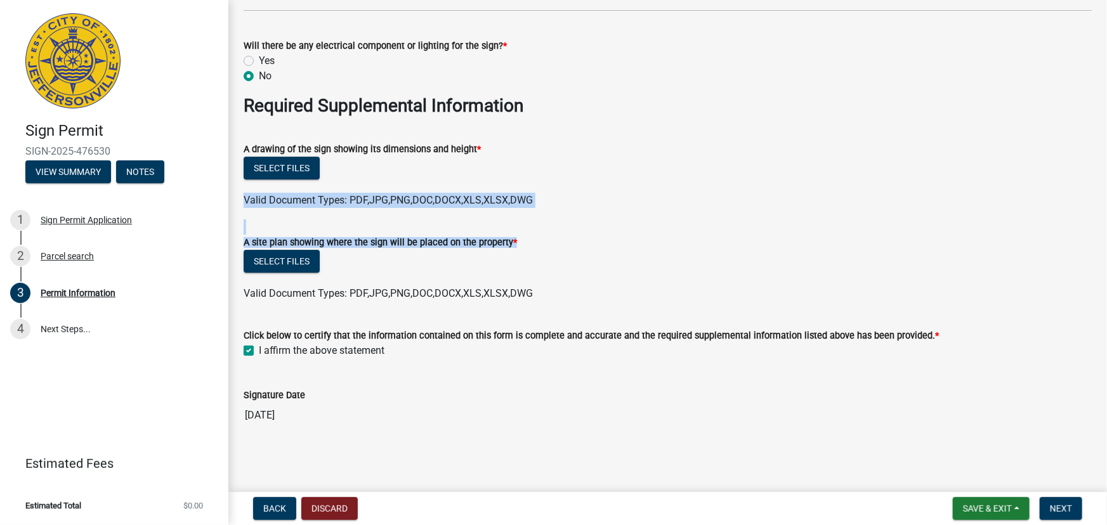
drag, startPoint x: 246, startPoint y: 197, endPoint x: 679, endPoint y: 255, distance: 436.6
click at [679, 255] on div "Select files" at bounding box center [668, 263] width 848 height 26
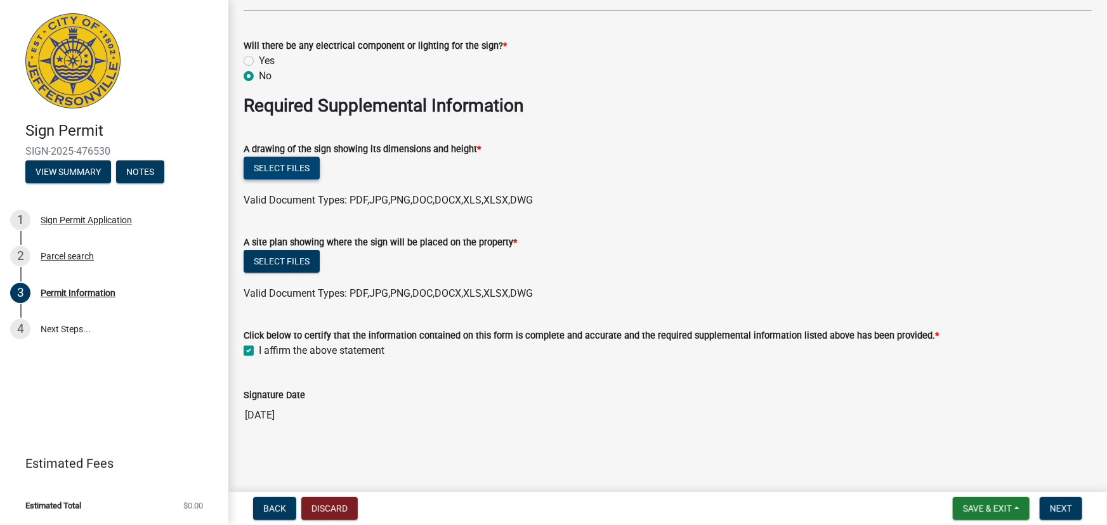
click at [305, 164] on button "Select files" at bounding box center [282, 168] width 76 height 23
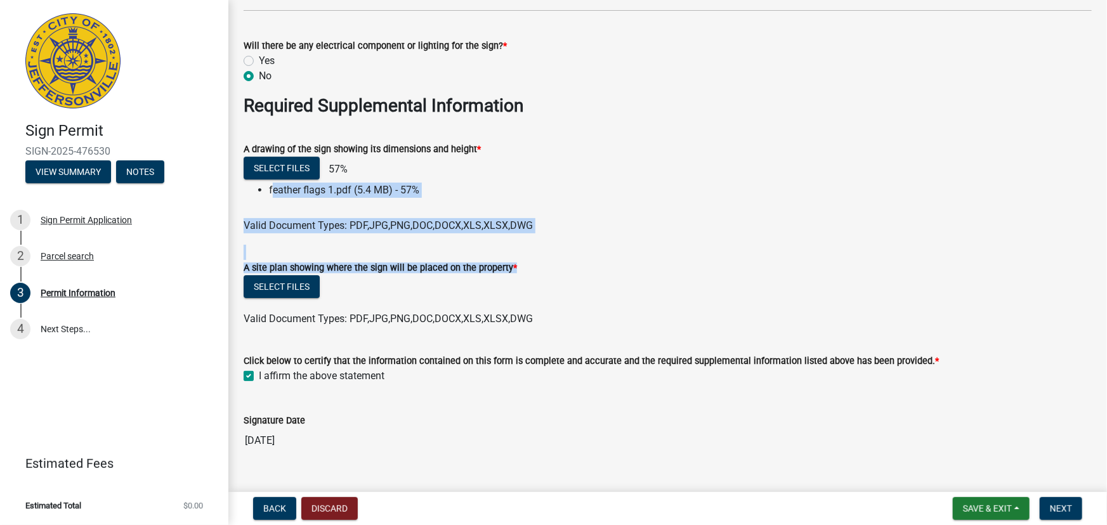
drag, startPoint x: 266, startPoint y: 191, endPoint x: 562, endPoint y: 301, distance: 316.0
click at [562, 301] on ul at bounding box center [668, 306] width 848 height 10
drag, startPoint x: 265, startPoint y: 186, endPoint x: 536, endPoint y: 235, distance: 276.0
click at [536, 235] on wm-data-entity-input "A drawing of the sign showing its dimensions and height * Select files 63% feat…" at bounding box center [668, 185] width 848 height 119
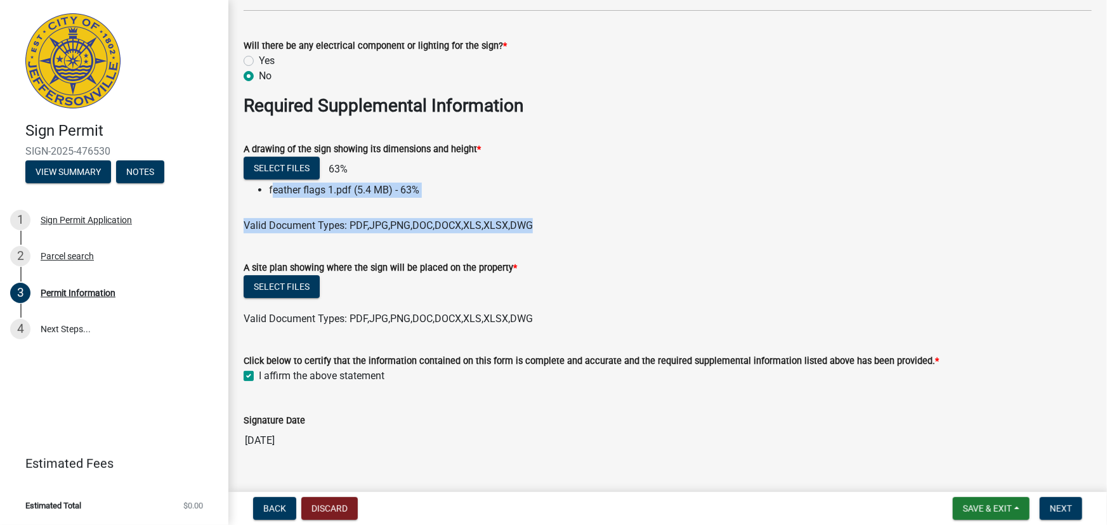
click at [536, 235] on wm-data-entity-input "A drawing of the sign showing its dimensions and height * Select files 63% feat…" at bounding box center [668, 185] width 848 height 119
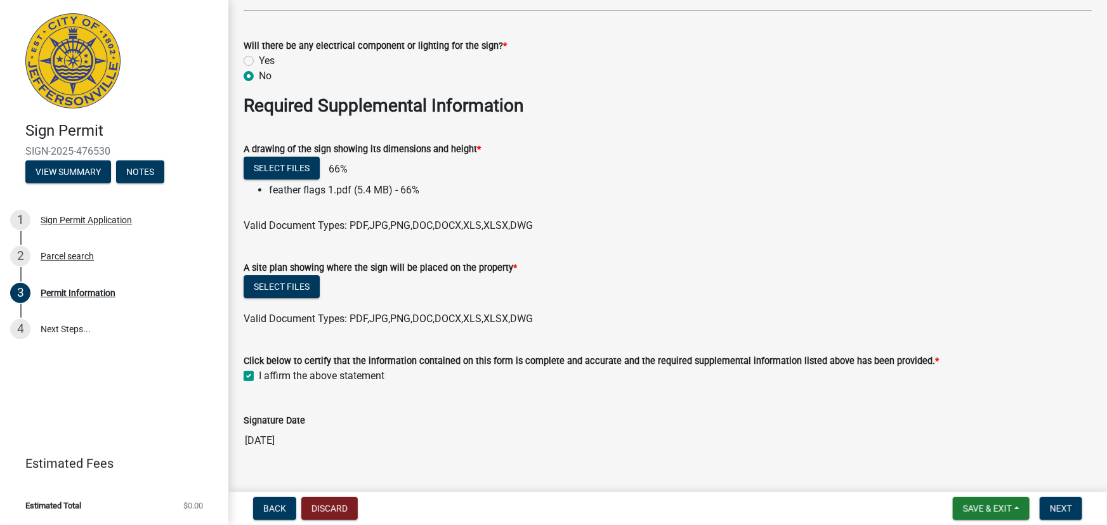
click at [276, 190] on li "feather flags 1.pdf (5.4 MB) - 66%" at bounding box center [680, 190] width 823 height 15
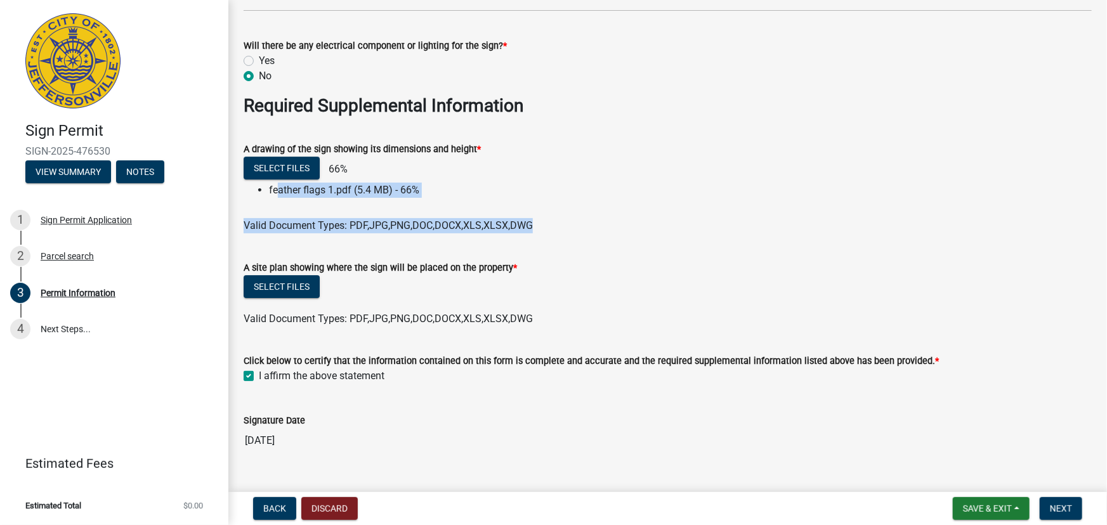
drag, startPoint x: 272, startPoint y: 191, endPoint x: 563, endPoint y: 222, distance: 292.2
click at [563, 222] on wm-upload "Select files 66% feather flags 1.pdf (5.4 MB) - 66% Valid Document Types: PDF,J…" at bounding box center [668, 195] width 848 height 77
click at [563, 222] on div "Valid Document Types: PDF,JPG,PNG,DOC,DOCX,XLS,XLSX,DWG" at bounding box center [667, 225] width 867 height 15
drag, startPoint x: 261, startPoint y: 188, endPoint x: 530, endPoint y: 307, distance: 293.7
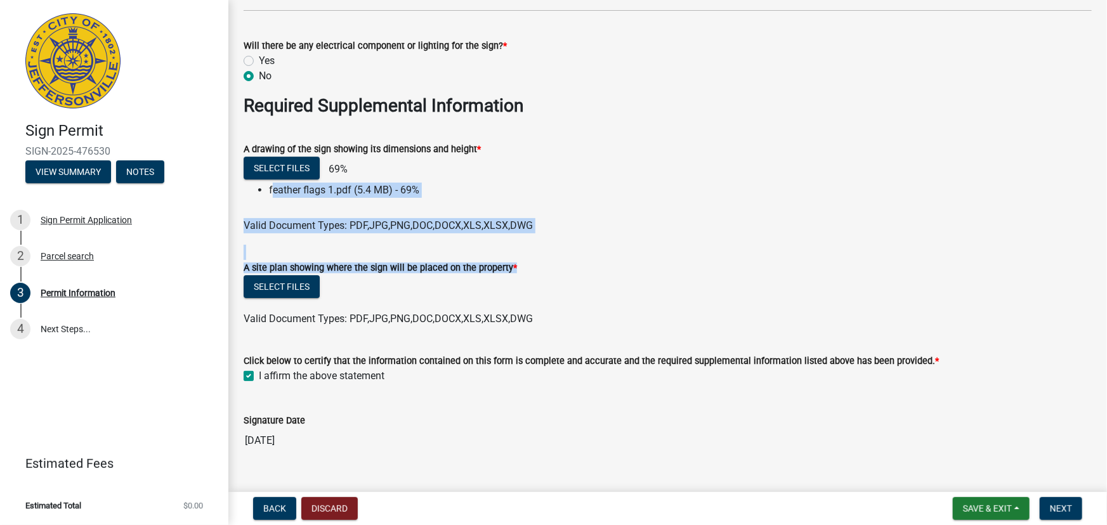
click at [530, 307] on ul at bounding box center [668, 306] width 848 height 10
drag, startPoint x: 256, startPoint y: 185, endPoint x: 533, endPoint y: 244, distance: 283.5
click at [533, 244] on wm-data-entity-input "A drawing of the sign showing its dimensions and height * Select files 73% feat…" at bounding box center [668, 185] width 848 height 119
drag, startPoint x: 266, startPoint y: 187, endPoint x: 642, endPoint y: 262, distance: 383.1
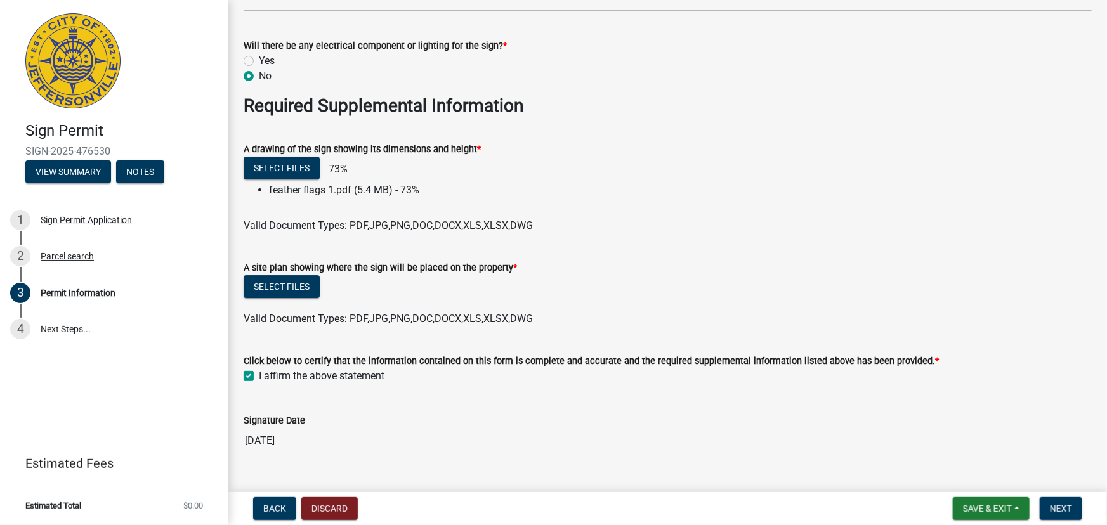
click at [642, 263] on div "A site plan showing where the sign will be placed on the property *" at bounding box center [668, 267] width 848 height 15
click at [300, 280] on button "Select files" at bounding box center [282, 286] width 76 height 23
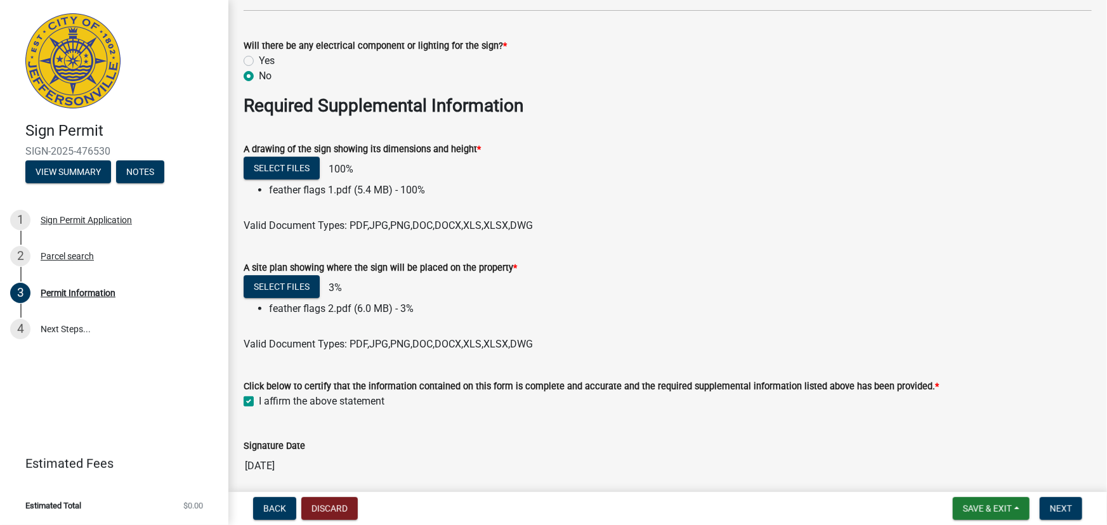
click at [247, 264] on label "A site plan showing where the sign will be placed on the property *" at bounding box center [380, 268] width 273 height 9
drag, startPoint x: 242, startPoint y: 266, endPoint x: 520, endPoint y: 305, distance: 279.9
click at [520, 305] on div "A site plan showing where the sign will be placed on the property * Select file…" at bounding box center [667, 298] width 867 height 107
click at [520, 305] on li "feather flags 2.pdf (6.0 MB) - 3%" at bounding box center [680, 308] width 823 height 15
drag, startPoint x: 482, startPoint y: 315, endPoint x: 329, endPoint y: 249, distance: 166.8
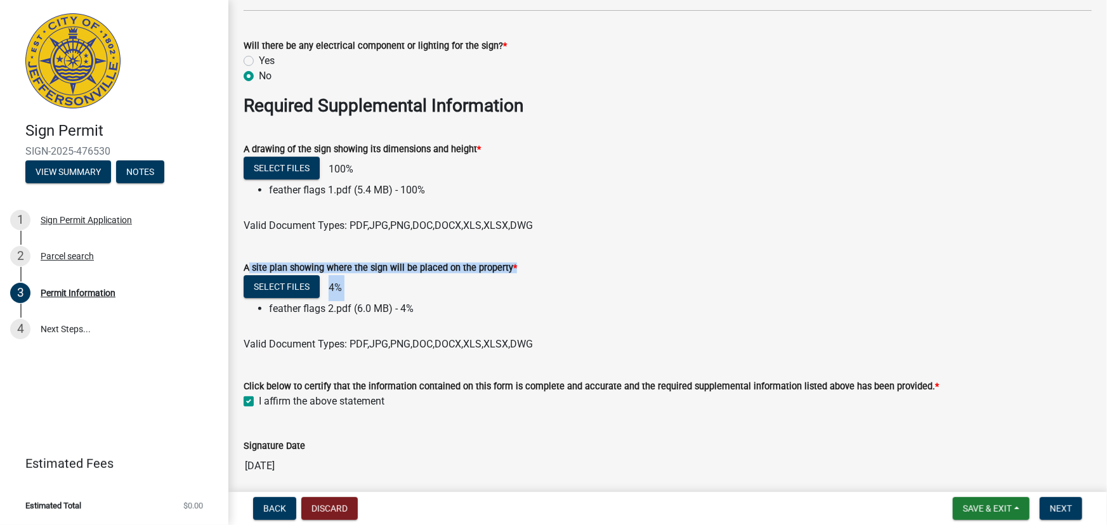
click at [329, 249] on form "A site plan showing where the sign will be placed on the property * Select file…" at bounding box center [668, 298] width 848 height 107
drag, startPoint x: 242, startPoint y: 265, endPoint x: 404, endPoint y: 329, distance: 173.8
click at [404, 329] on div "A site plan showing where the sign will be placed on the property * Select file…" at bounding box center [667, 298] width 867 height 107
click at [404, 329] on ul at bounding box center [668, 332] width 848 height 10
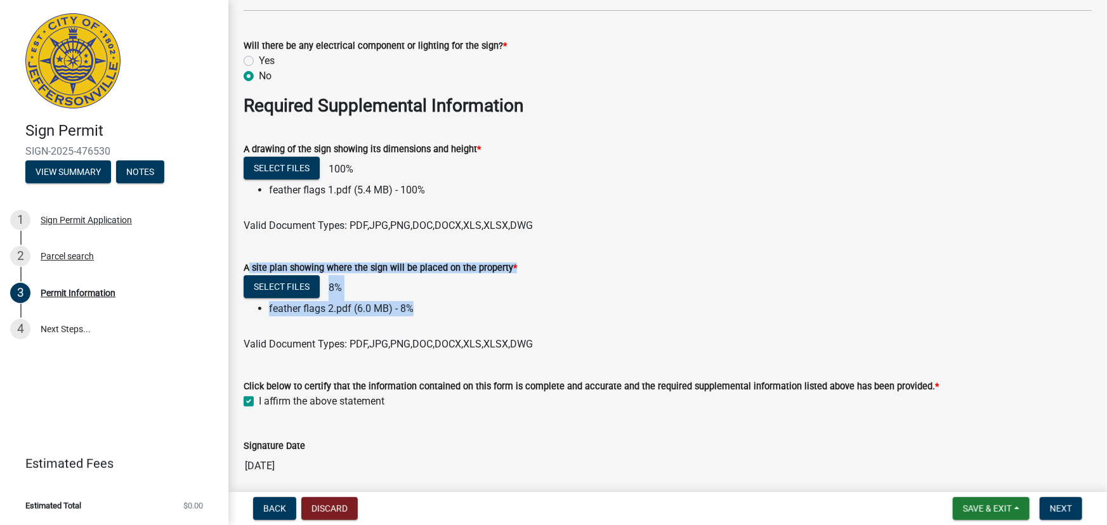
drag, startPoint x: 416, startPoint y: 314, endPoint x: 317, endPoint y: 247, distance: 119.8
click at [317, 247] on form "A site plan showing where the sign will be placed on the property * Select file…" at bounding box center [668, 298] width 848 height 107
drag, startPoint x: 419, startPoint y: 309, endPoint x: 401, endPoint y: 248, distance: 63.4
click at [401, 248] on form "A site plan showing where the sign will be placed on the property * Select file…" at bounding box center [668, 298] width 848 height 107
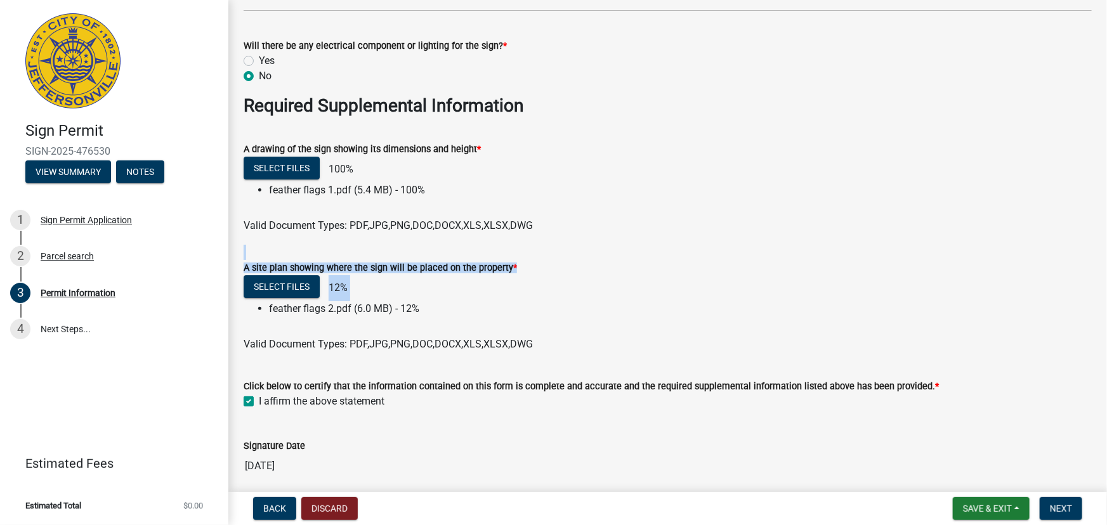
click at [401, 248] on form "A site plan showing where the sign will be placed on the property * Select file…" at bounding box center [668, 298] width 848 height 107
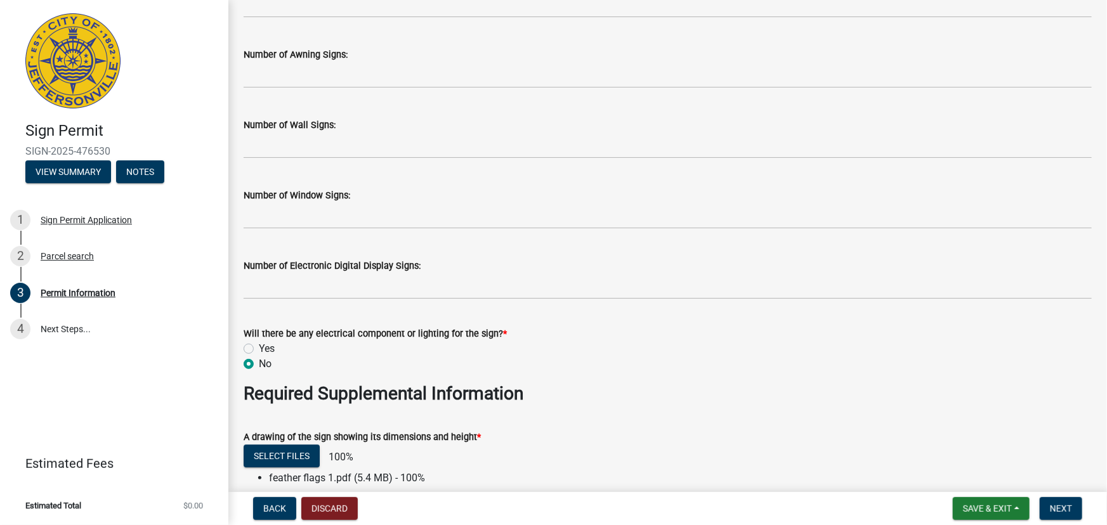
scroll to position [2172, 0]
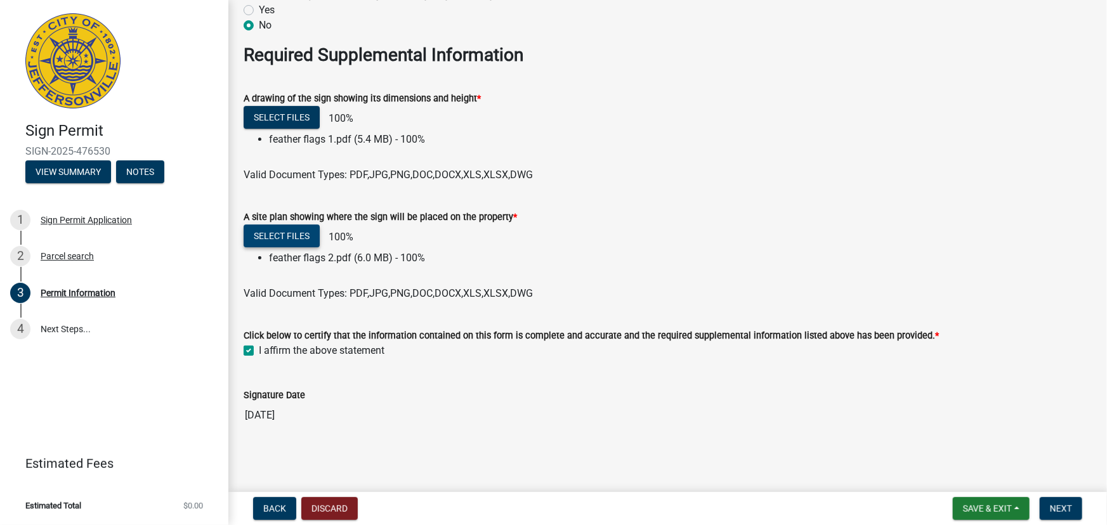
click at [272, 234] on button "Select files" at bounding box center [282, 236] width 76 height 23
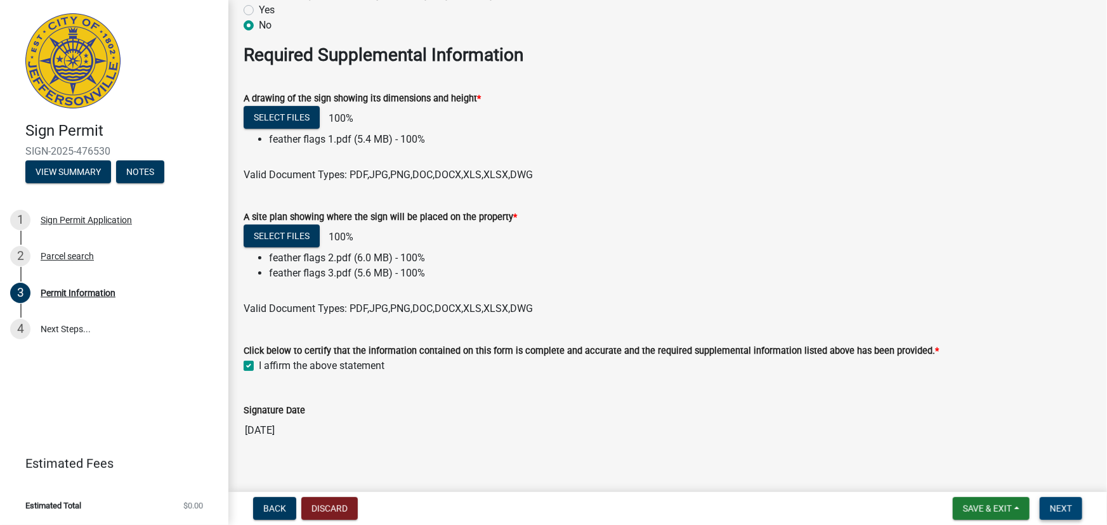
click at [1066, 504] on span "Next" at bounding box center [1061, 509] width 22 height 10
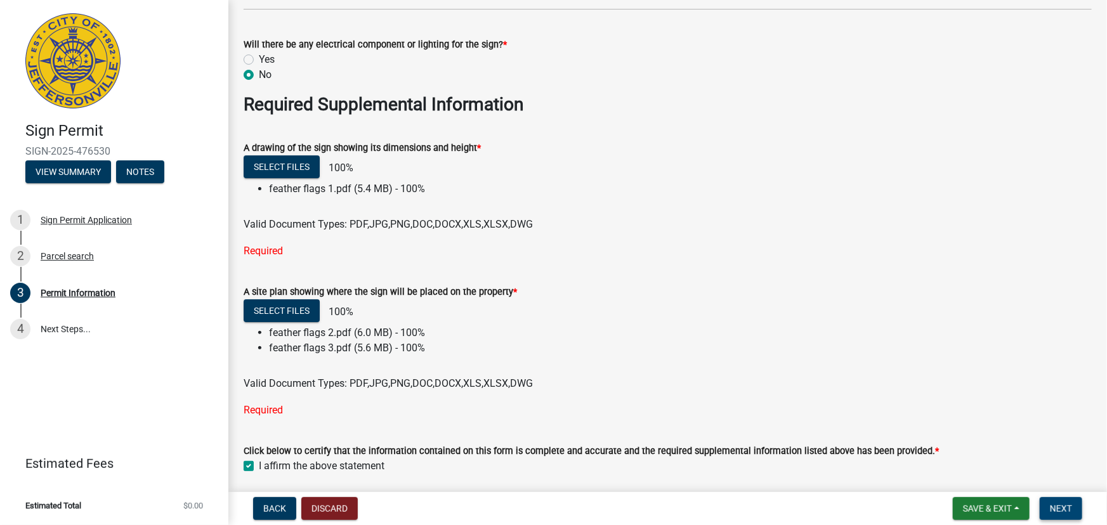
scroll to position [2238, 0]
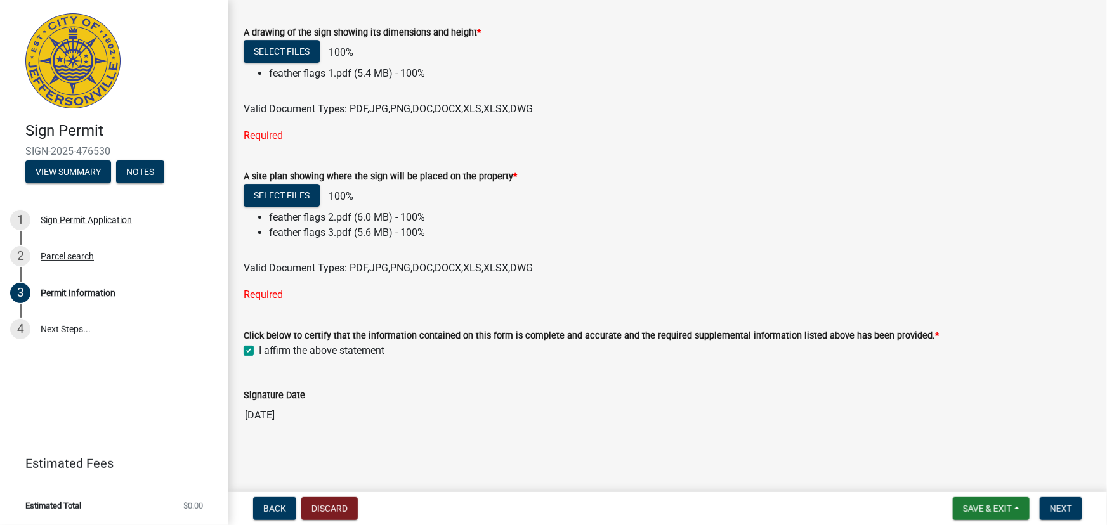
drag, startPoint x: 645, startPoint y: 242, endPoint x: 637, endPoint y: 246, distance: 8.8
click at [638, 246] on wm-upload "Select files 100% feather flags 2.pdf (6.0 MB) - 100% feather flags 3.pdf (5.6 …" at bounding box center [668, 230] width 848 height 92
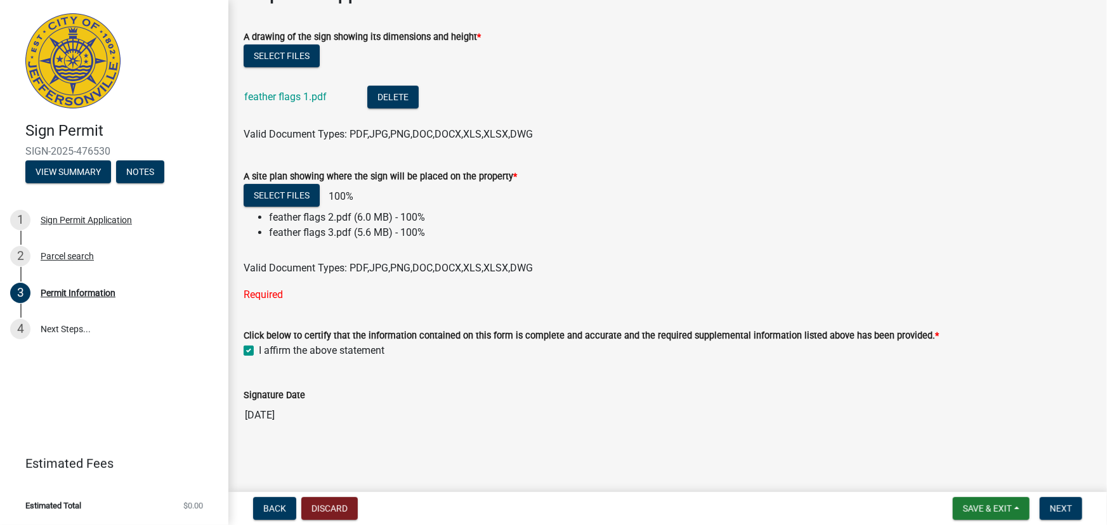
scroll to position [2176, 0]
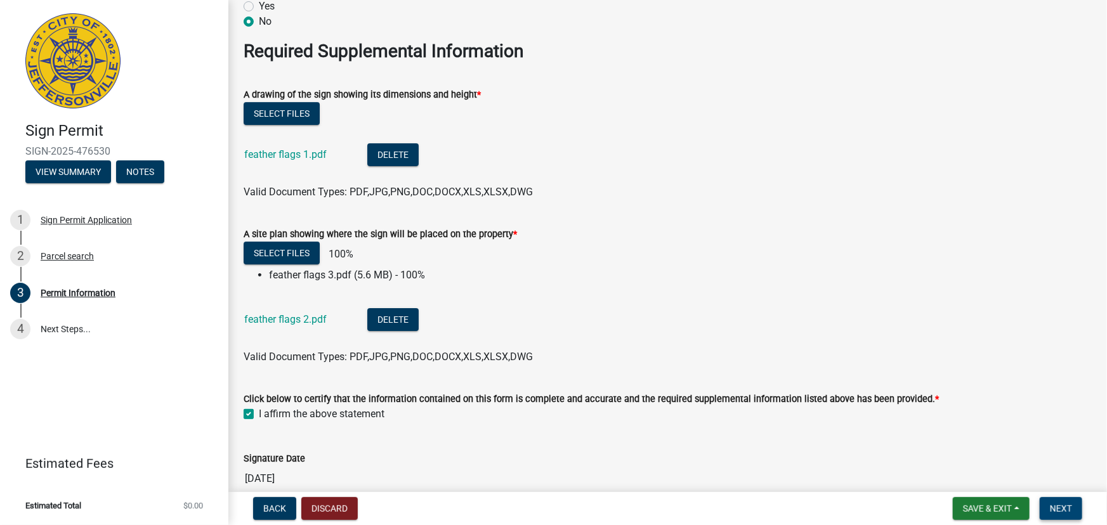
click at [1066, 511] on span "Next" at bounding box center [1061, 509] width 22 height 10
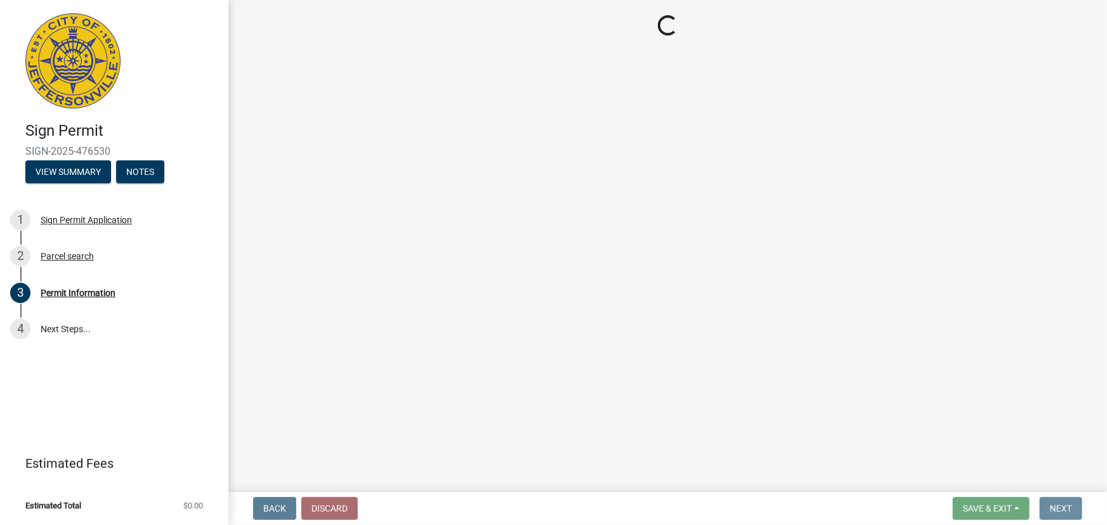
scroll to position [0, 0]
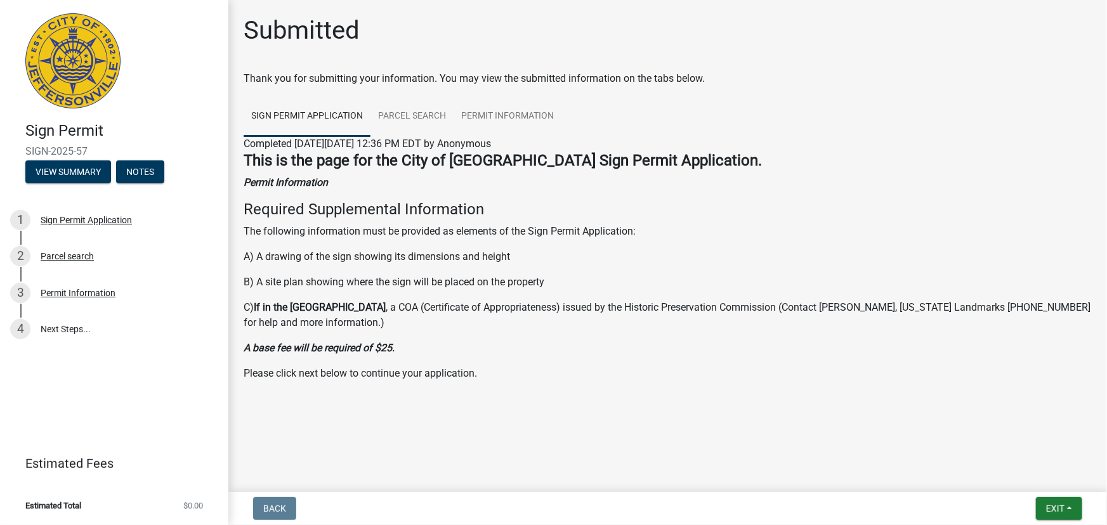
drag, startPoint x: 251, startPoint y: 233, endPoint x: 582, endPoint y: 365, distance: 356.7
click at [582, 365] on div "This is the page for the City of Jeffersonville Sign Permit Application. Permit…" at bounding box center [668, 267] width 848 height 230
click at [582, 366] on p "Please click next below to continue your application." at bounding box center [668, 373] width 848 height 15
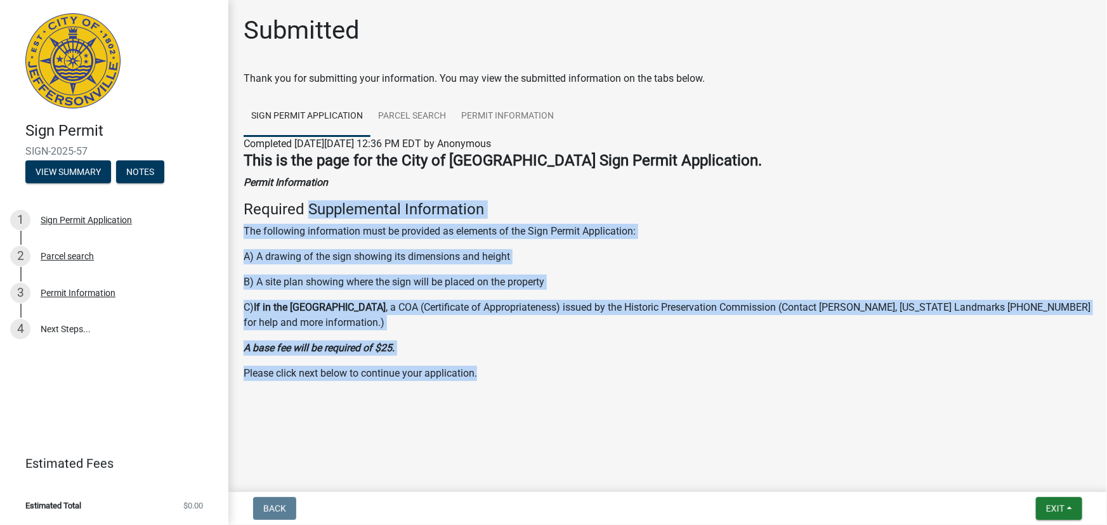
drag, startPoint x: 581, startPoint y: 366, endPoint x: 327, endPoint y: 215, distance: 295.3
click at [320, 212] on div "This is the page for the City of Jeffersonville Sign Permit Application. Permit…" at bounding box center [668, 267] width 848 height 230
click at [592, 348] on p "A base fee will be required of $25." at bounding box center [668, 348] width 848 height 15
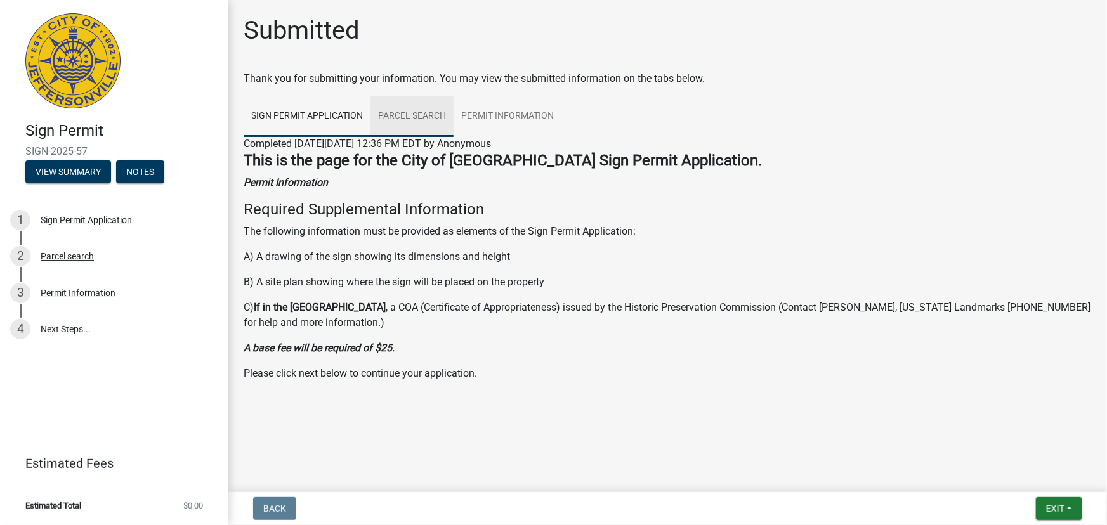
click at [406, 119] on link "Parcel search" at bounding box center [412, 116] width 83 height 41
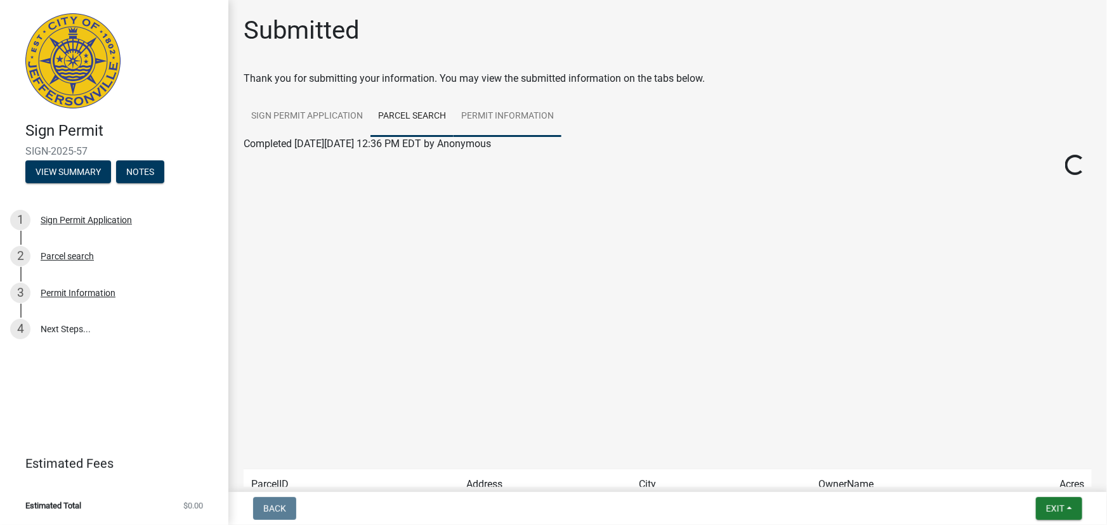
click at [513, 125] on link "Permit Information" at bounding box center [508, 116] width 108 height 41
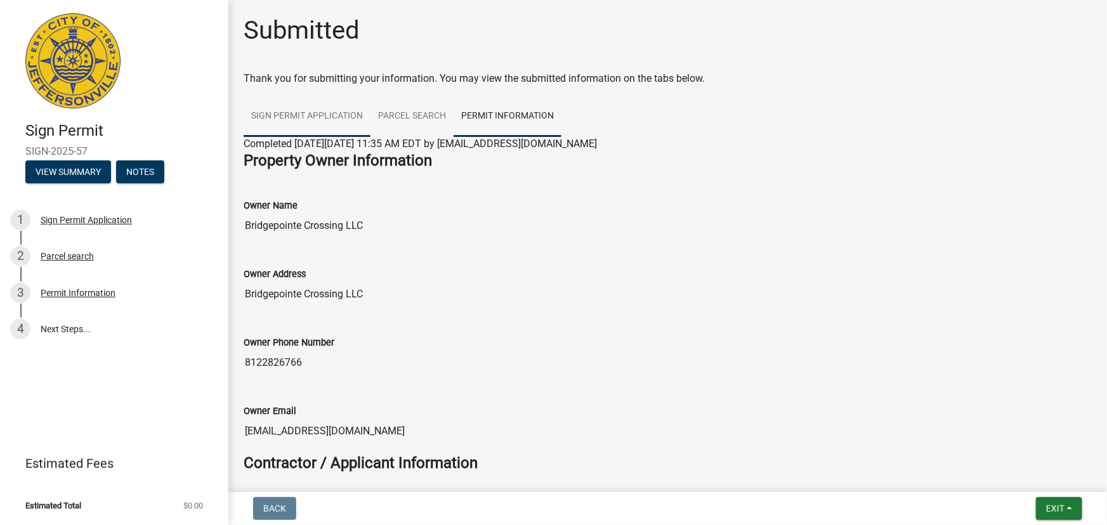
click at [299, 113] on link "Sign Permit Application" at bounding box center [307, 116] width 127 height 41
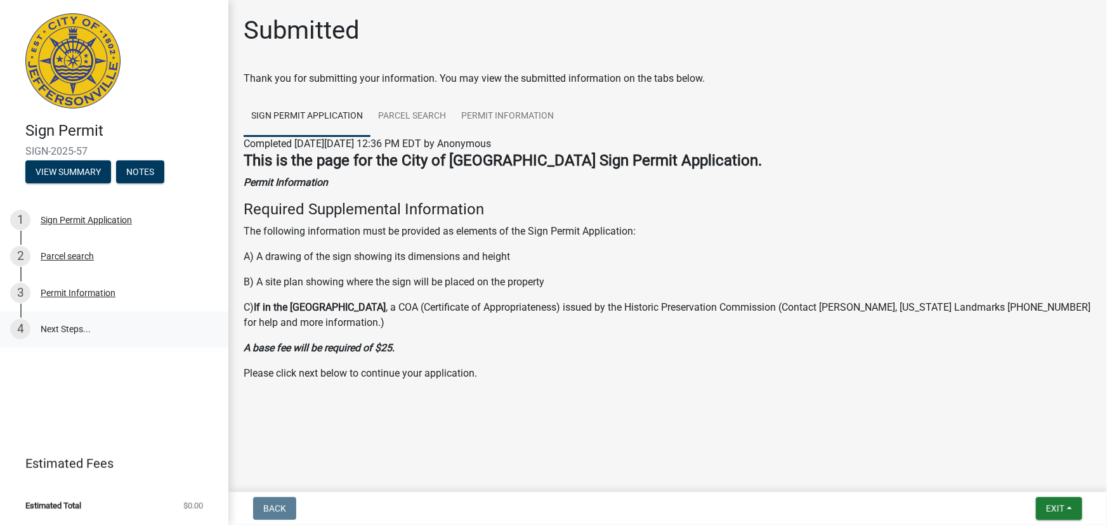
click at [108, 323] on link "4 Next Steps..." at bounding box center [114, 330] width 228 height 37
click at [70, 329] on link "4 Next Steps..." at bounding box center [114, 330] width 228 height 37
click at [1049, 508] on span "Exit" at bounding box center [1055, 509] width 18 height 10
click at [1023, 475] on button "Save & Exit" at bounding box center [1032, 476] width 102 height 30
